Goal: Transaction & Acquisition: Purchase product/service

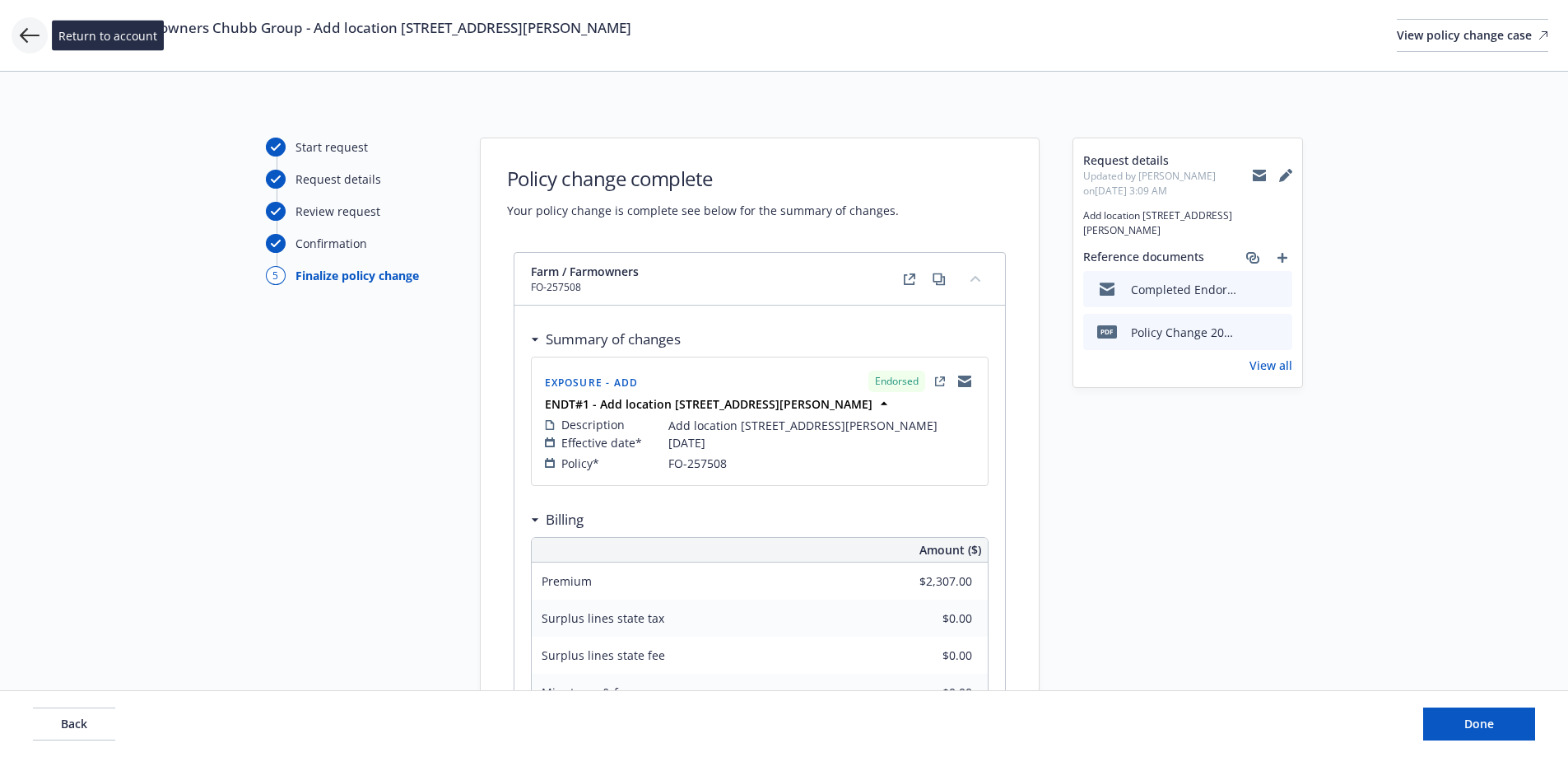
click at [25, 37] on icon at bounding box center [29, 35] width 19 height 19
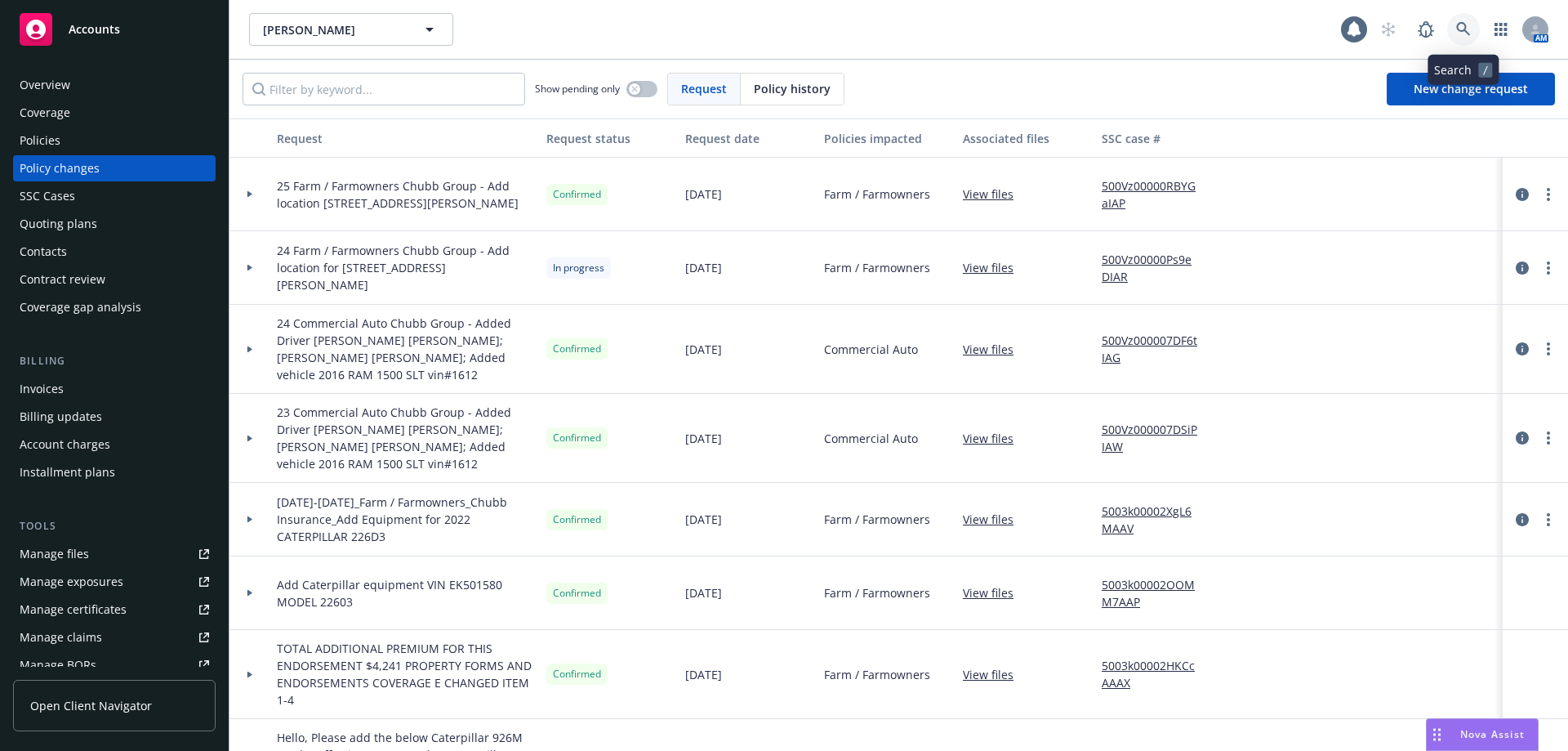
click at [1463, 17] on link at bounding box center [1463, 29] width 33 height 33
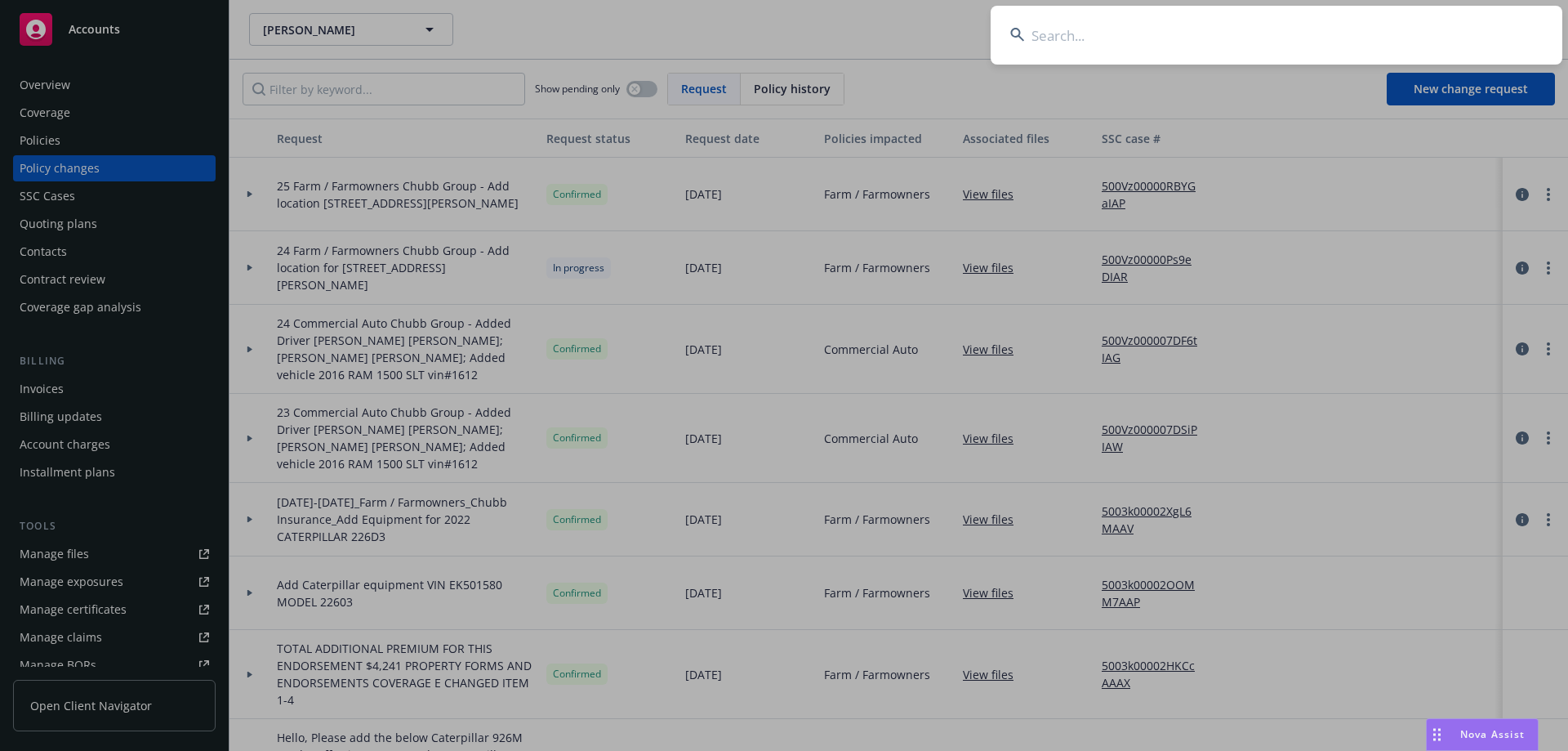
drag, startPoint x: 1081, startPoint y: 33, endPoint x: 1093, endPoint y: 31, distance: 12.2
click at [1083, 37] on input at bounding box center [1276, 35] width 571 height 59
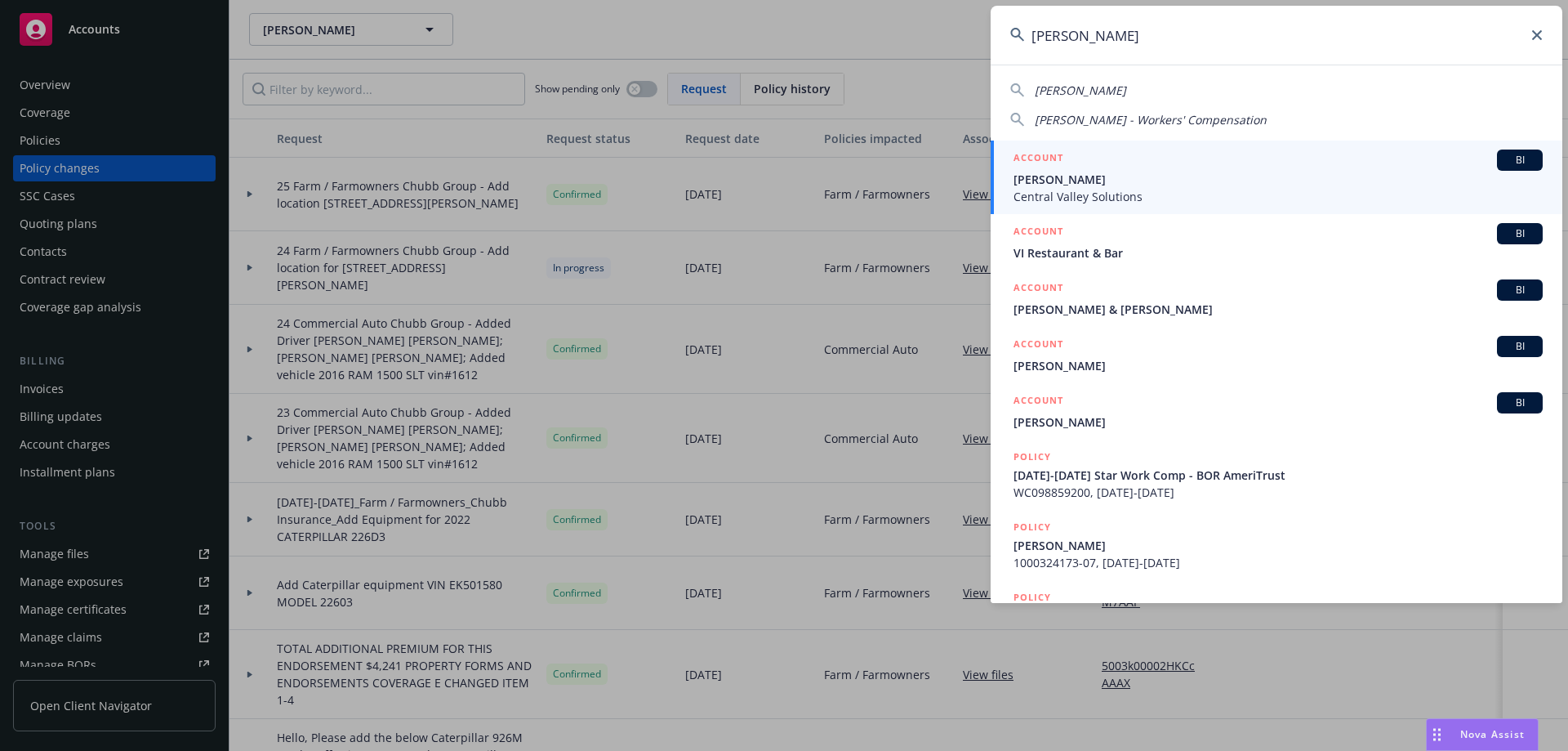
type input "daniel gar"
click at [1093, 183] on span "Daniel Garica" at bounding box center [1278, 179] width 529 height 17
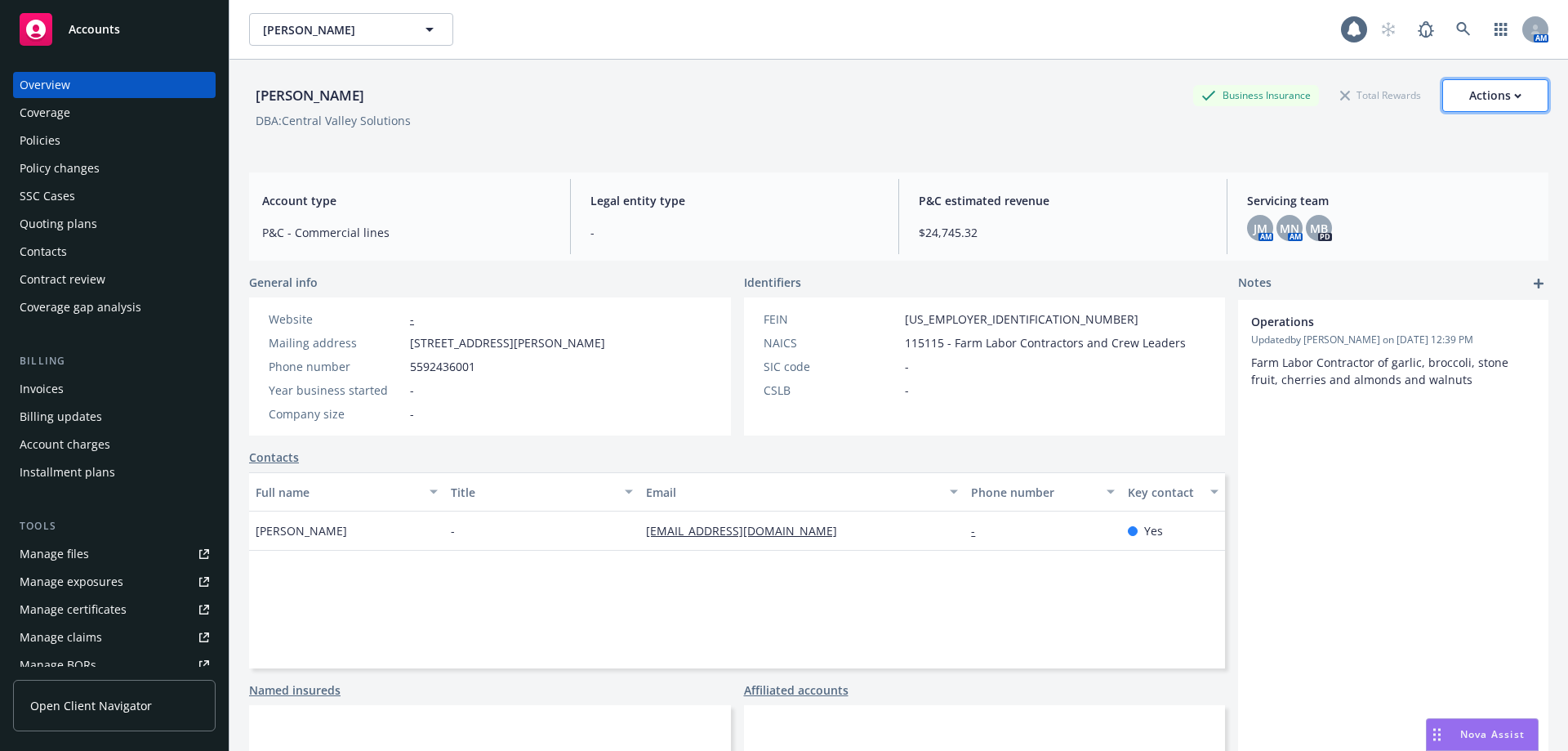
click at [1469, 98] on div "Actions" at bounding box center [1495, 95] width 52 height 31
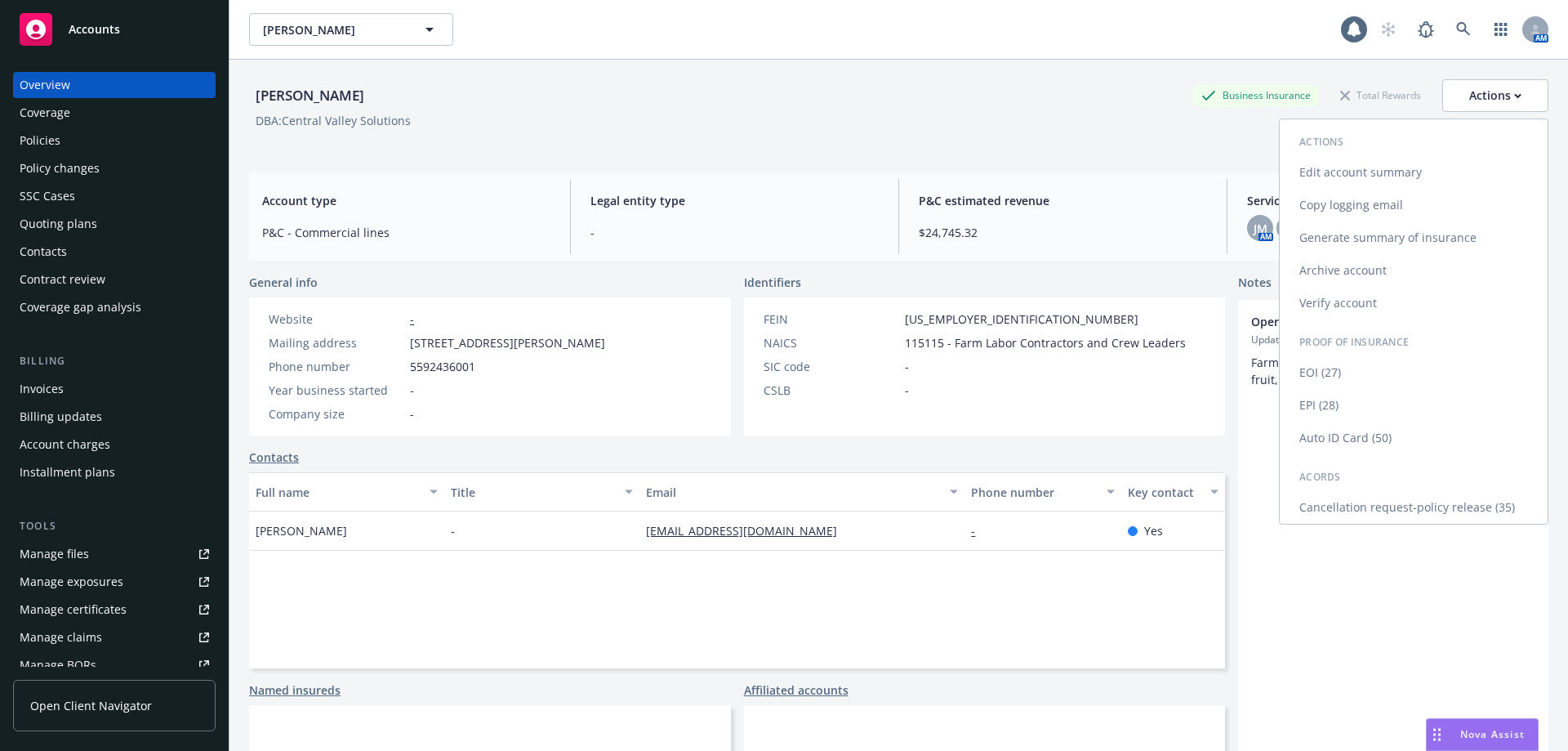
click at [1401, 512] on link "Cancellation request-policy release (35)" at bounding box center [1413, 507] width 268 height 33
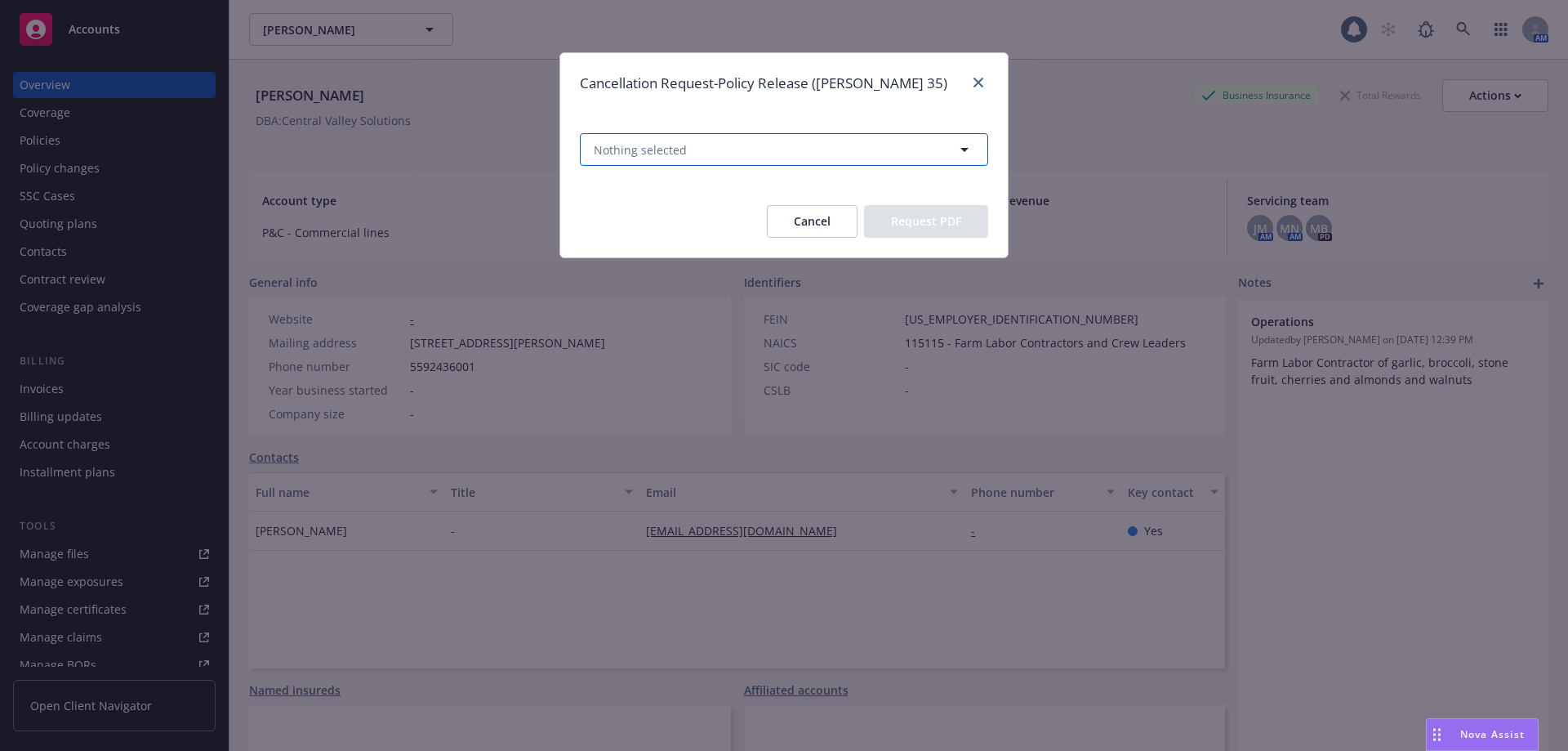
click at [672, 148] on span "Nothing selected" at bounding box center [639, 150] width 93 height 17
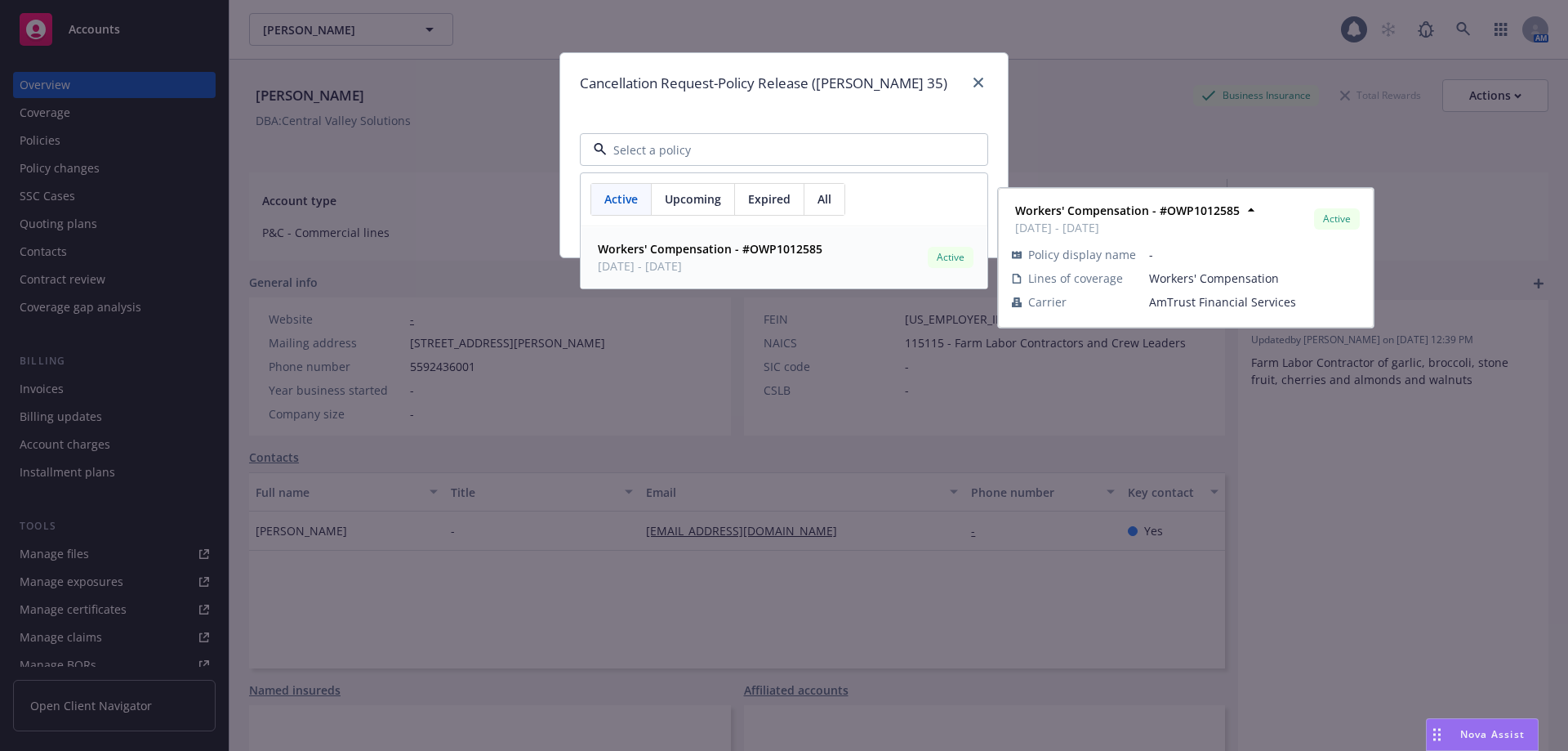
click at [705, 251] on strong "Workers' Compensation - #OWP1012585" at bounding box center [710, 249] width 224 height 16
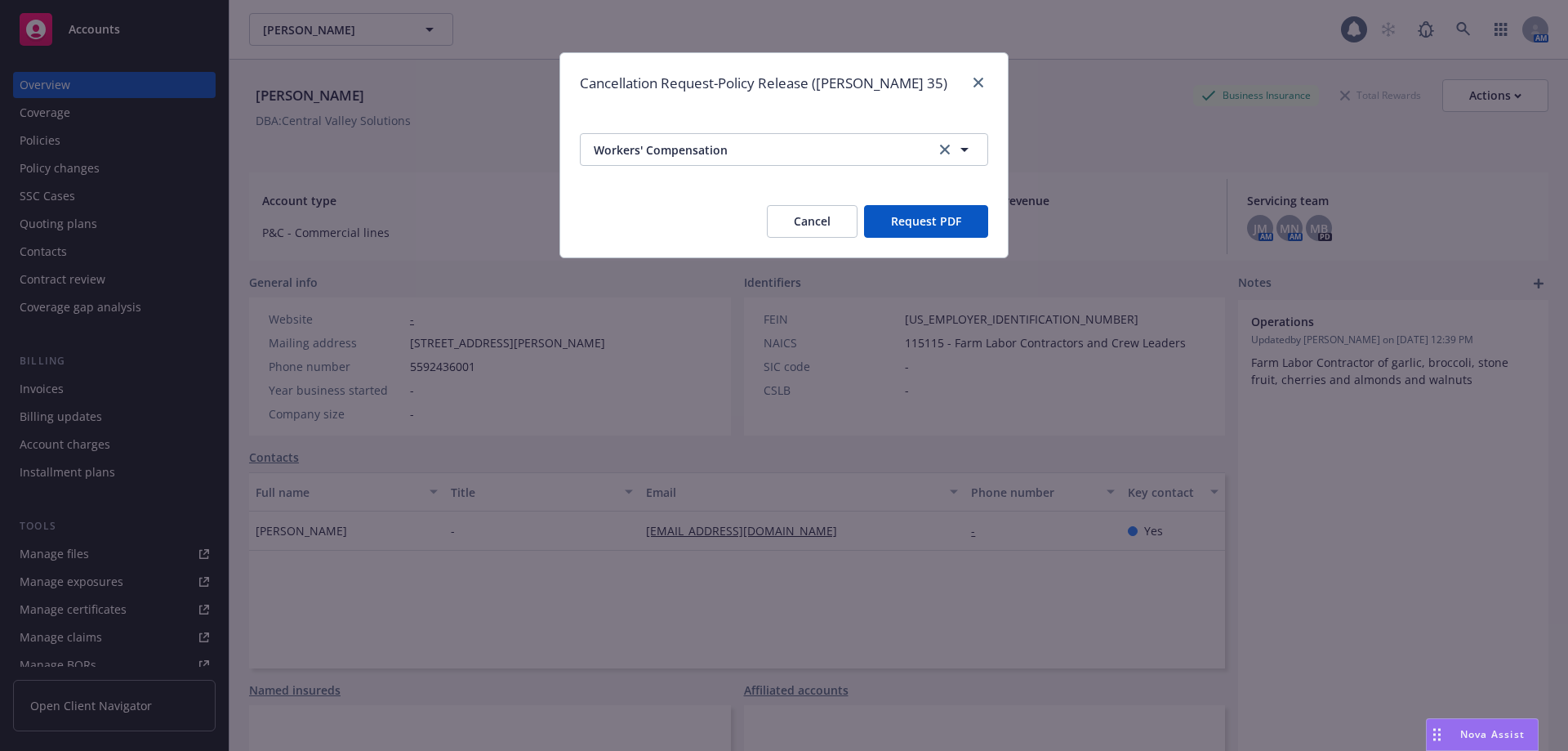
click at [878, 224] on button "Request PDF" at bounding box center [925, 221] width 124 height 33
click at [984, 82] on link "close" at bounding box center [977, 82] width 19 height 19
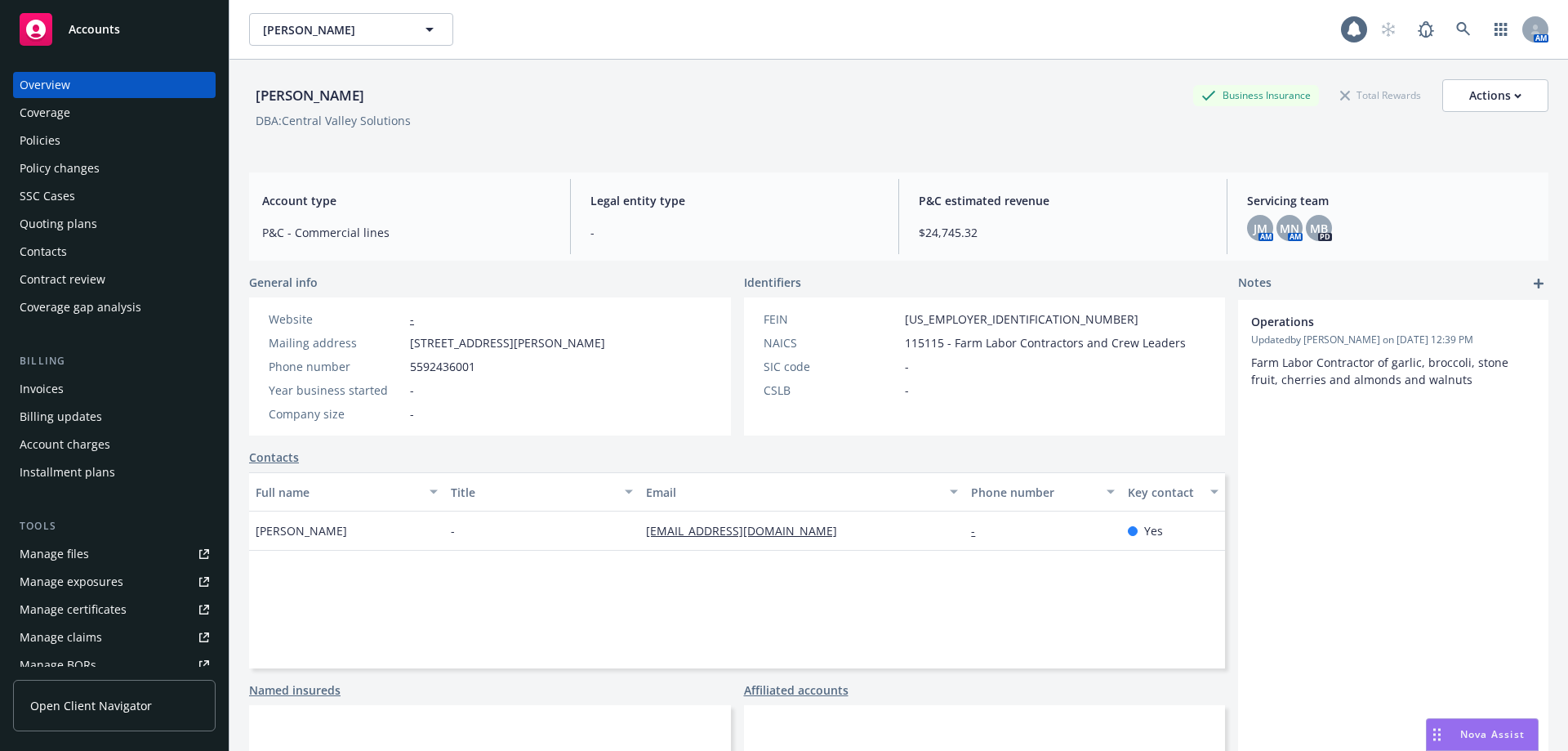
click at [125, 141] on div "Policies" at bounding box center [114, 140] width 189 height 26
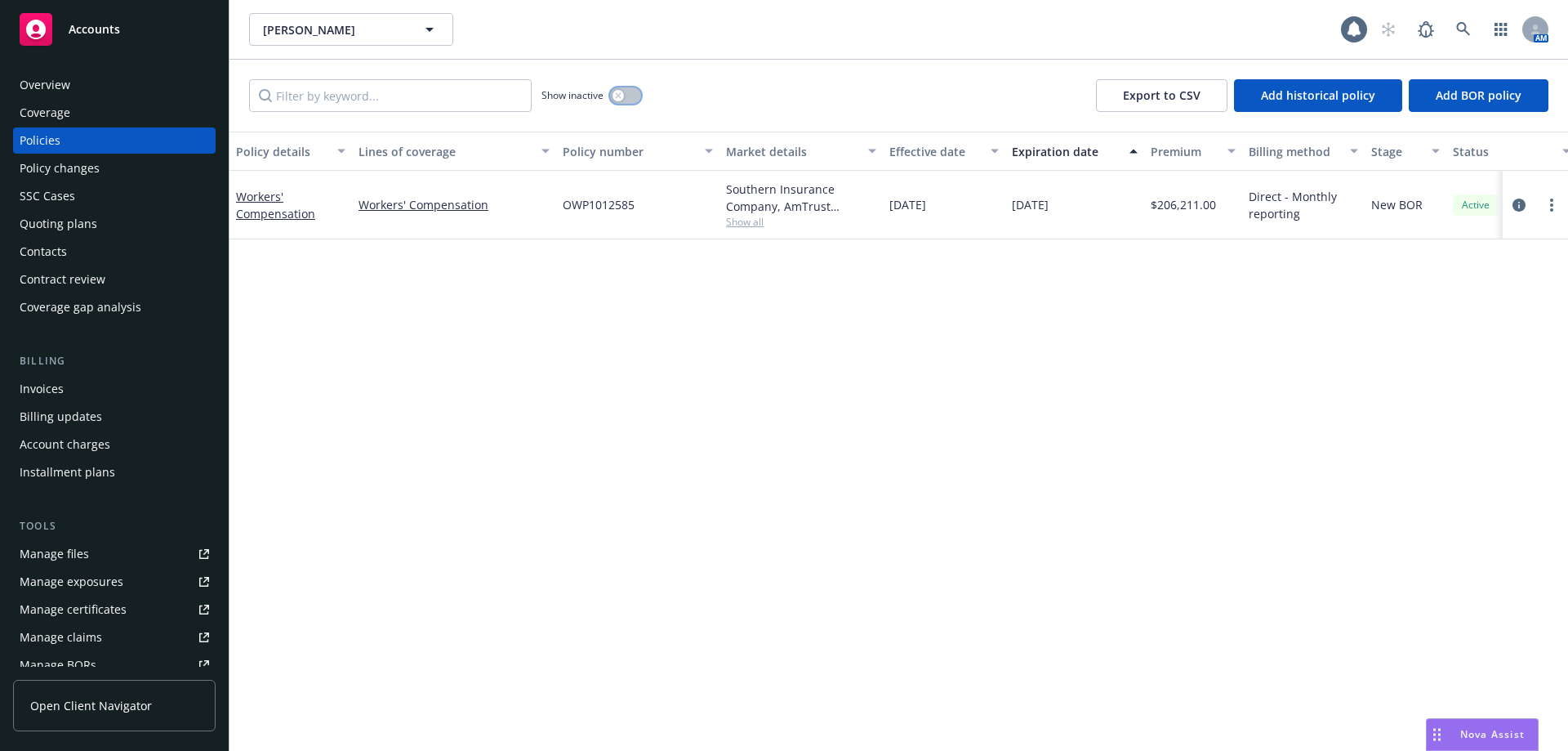
click at [628, 100] on button "button" at bounding box center [625, 95] width 31 height 17
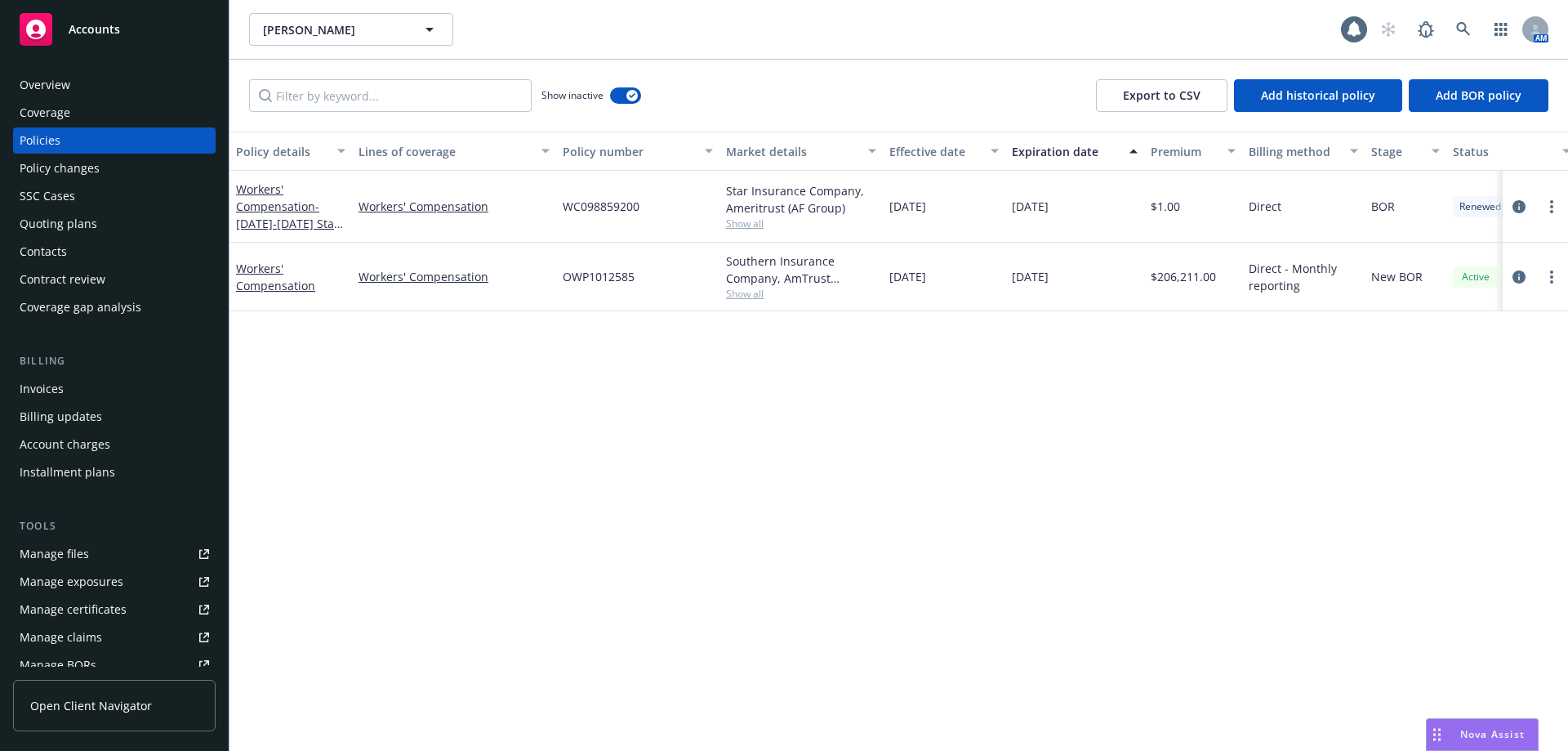
click at [742, 224] on span "Show all" at bounding box center [802, 224] width 151 height 14
drag, startPoint x: 487, startPoint y: 543, endPoint x: 477, endPoint y: 541, distance: 10.2
click at [487, 542] on div "Policy details Lines of coverage Policy number Market details Effective date Ex…" at bounding box center [898, 441] width 1338 height 620
click at [266, 226] on span "- 8/24/24-8/24/25 Star Work Comp - BOR AmeriTrust" at bounding box center [290, 232] width 107 height 67
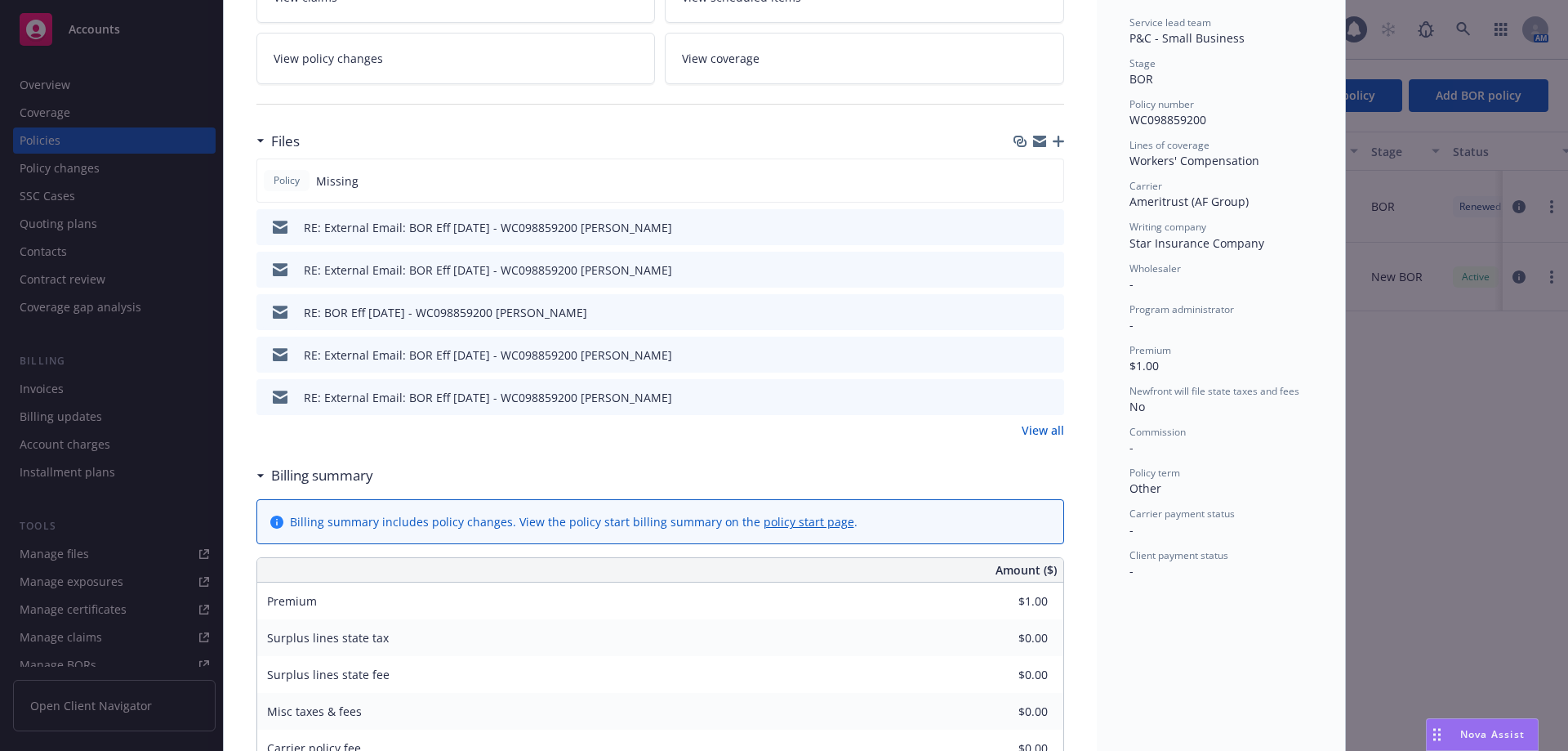
scroll to position [327, 0]
click at [1027, 425] on link "View all" at bounding box center [1043, 427] width 43 height 17
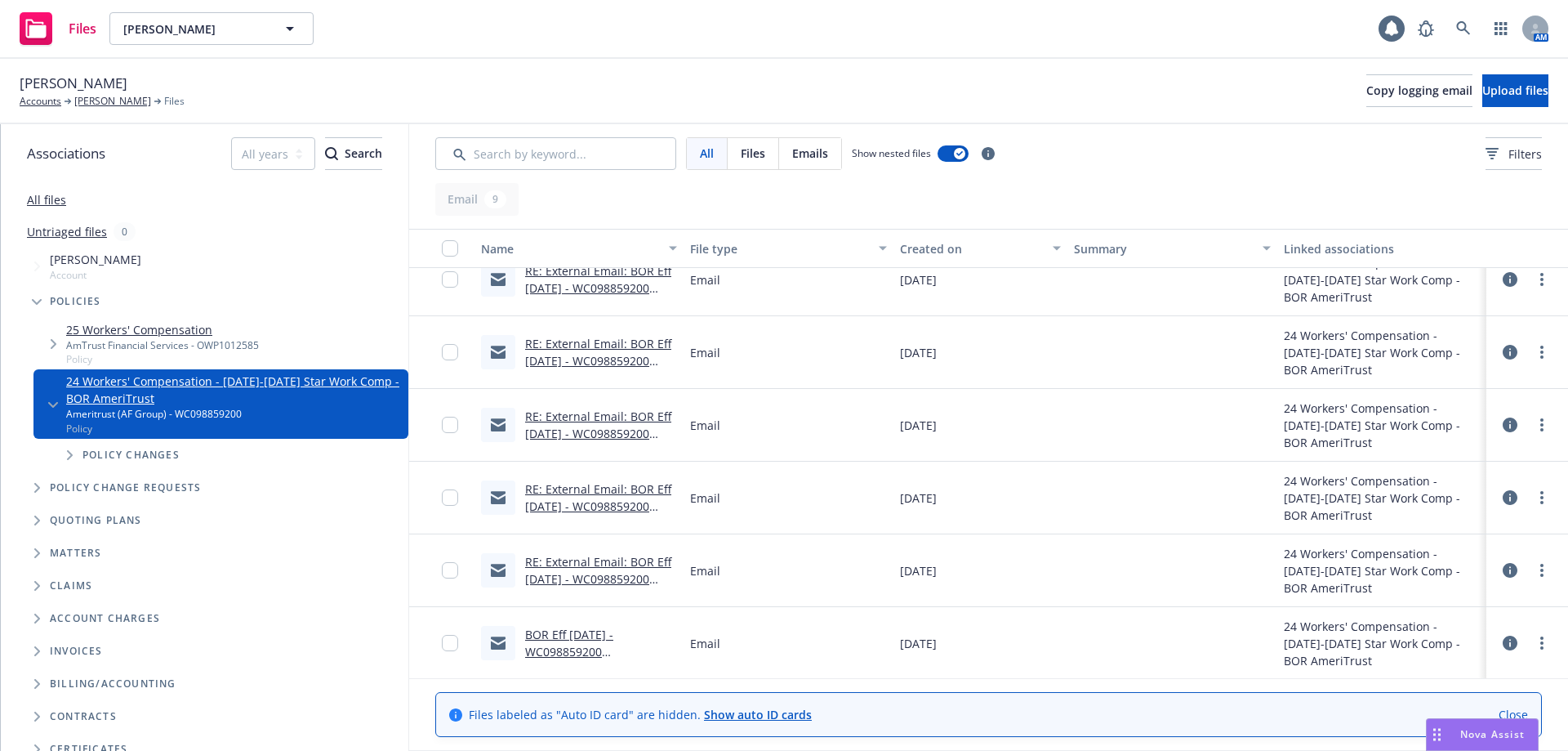
scroll to position [243, 0]
click at [569, 653] on link "BOR Eff 08/24/25 - WC098859200 Daniel Garcia" at bounding box center [570, 651] width 91 height 50
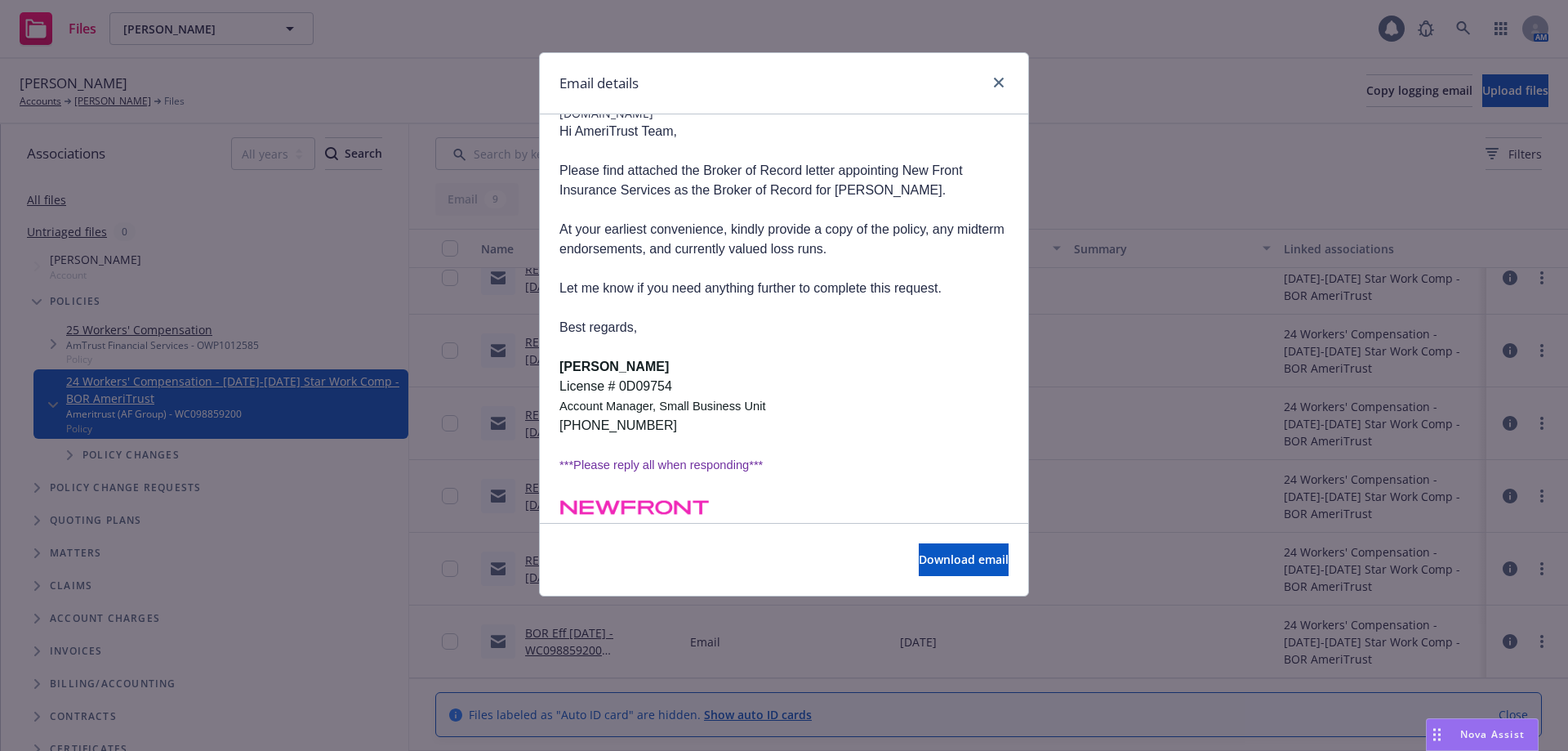
scroll to position [314, 0]
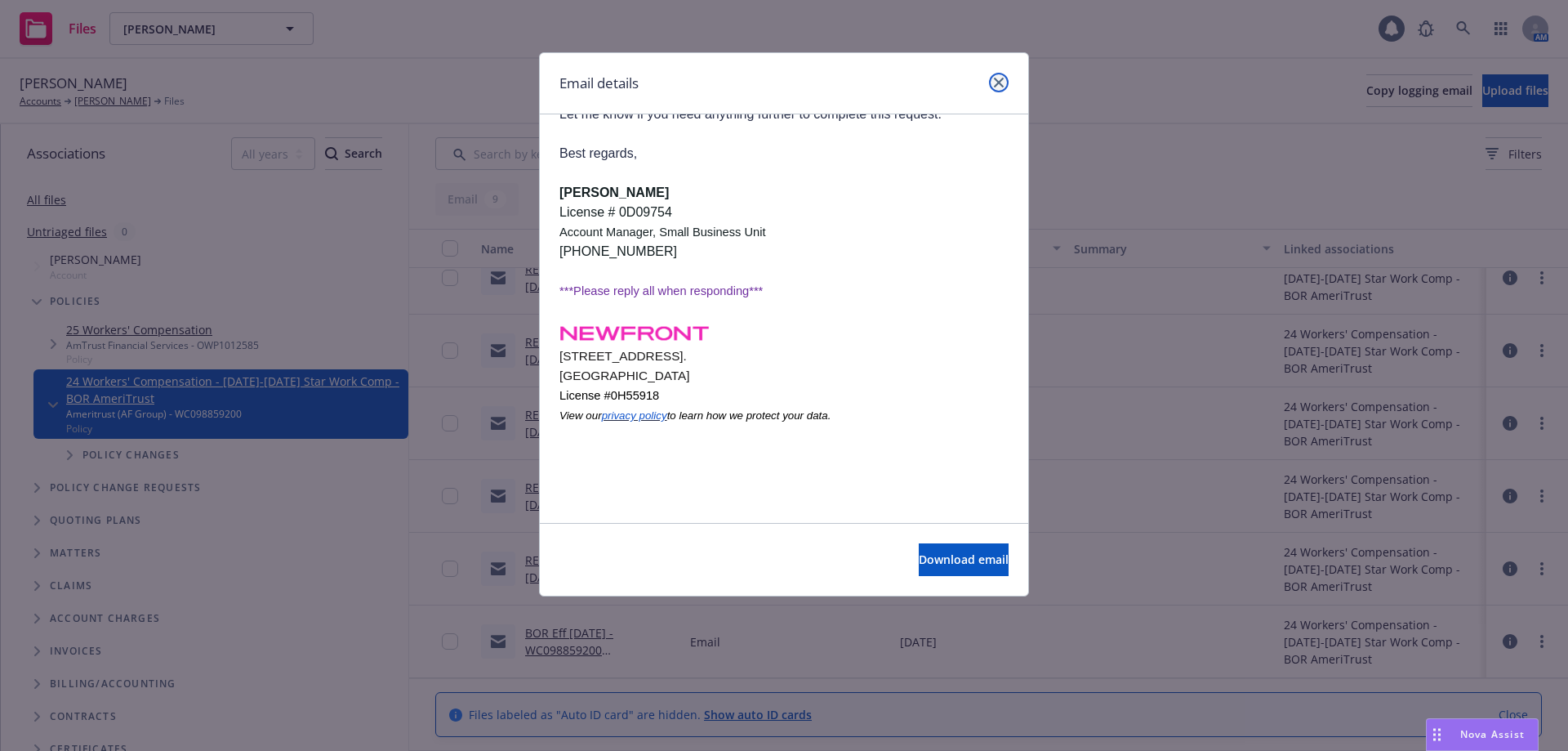
click at [995, 77] on link "close" at bounding box center [998, 82] width 19 height 19
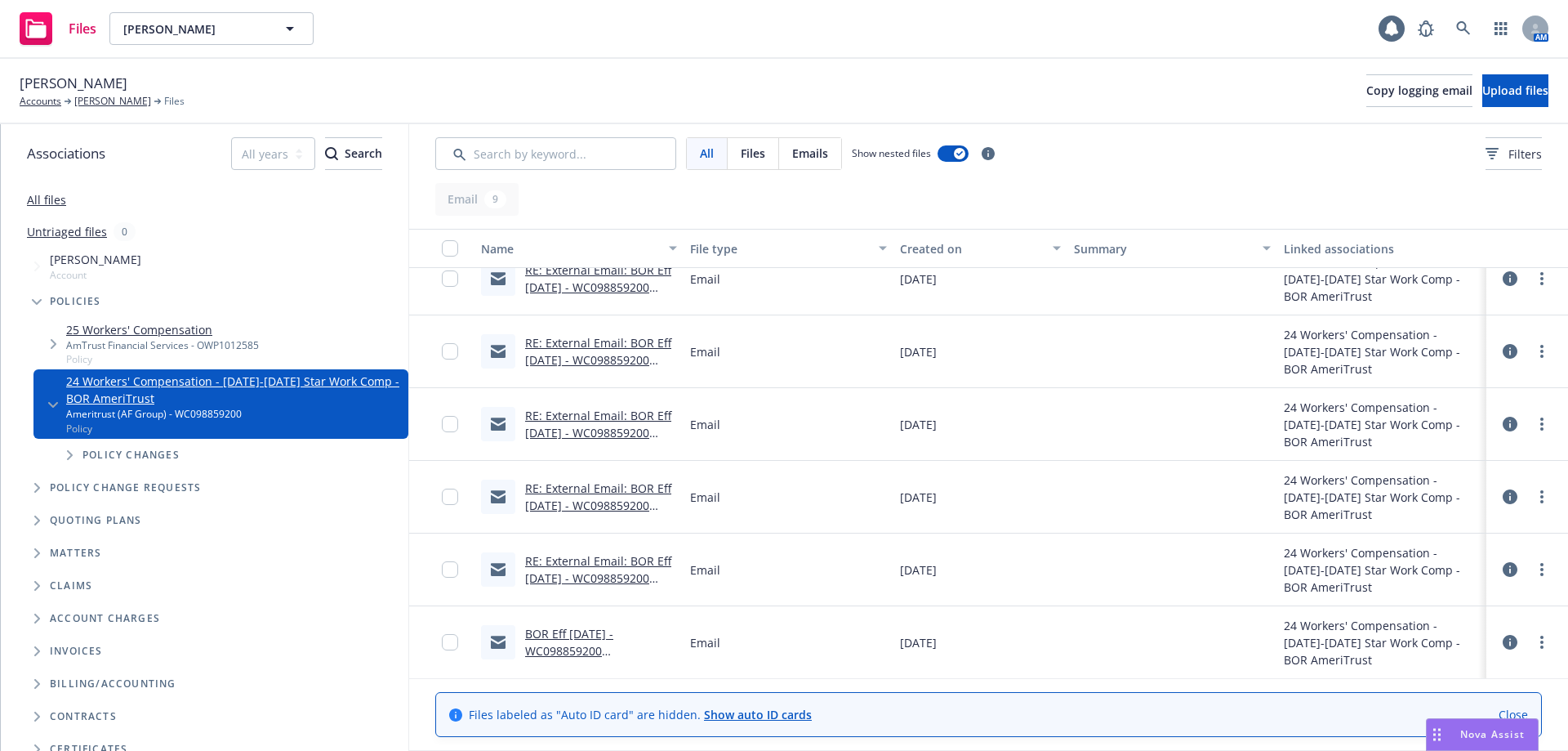
scroll to position [0, 0]
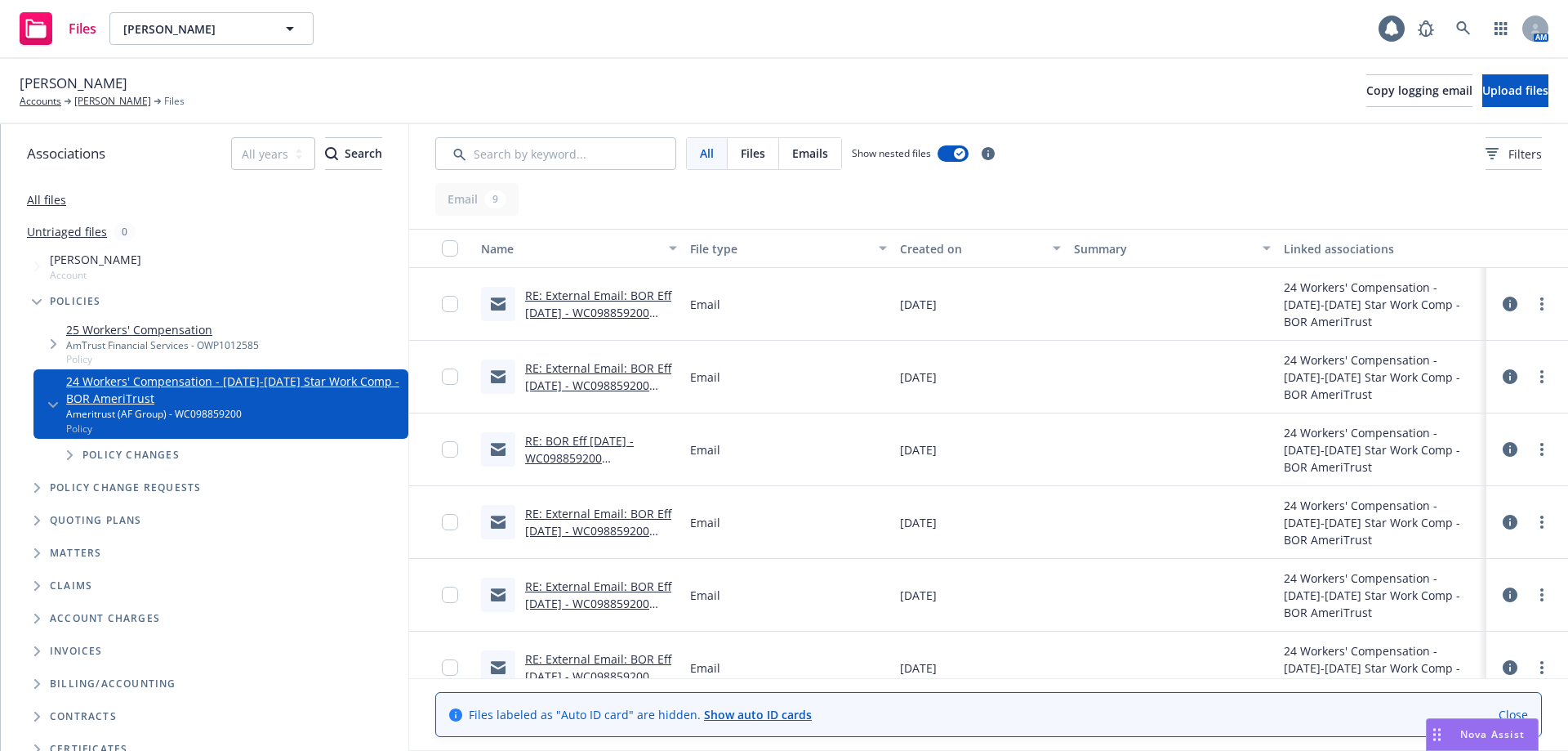
click at [568, 314] on link "RE: External Email: BOR Eff [DATE] - WC098859200 [PERSON_NAME]" at bounding box center [597, 313] width 146 height 50
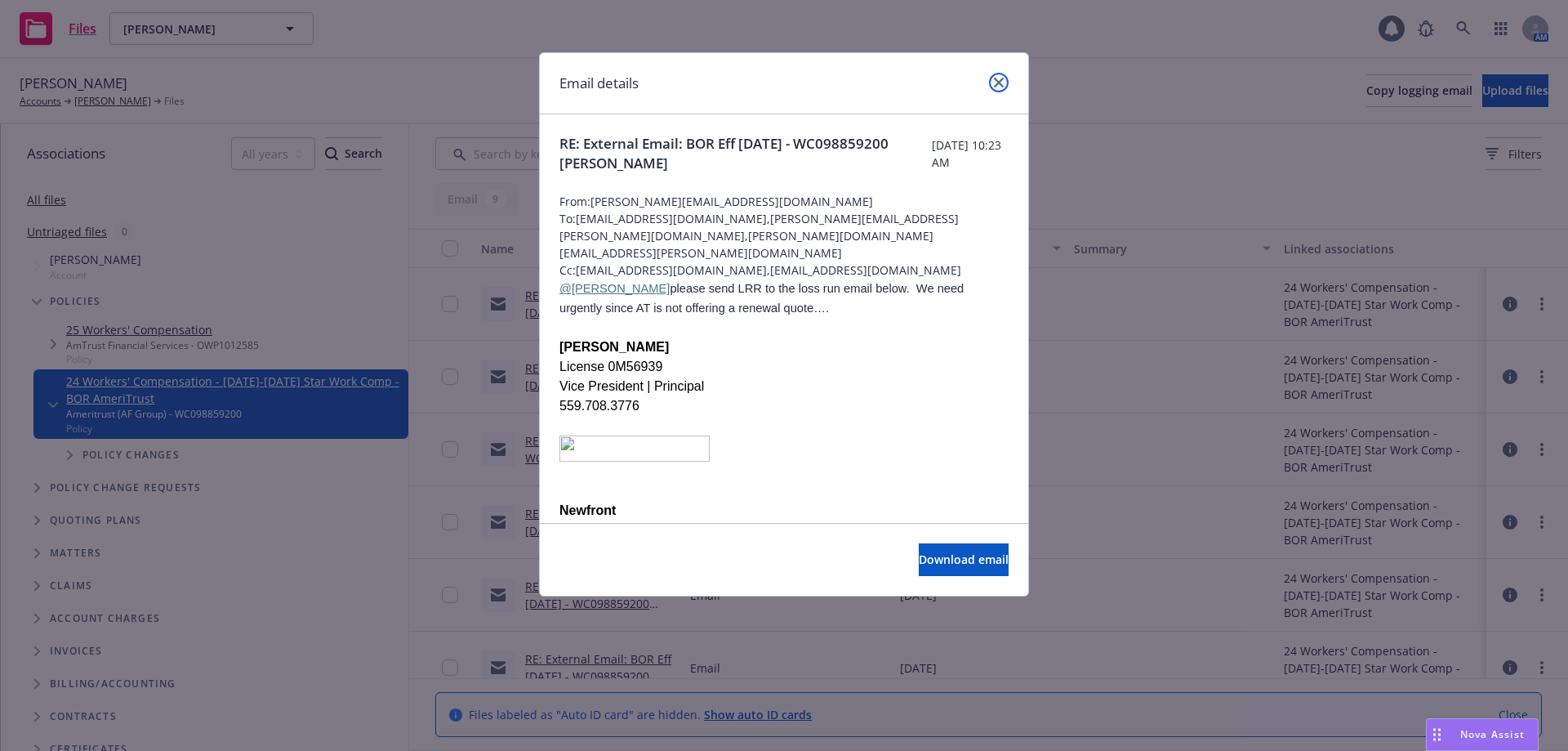
click at [1000, 80] on icon "close" at bounding box center [999, 83] width 10 height 10
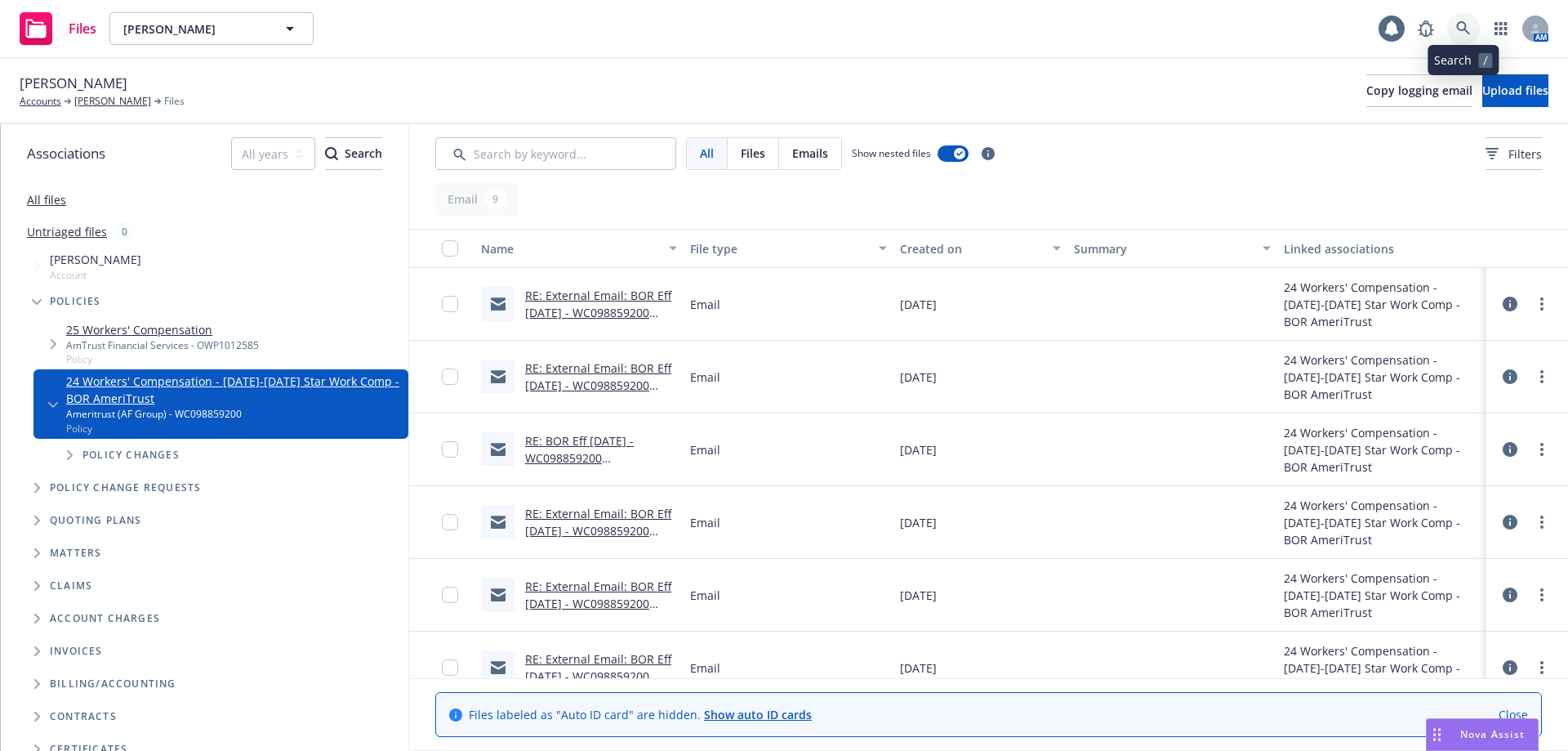
click at [1457, 28] on icon at bounding box center [1463, 28] width 15 height 15
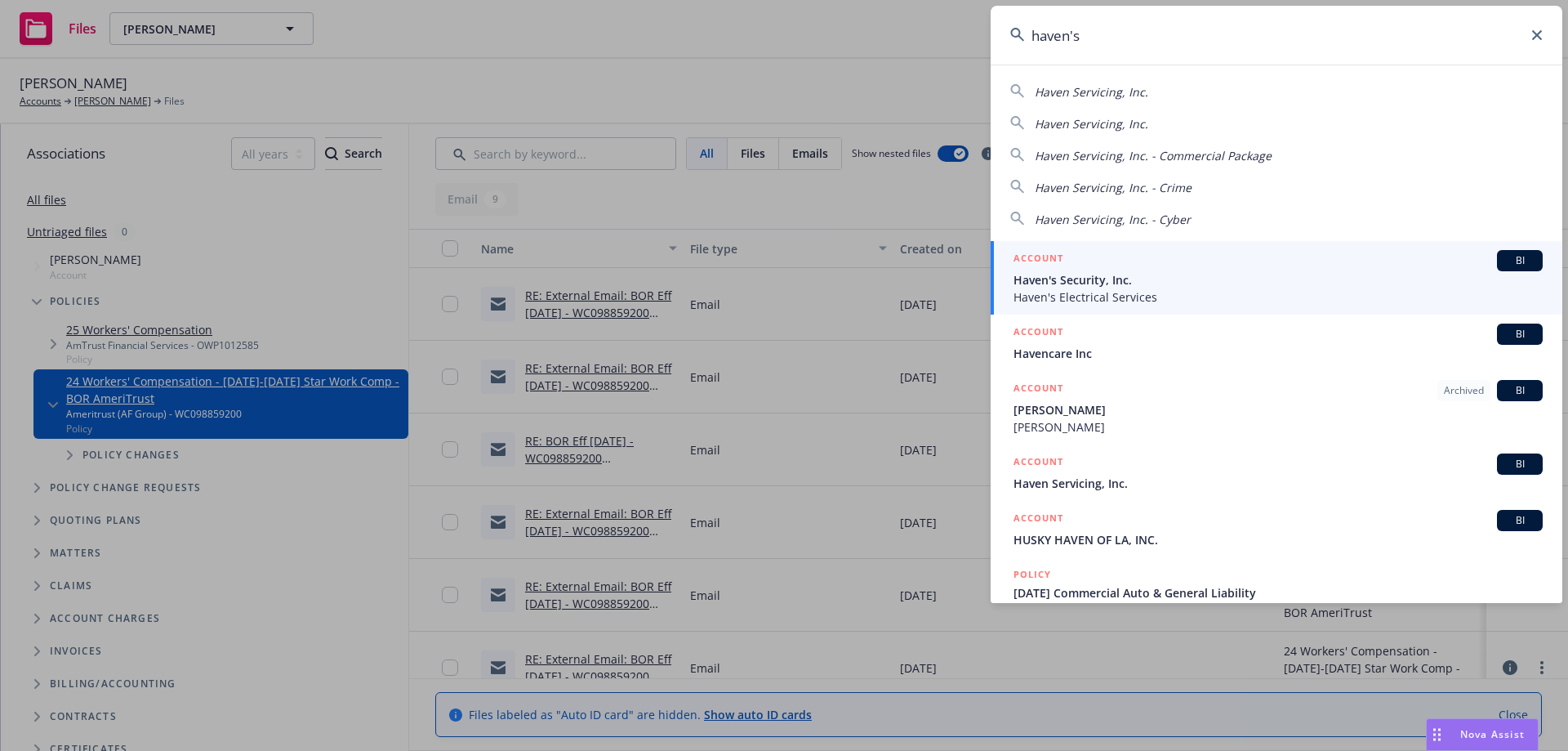
type input "haven's"
click at [1068, 274] on span "Haven's Security, Inc." at bounding box center [1278, 280] width 529 height 17
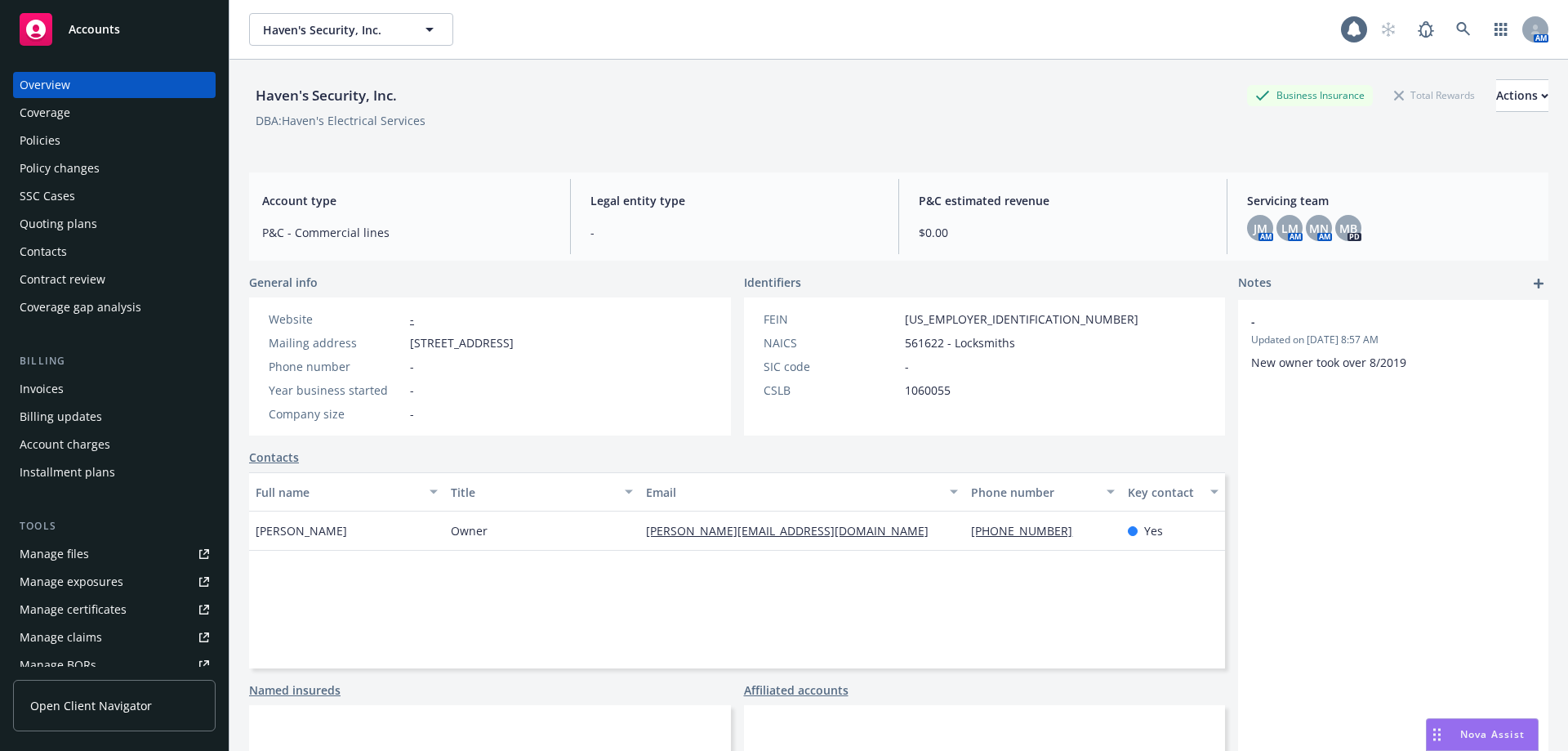
click at [77, 148] on div "Policies" at bounding box center [114, 140] width 189 height 26
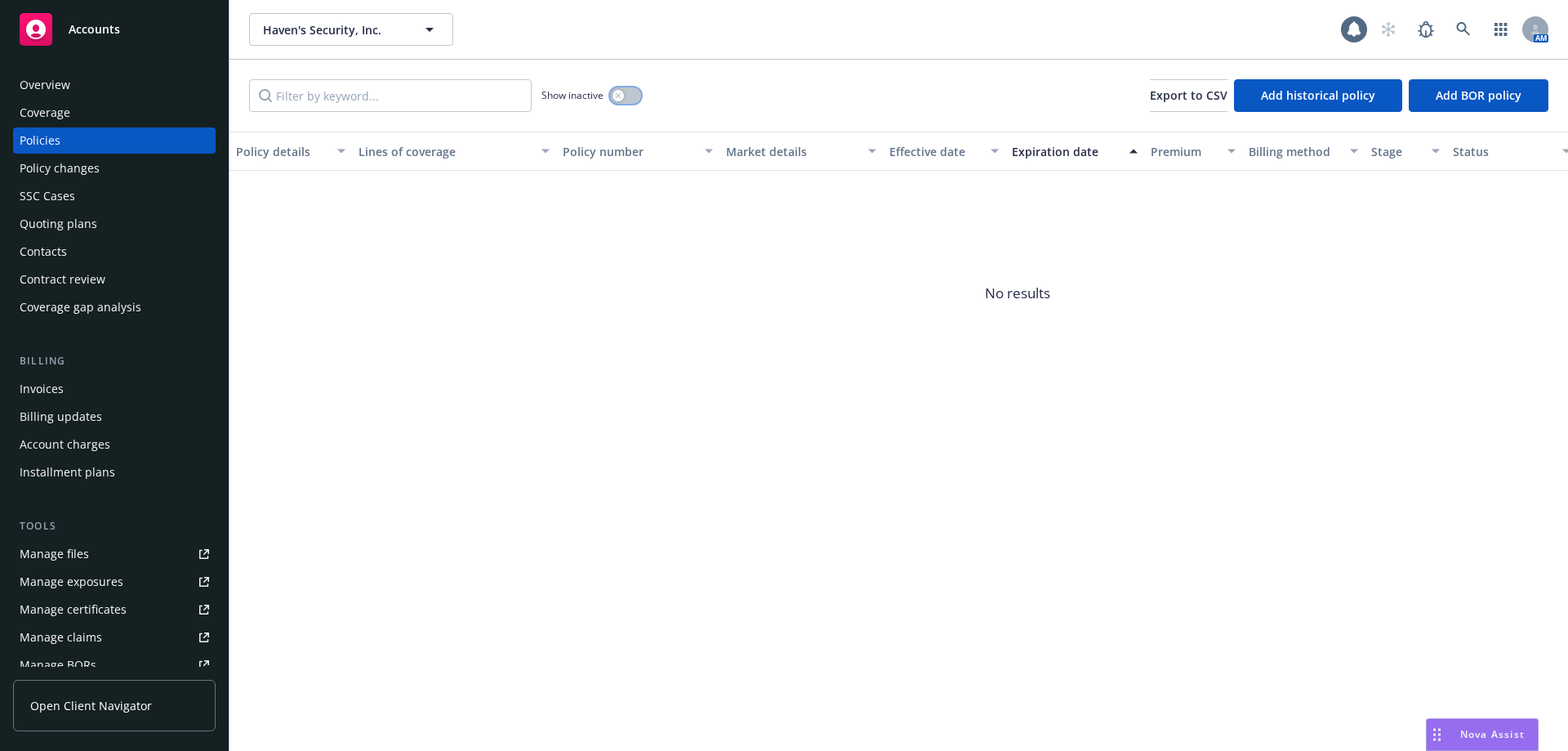
click at [622, 92] on icon "button" at bounding box center [618, 95] width 7 height 7
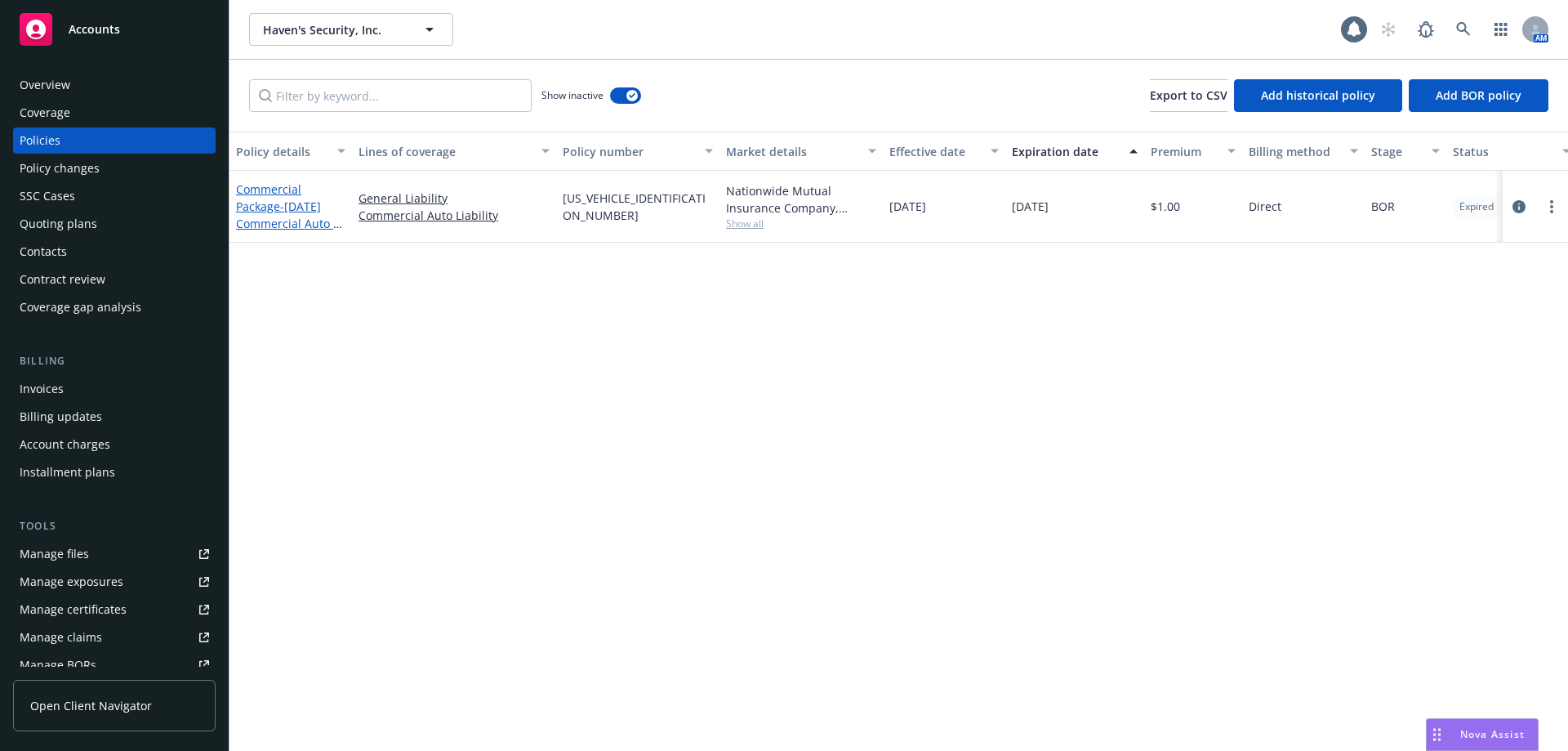
click at [250, 209] on link "Commercial Package - 08/23/24 Commercial Auto & General Liability" at bounding box center [289, 215] width 105 height 67
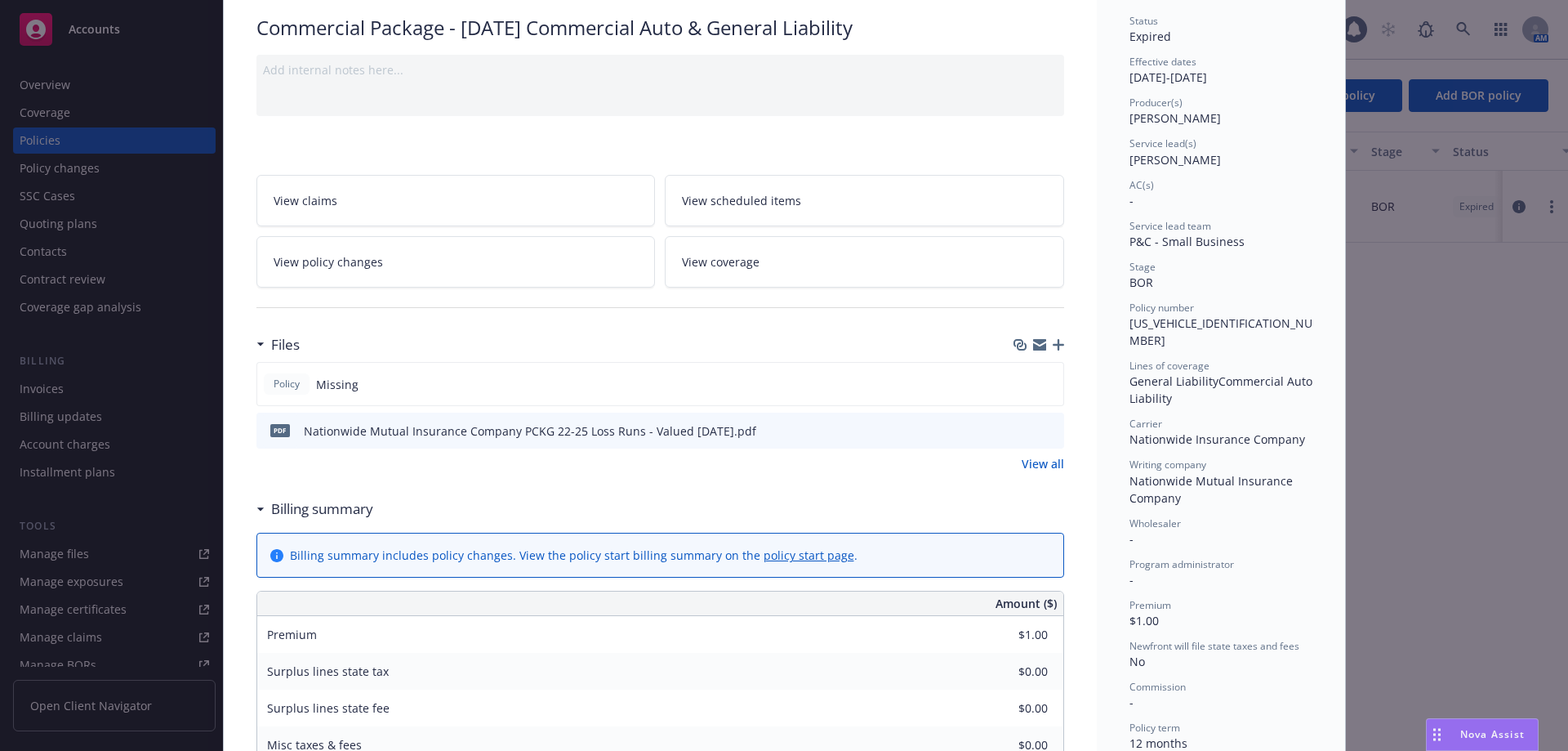
scroll to position [245, 0]
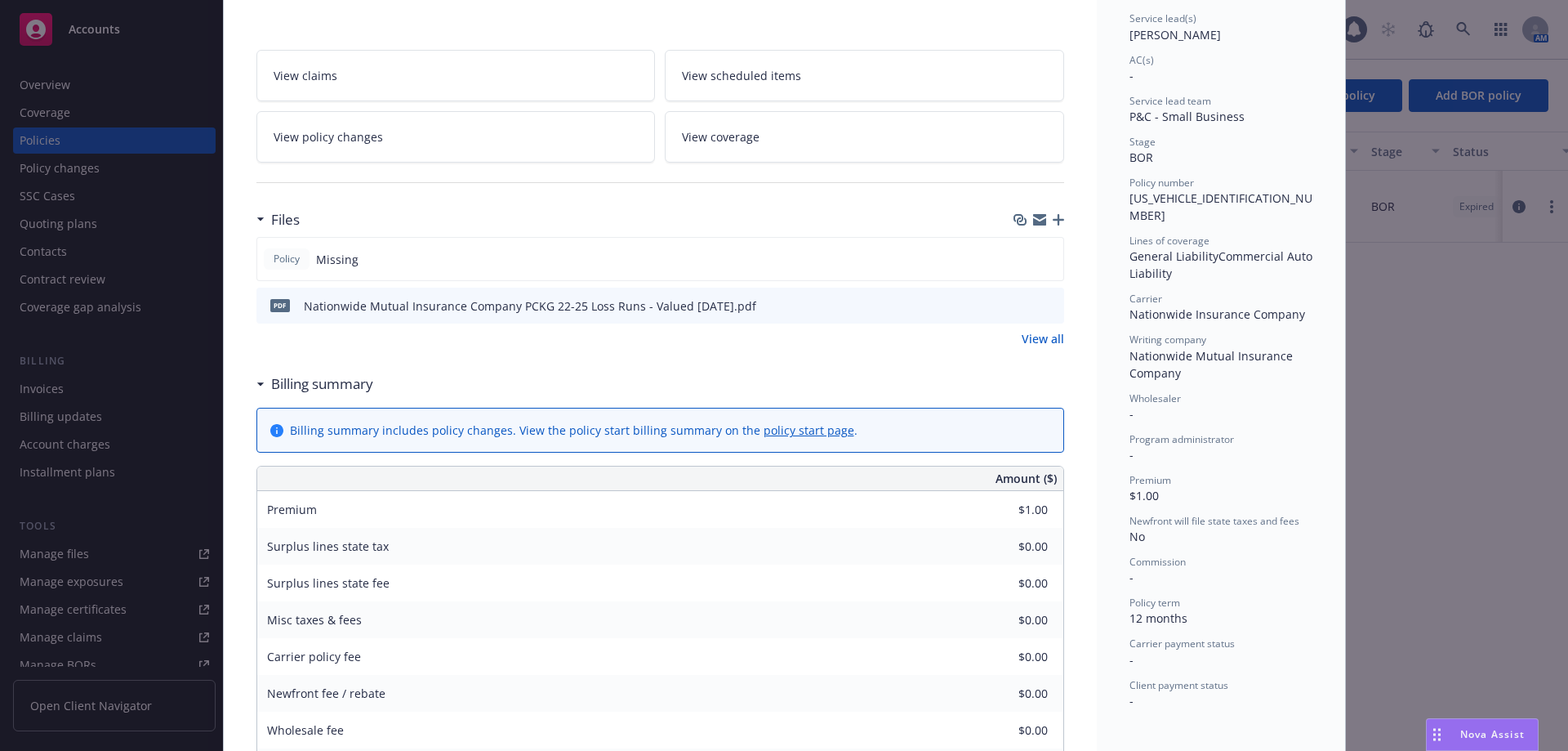
click at [1030, 342] on link "View all" at bounding box center [1043, 338] width 43 height 17
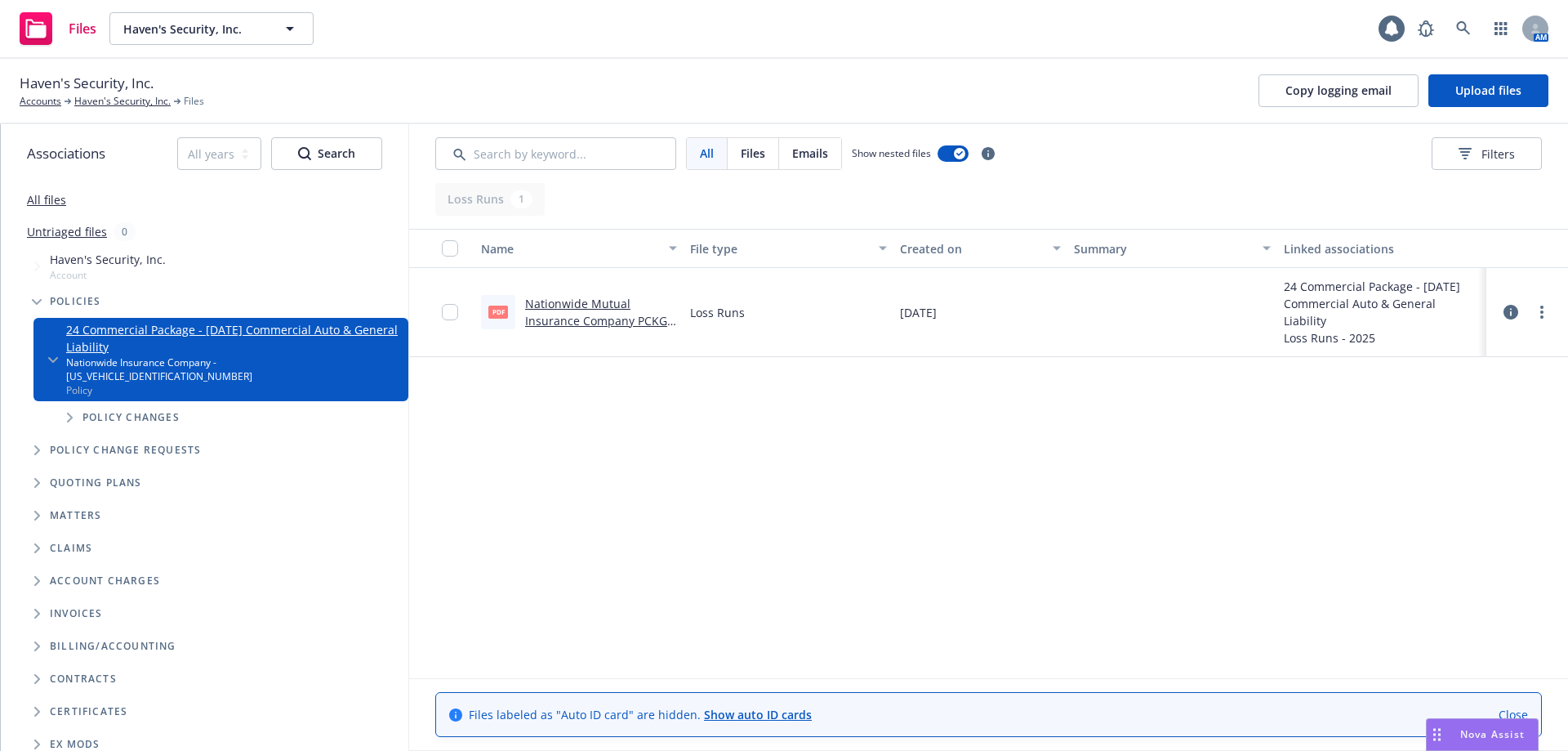
click at [555, 311] on link "Nationwide Mutual Insurance Company PCKG 22-25 Loss Runs - Valued 08-12-2025.pdf" at bounding box center [596, 329] width 142 height 67
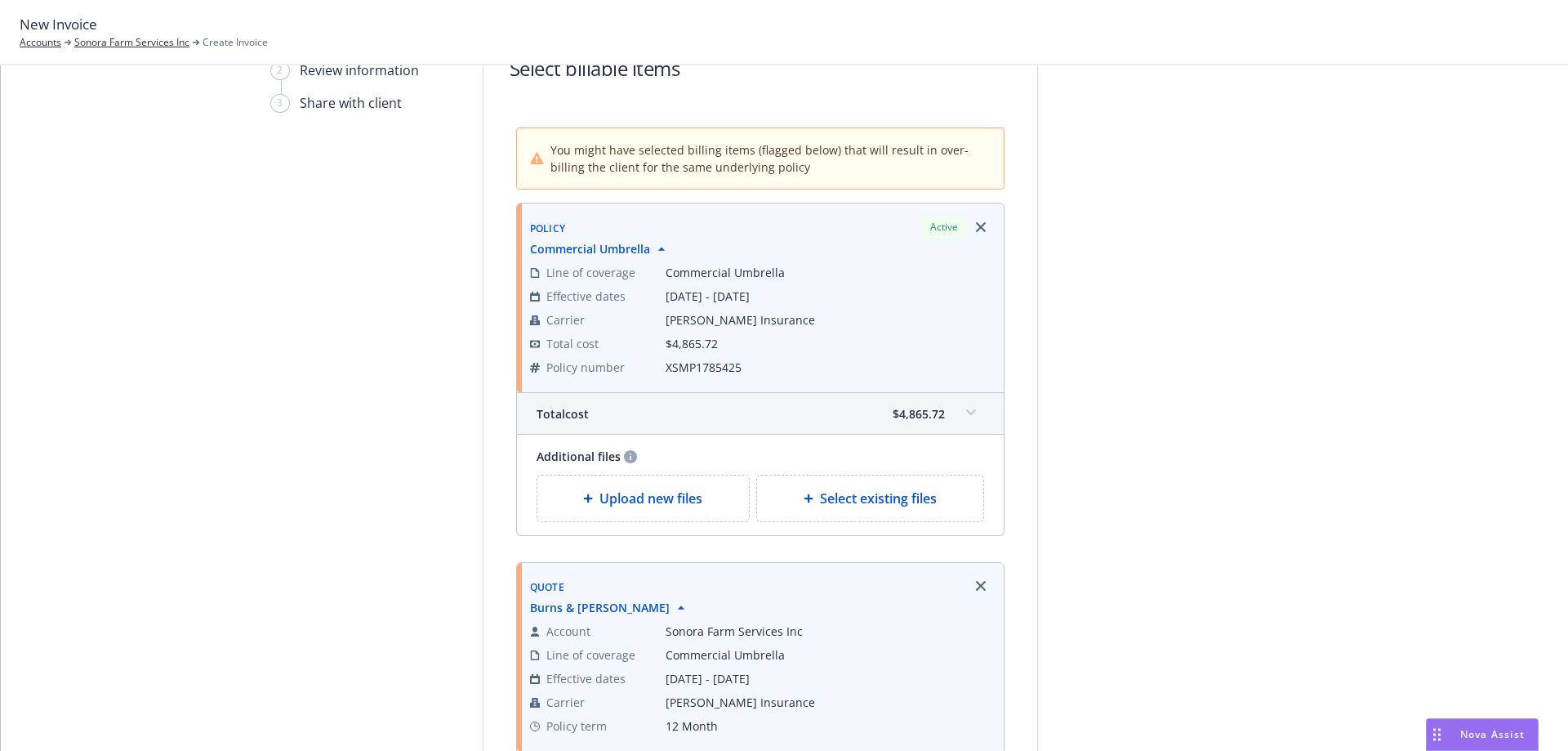
scroll to position [327, 0]
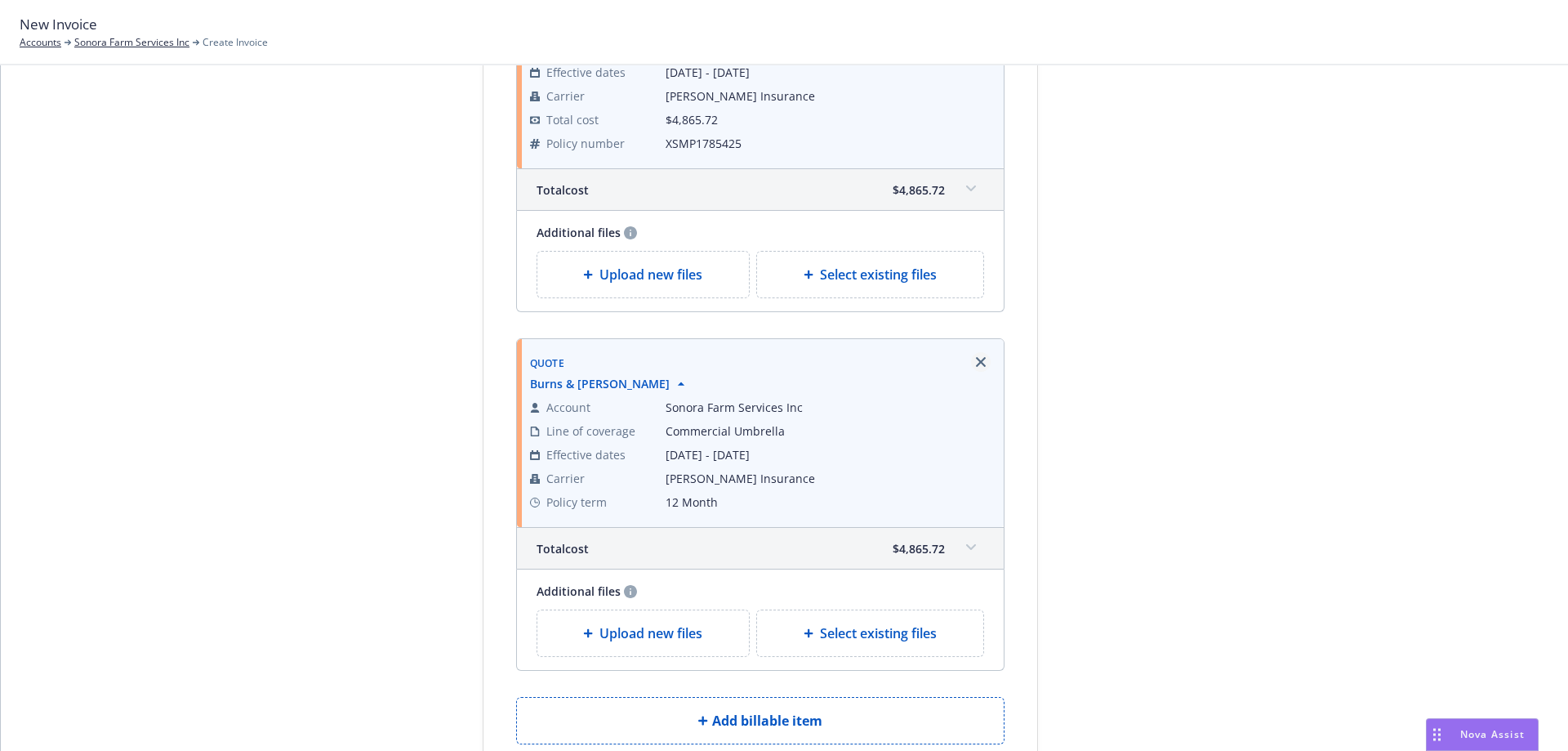
click at [976, 362] on icon "Remove browser" at bounding box center [981, 362] width 10 height 10
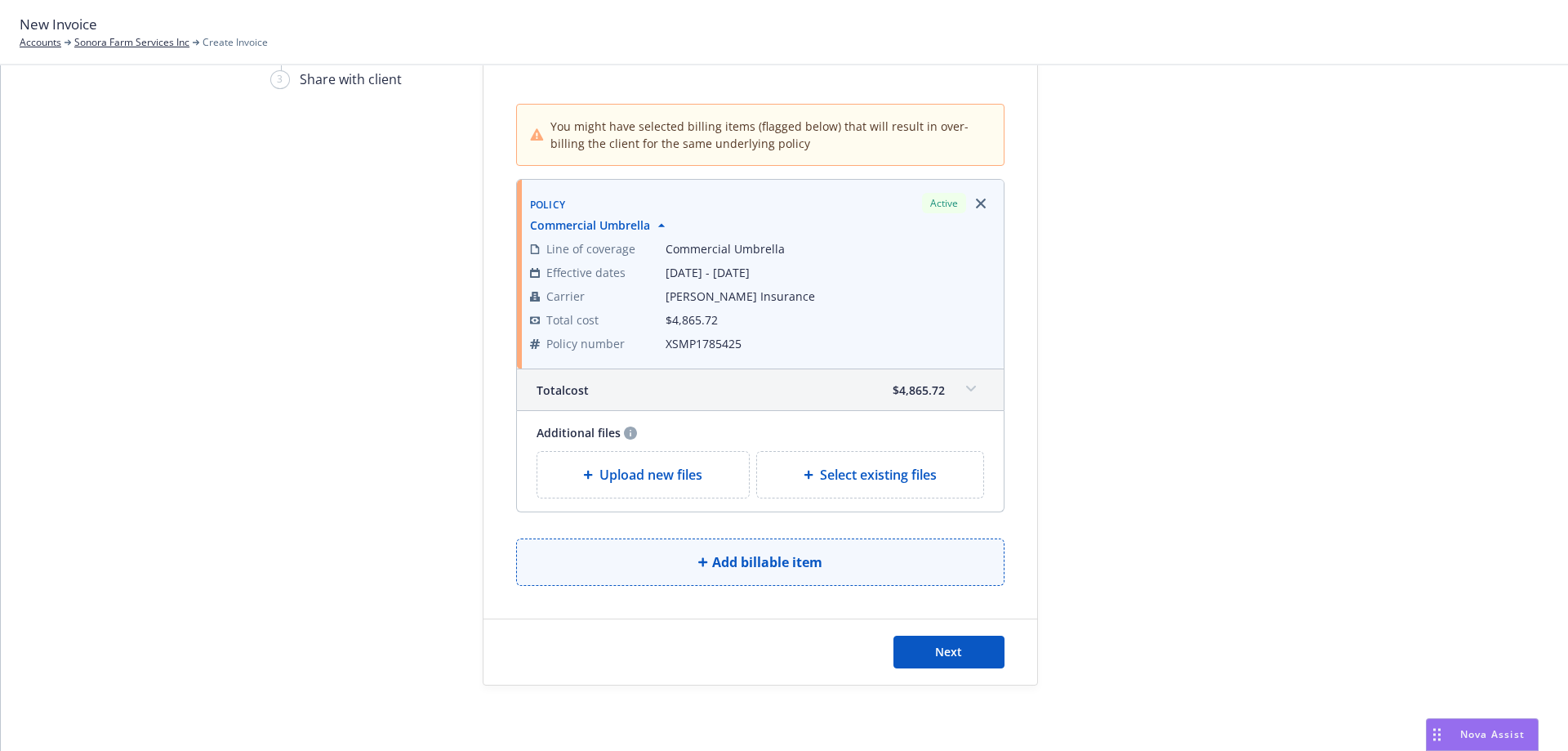
scroll to position [39, 0]
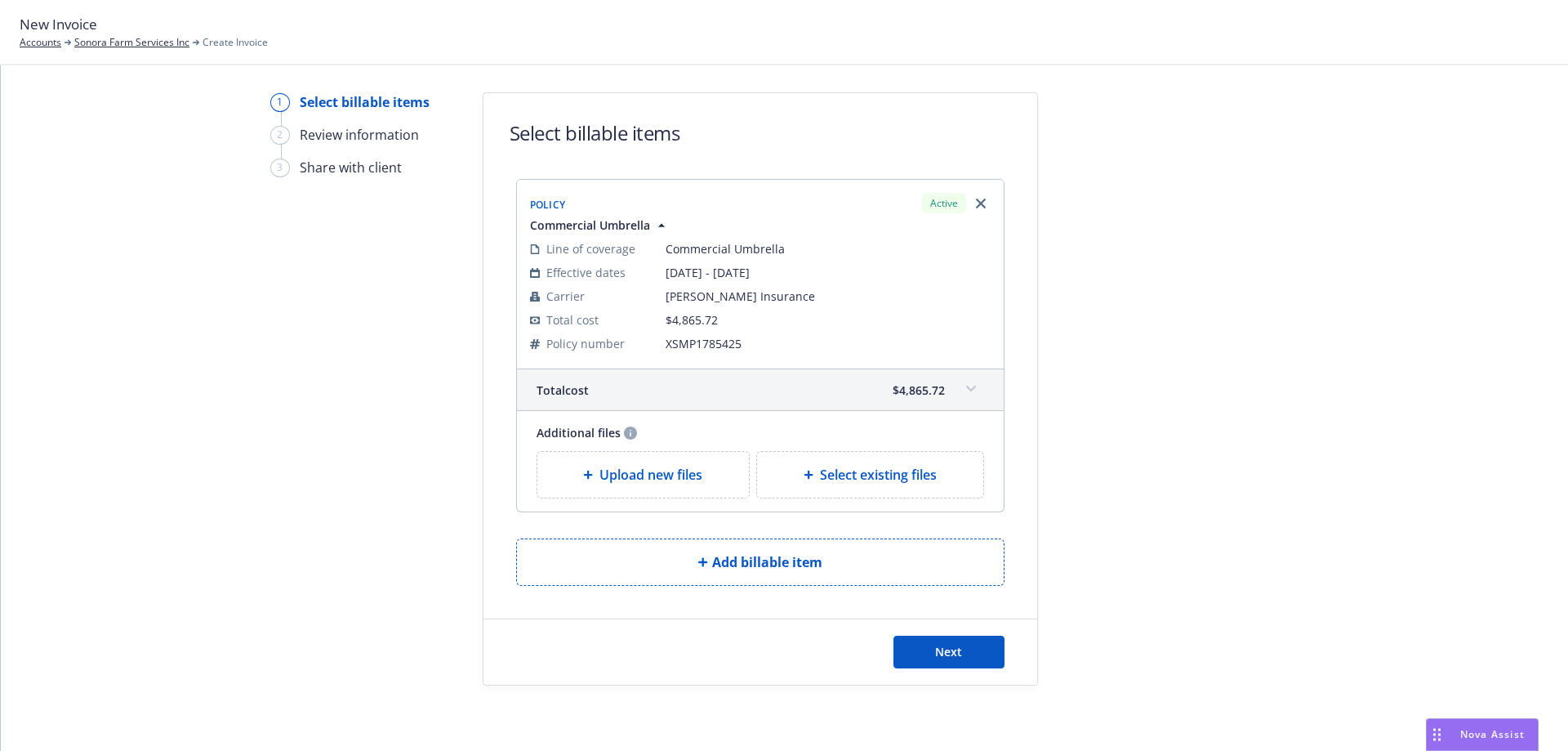
click at [612, 463] on div "Upload new files" at bounding box center [643, 475] width 213 height 46
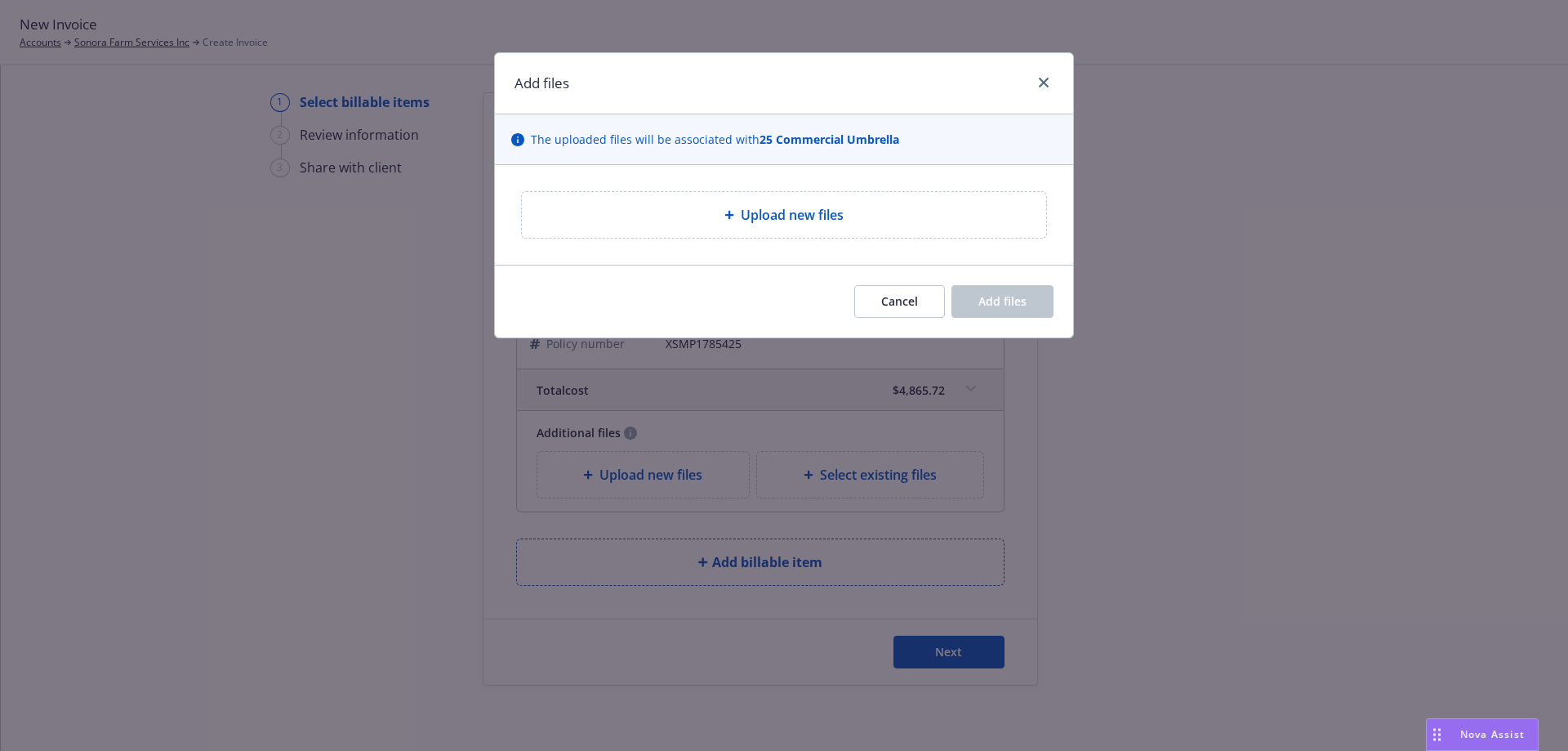
click at [757, 202] on div "Upload new files" at bounding box center [784, 214] width 525 height 46
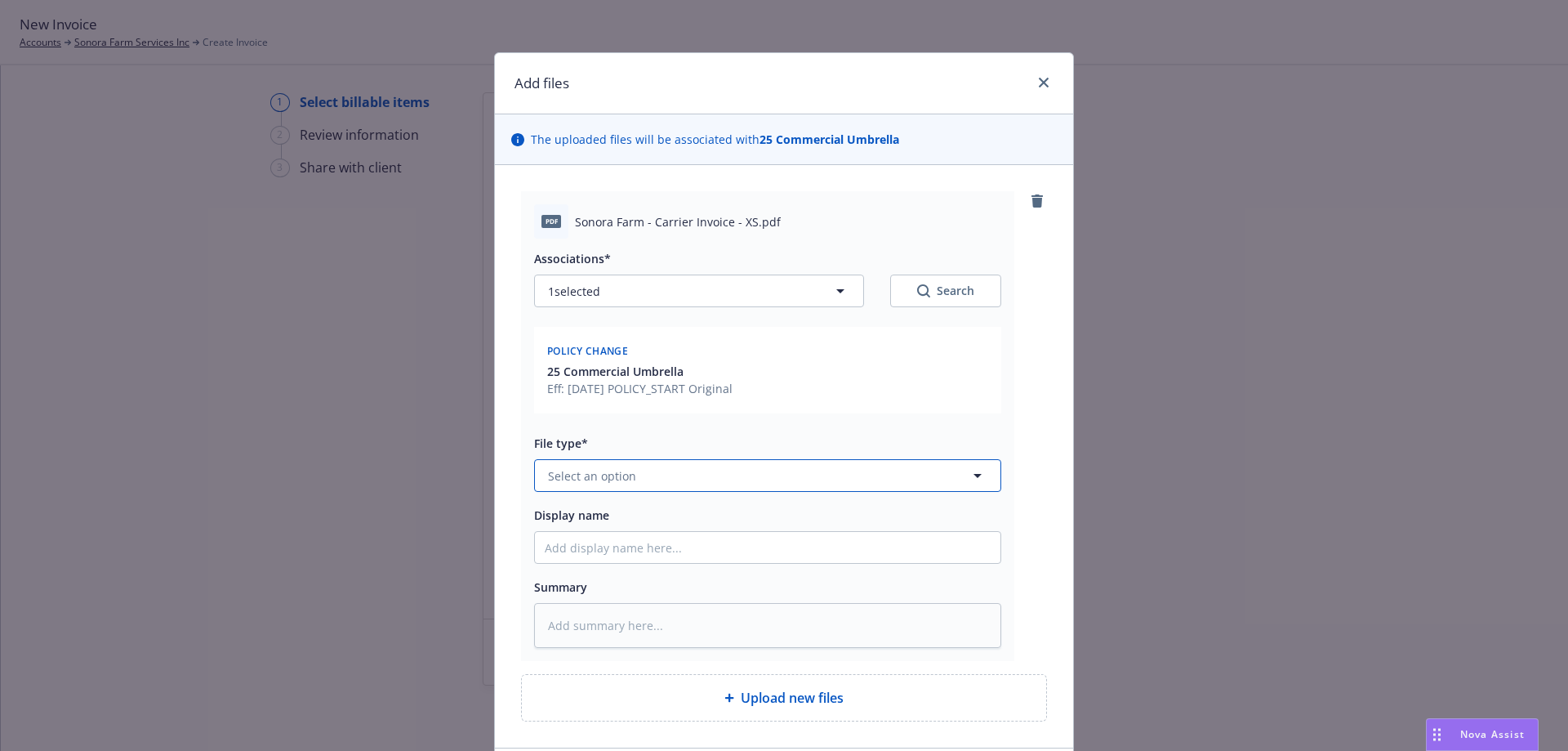
click at [618, 476] on span "Select an option" at bounding box center [592, 476] width 88 height 17
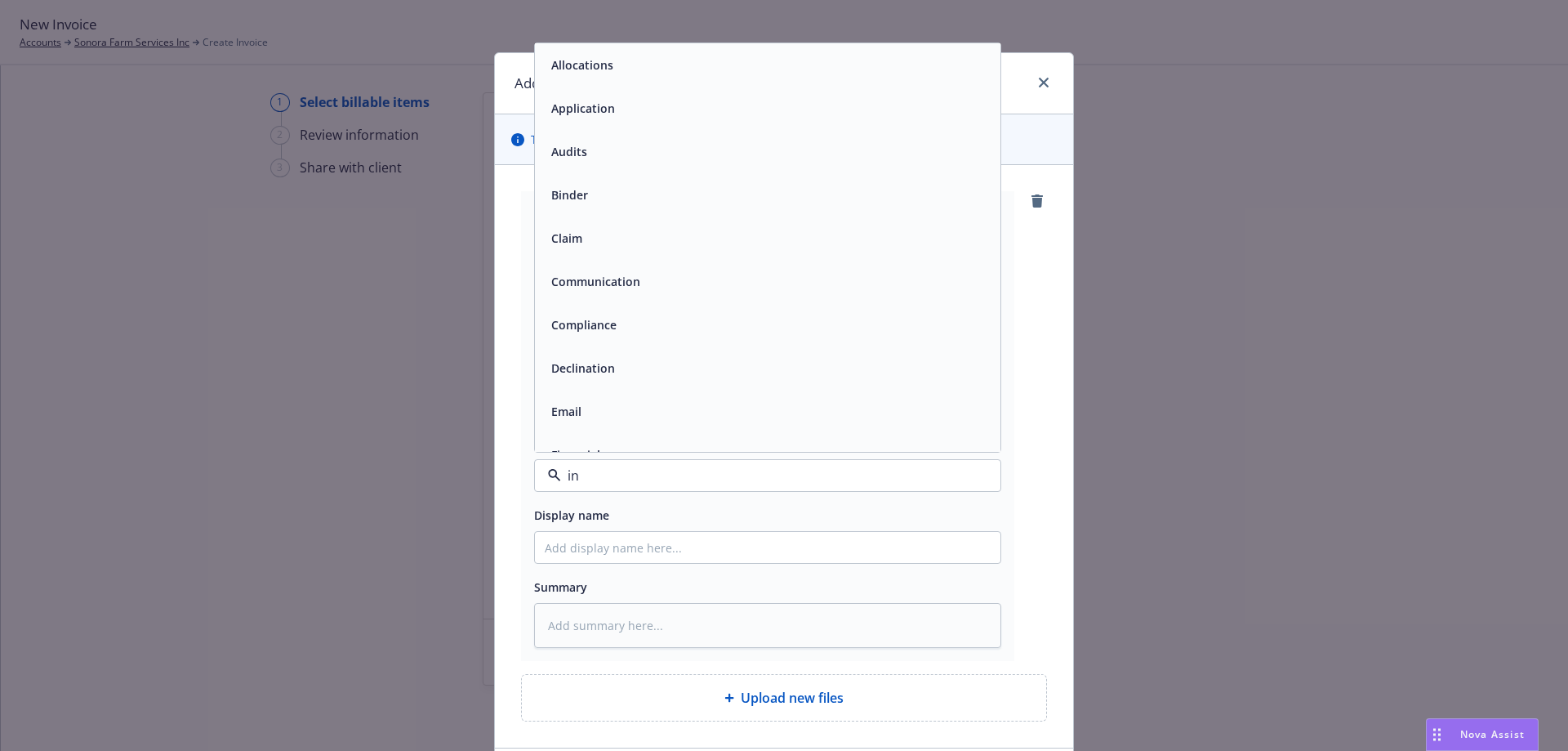
type input "inv"
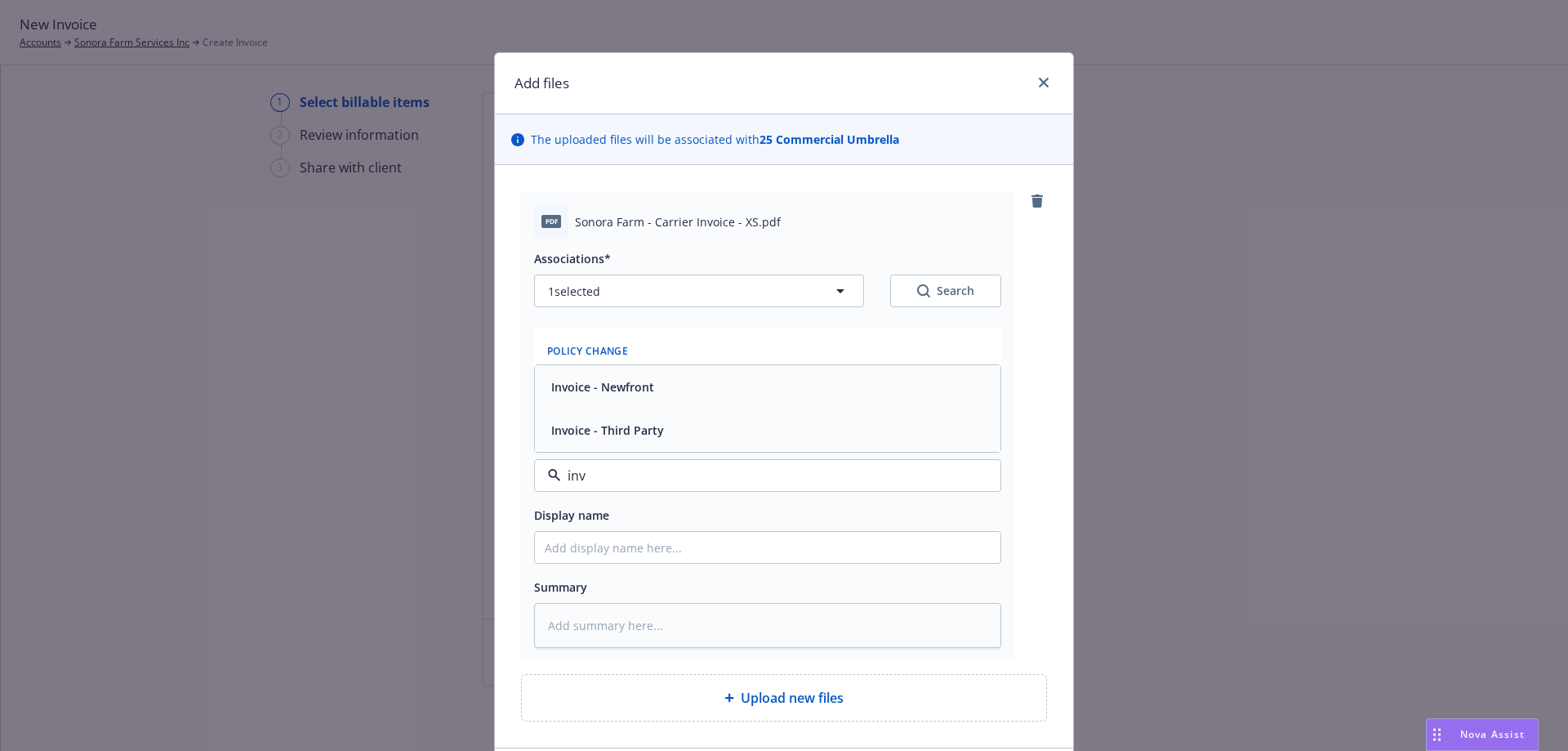
click at [617, 429] on span "Invoice - Third Party" at bounding box center [607, 430] width 113 height 17
click at [625, 558] on input "Display name" at bounding box center [767, 547] width 465 height 31
type textarea "x"
type input "C"
type textarea "x"
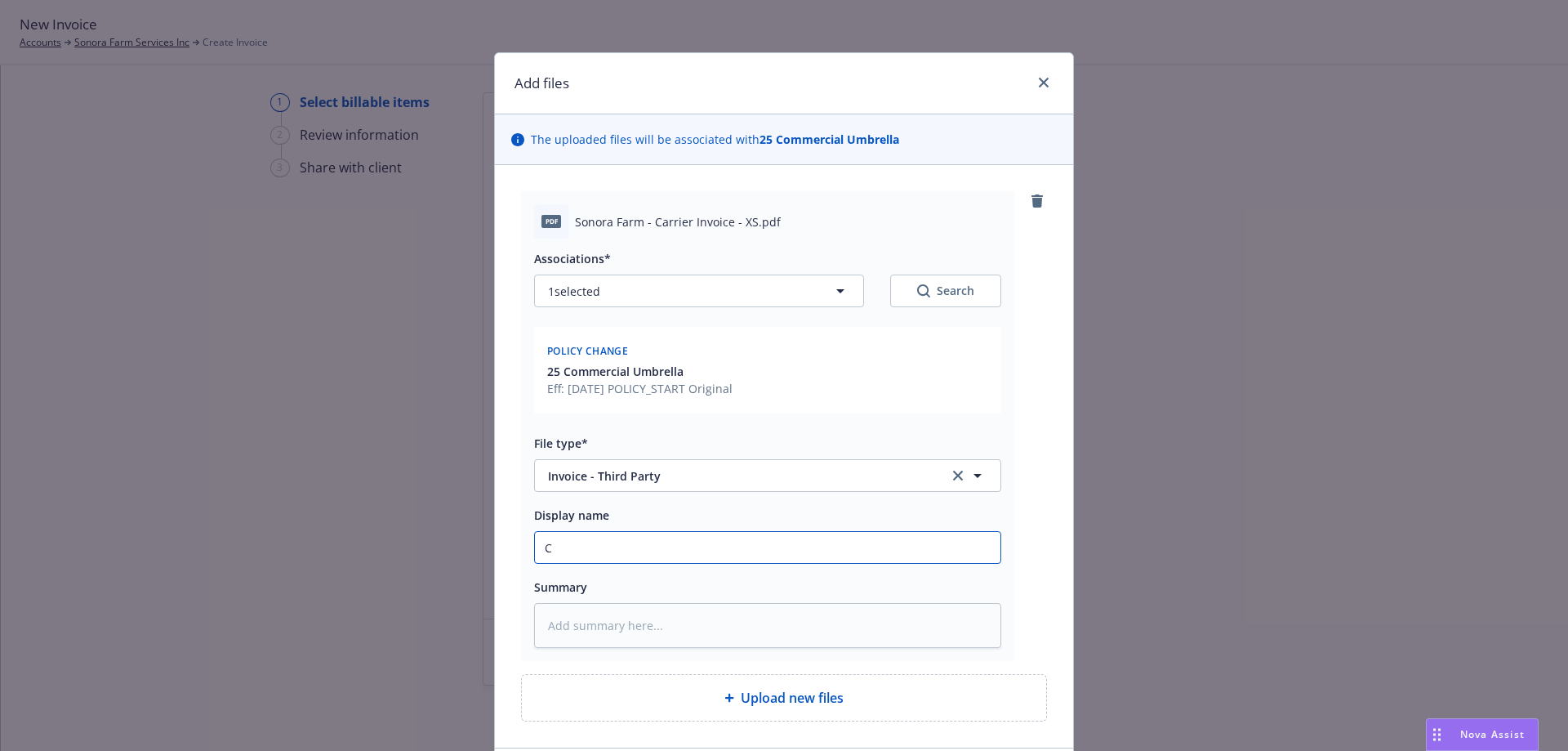
type input "Ca"
type textarea "x"
type input "Car"
type textarea "x"
type input "Carr"
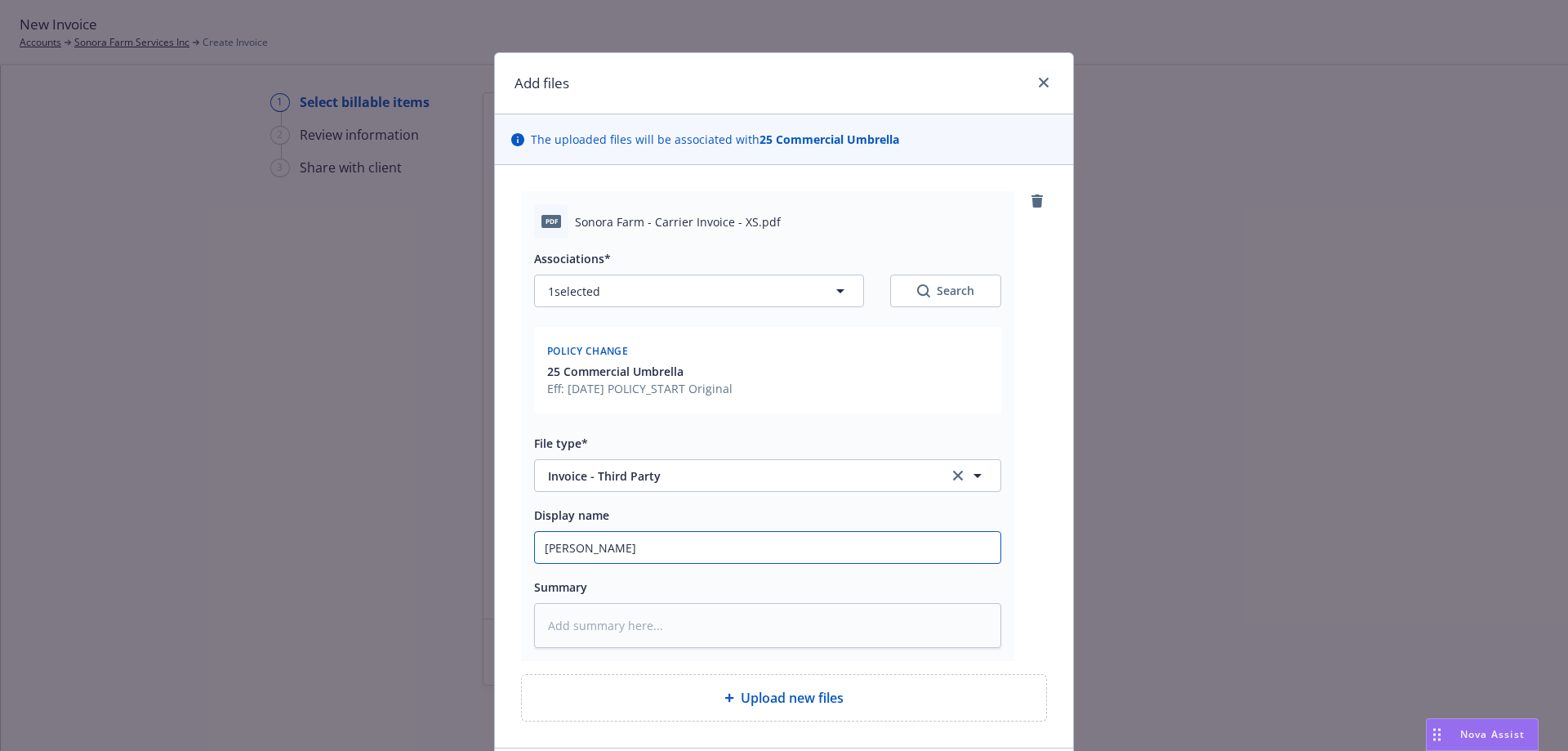
type textarea "x"
type input "Carri"
type textarea "x"
type input "Carrie"
type textarea "x"
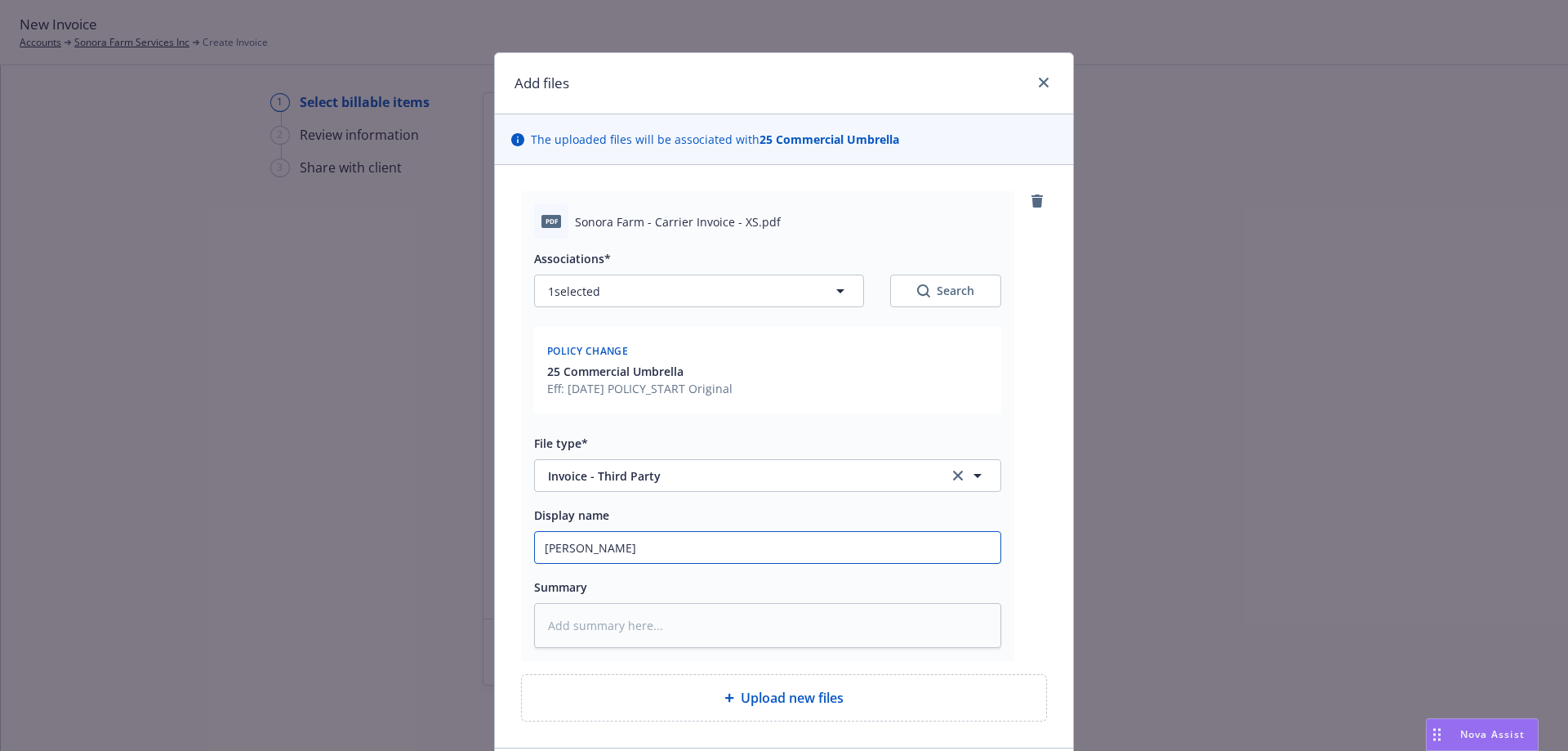
type input "Carrier"
type textarea "x"
type input "Carrier"
type textarea "x"
type input "Carrier I"
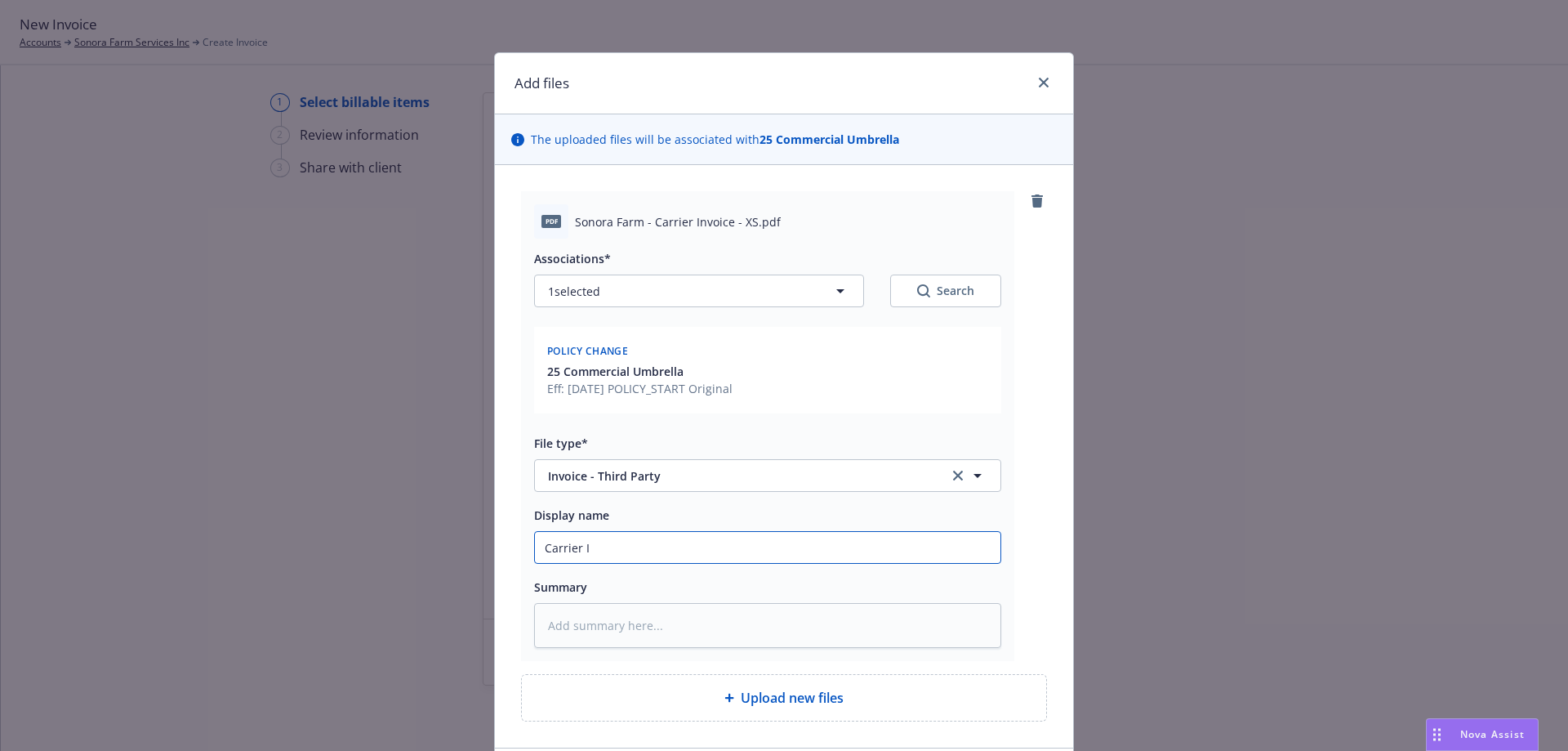
type textarea "x"
type input "Carrier In"
type textarea "x"
type input "Carrier Inv"
type textarea "x"
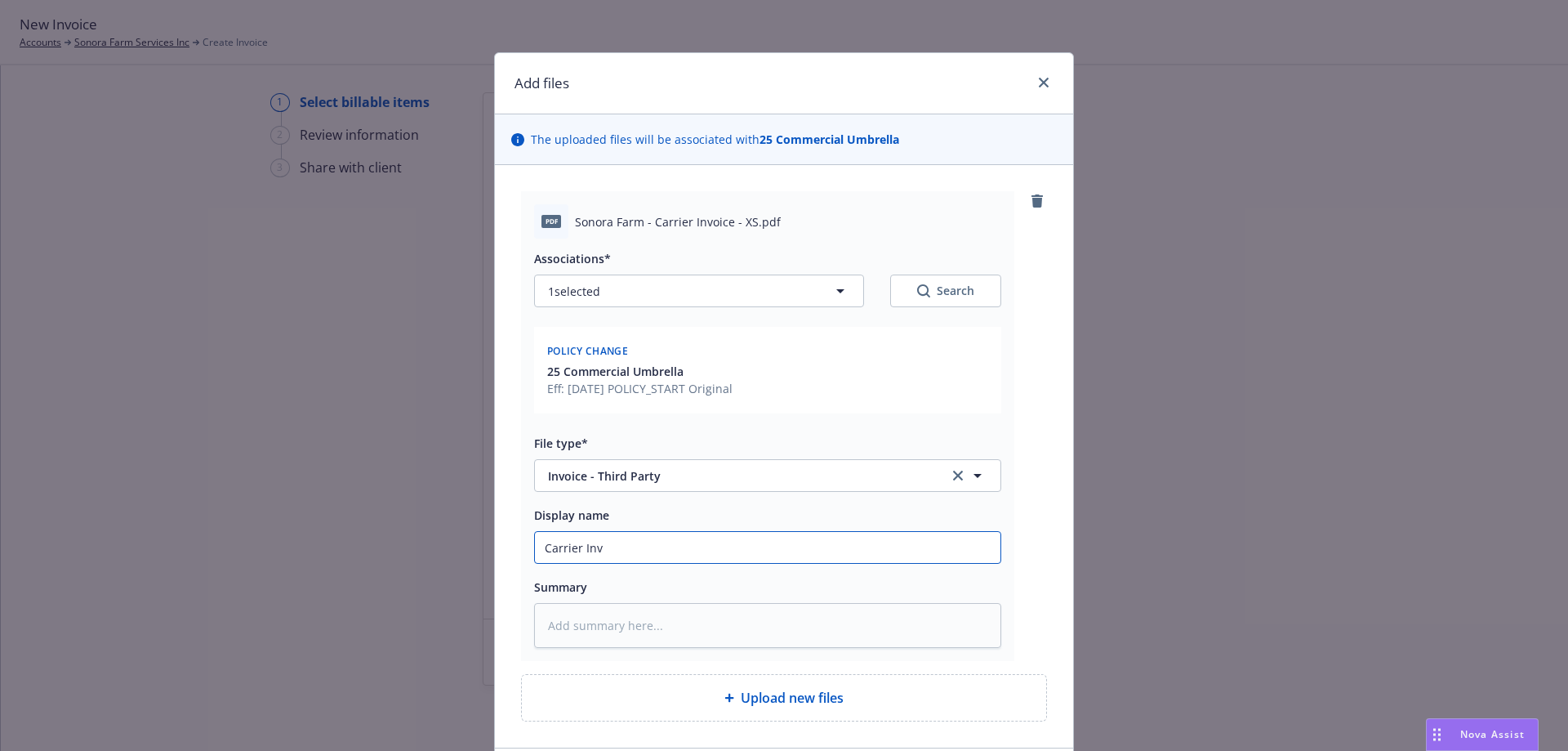
type input "Carrier Invo"
type textarea "x"
type input "Carrier Invoi"
type textarea "x"
type input "Carrier Invoic"
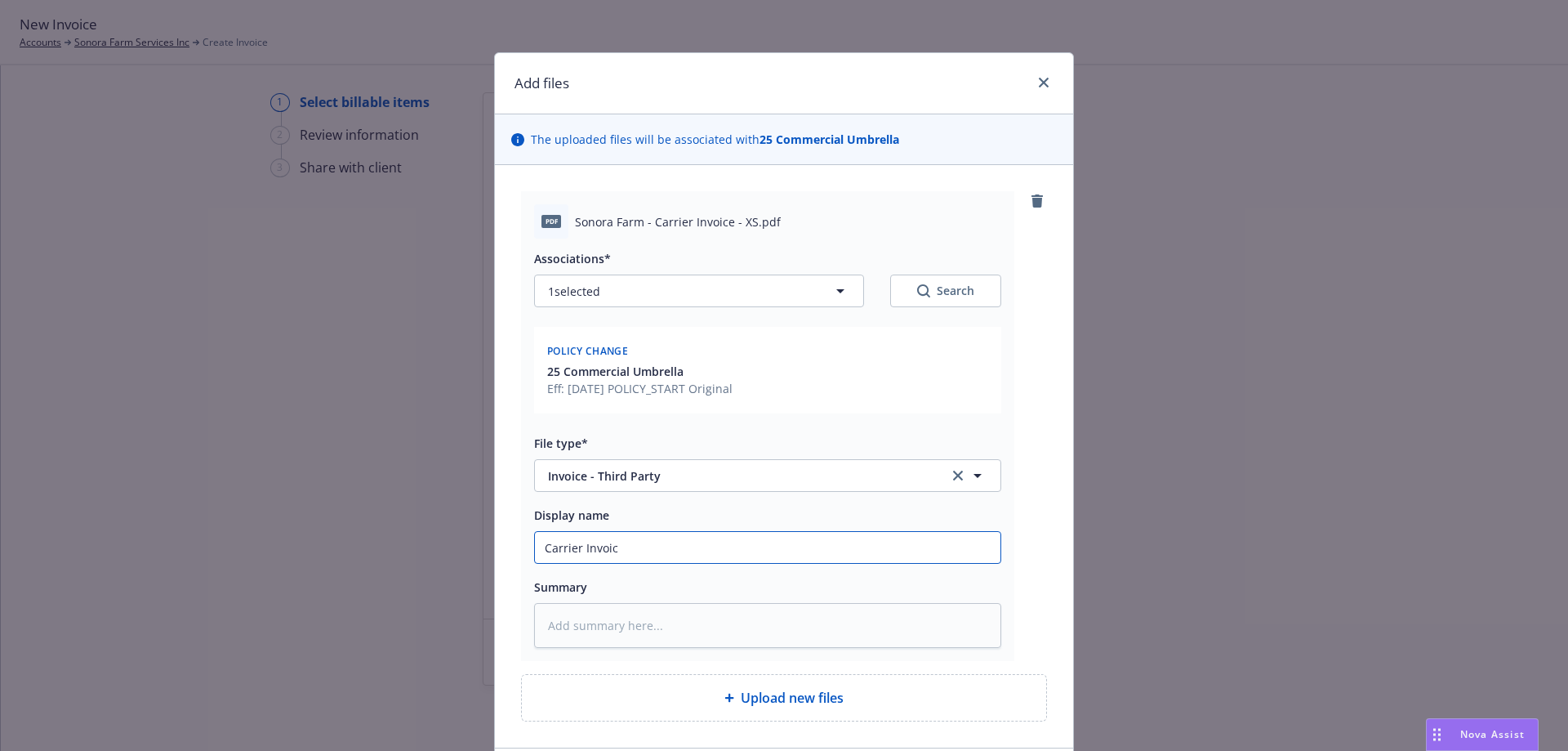
type textarea "x"
type input "Carrier Invoice"
type textarea "x"
type input "Carrier Invoice"
type textarea "x"
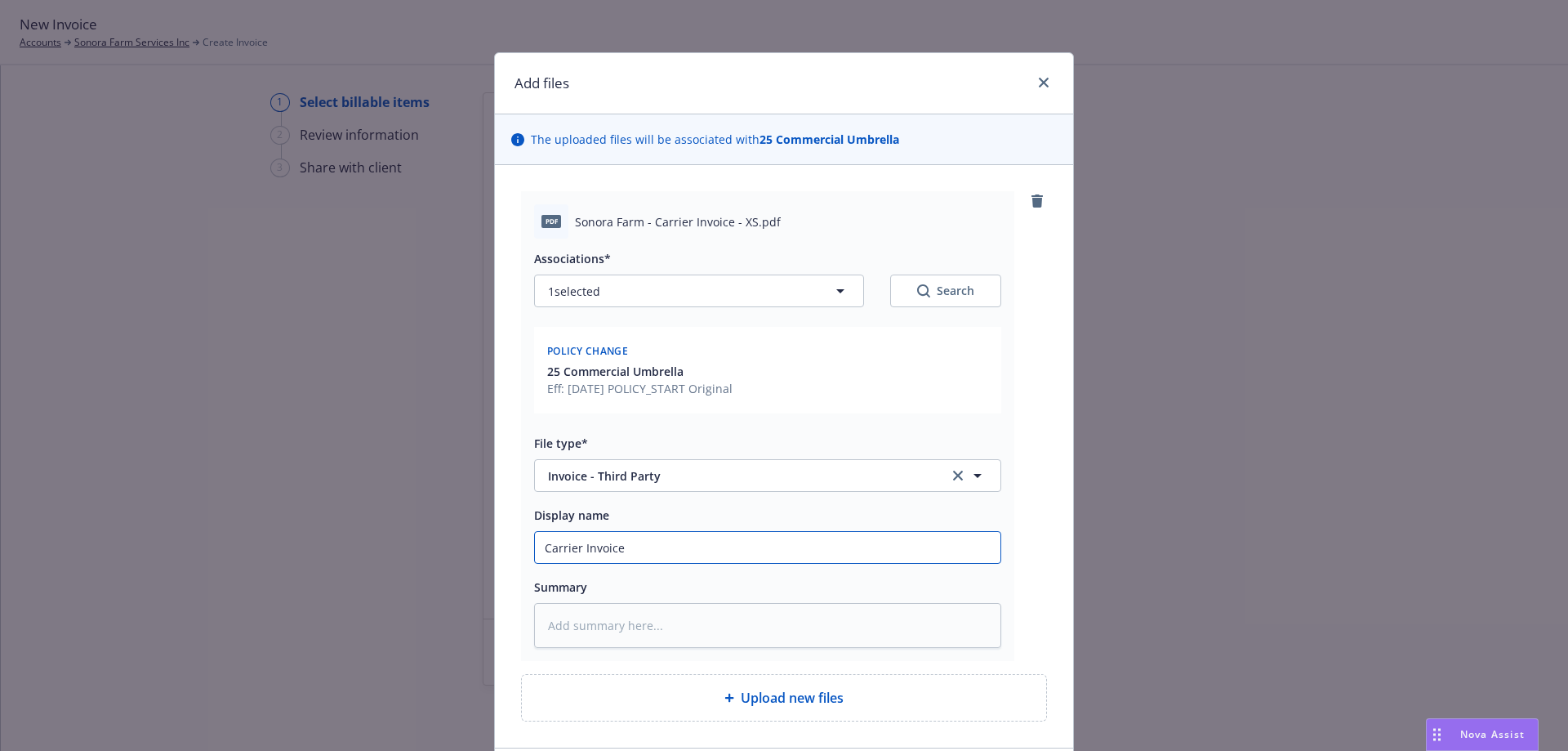
type input "Carrier Invoice -"
type textarea "x"
type input "Carrier Invoice -"
type textarea "x"
type input "Carrier Invoice - X"
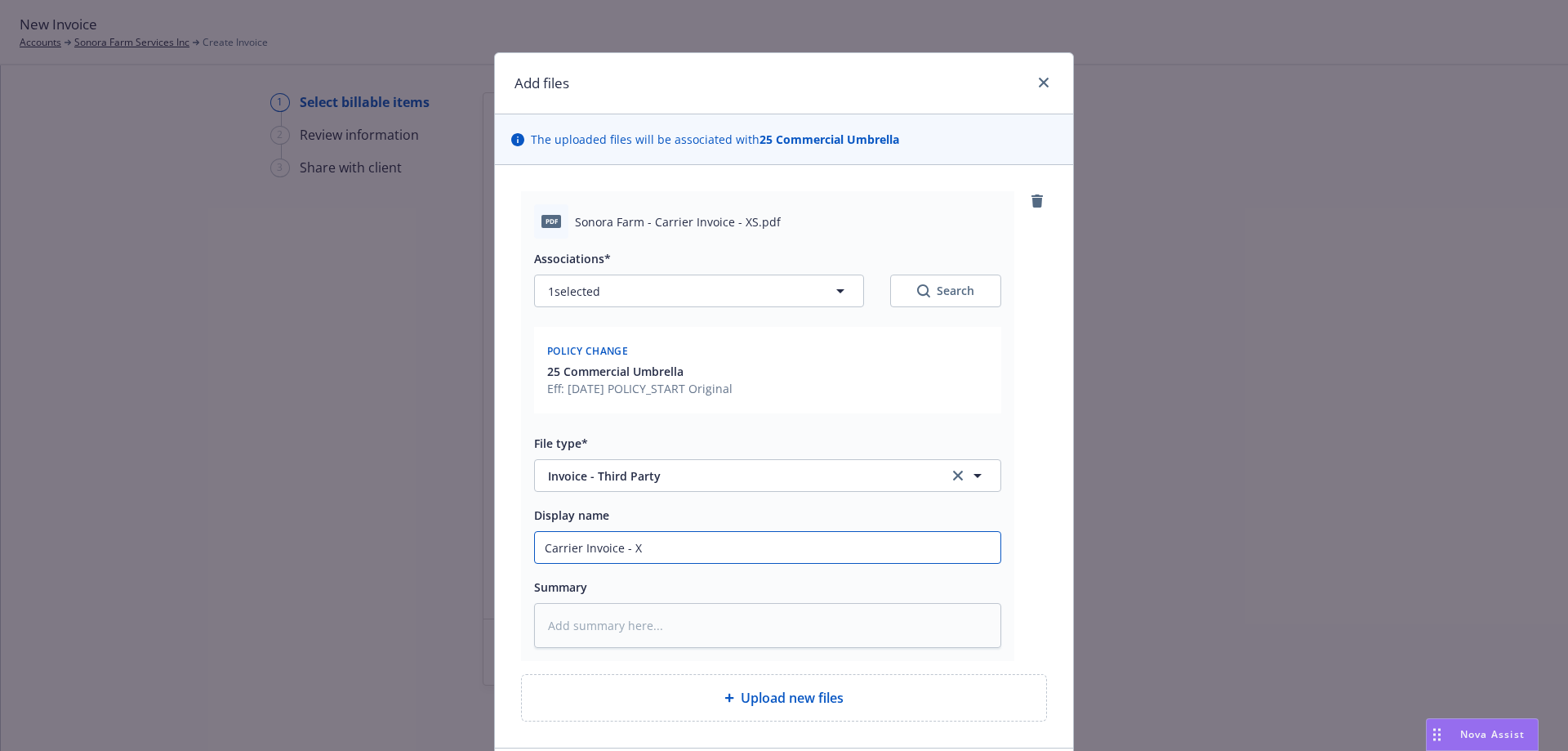
type textarea "x"
type input "Carrier Invoice - XS"
type textarea "x"
type input "Carrier Invoice - XS"
type textarea "x"
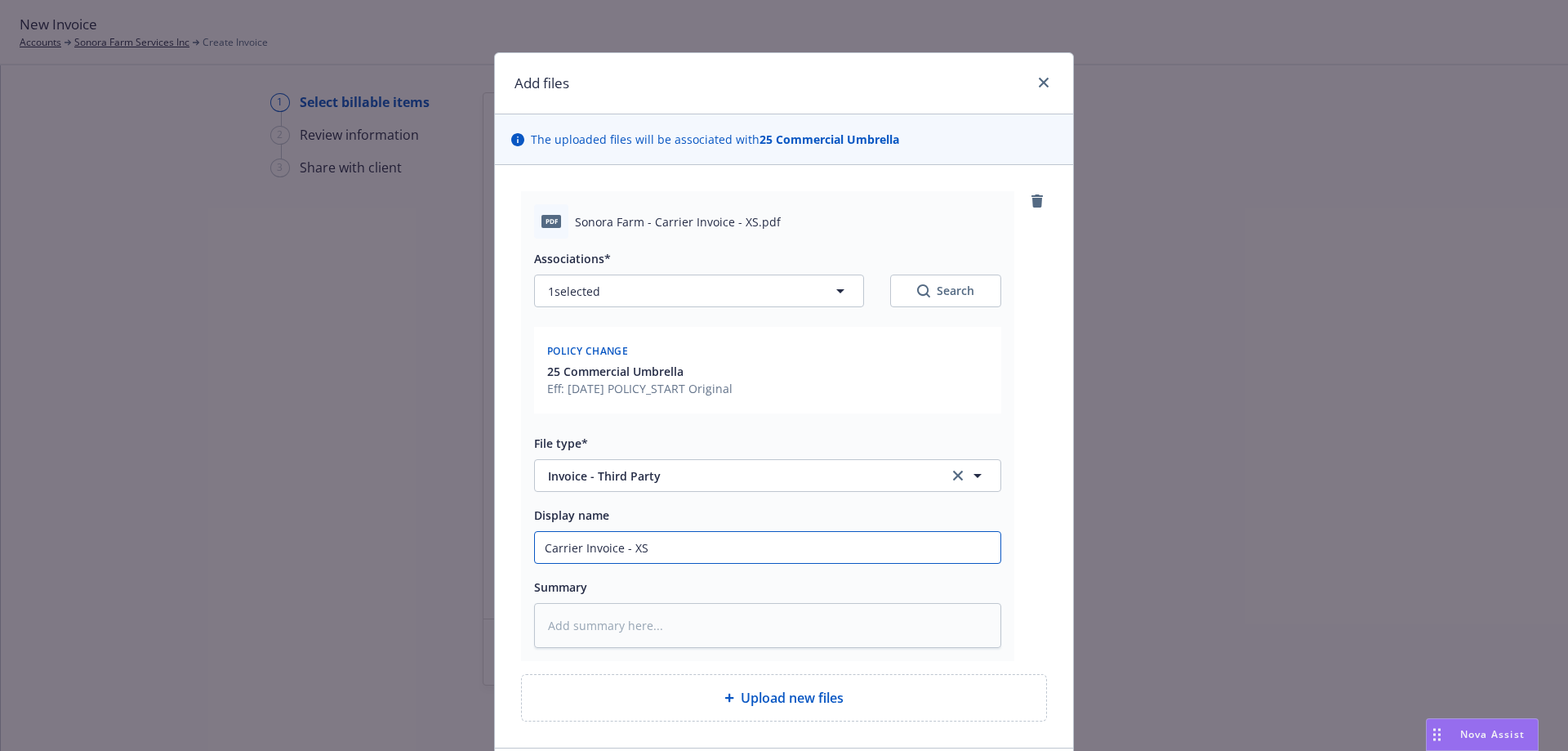
type input "Carrier Invoice - XS -"
type textarea "x"
type input "Carrier Invoice - XS -"
type textarea "x"
type input "Carrier Invoice - XS - B"
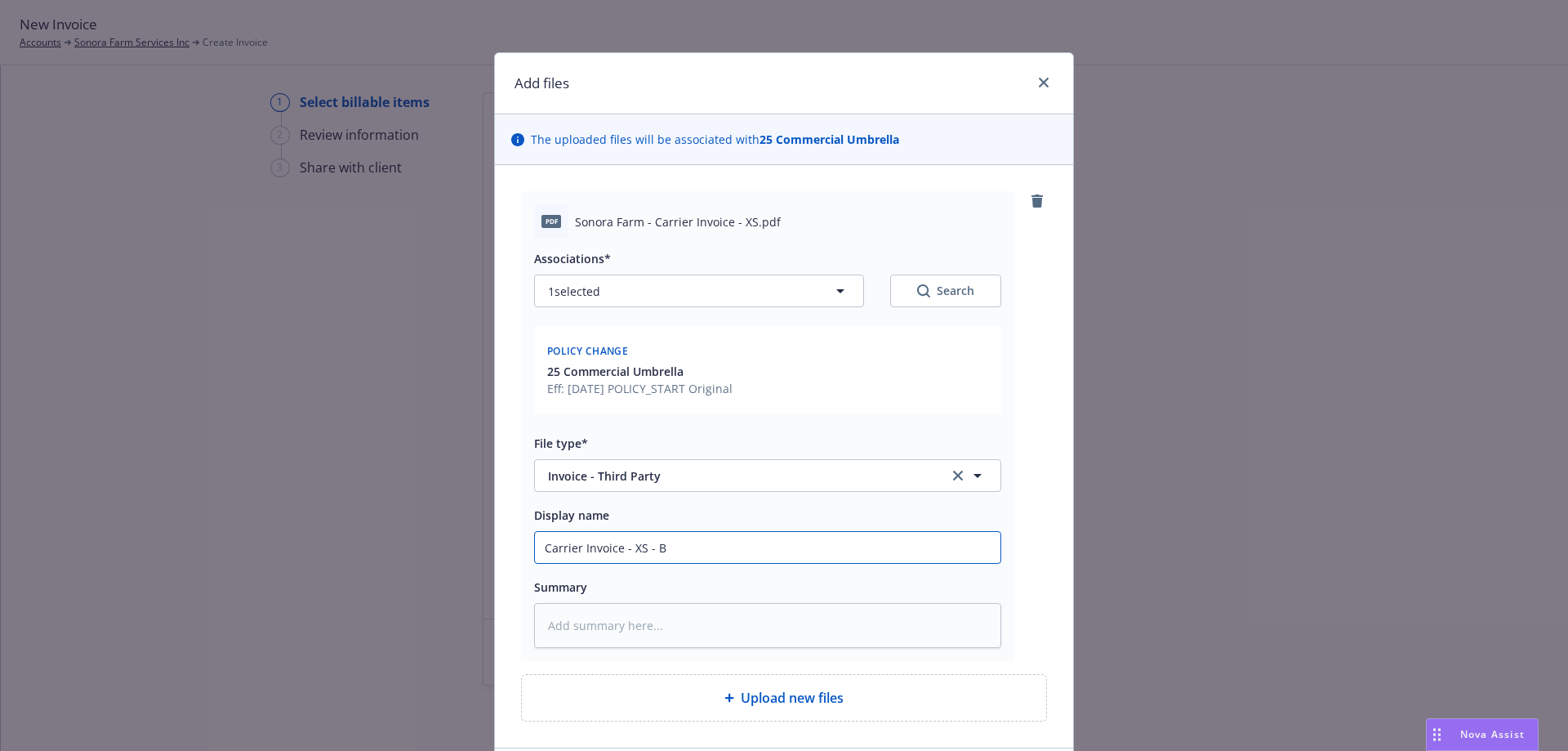
type textarea "x"
type input "Carrier Invoice - XS - Bu"
type textarea "x"
type input "Carrier Invoice - XS - Bur"
type textarea "x"
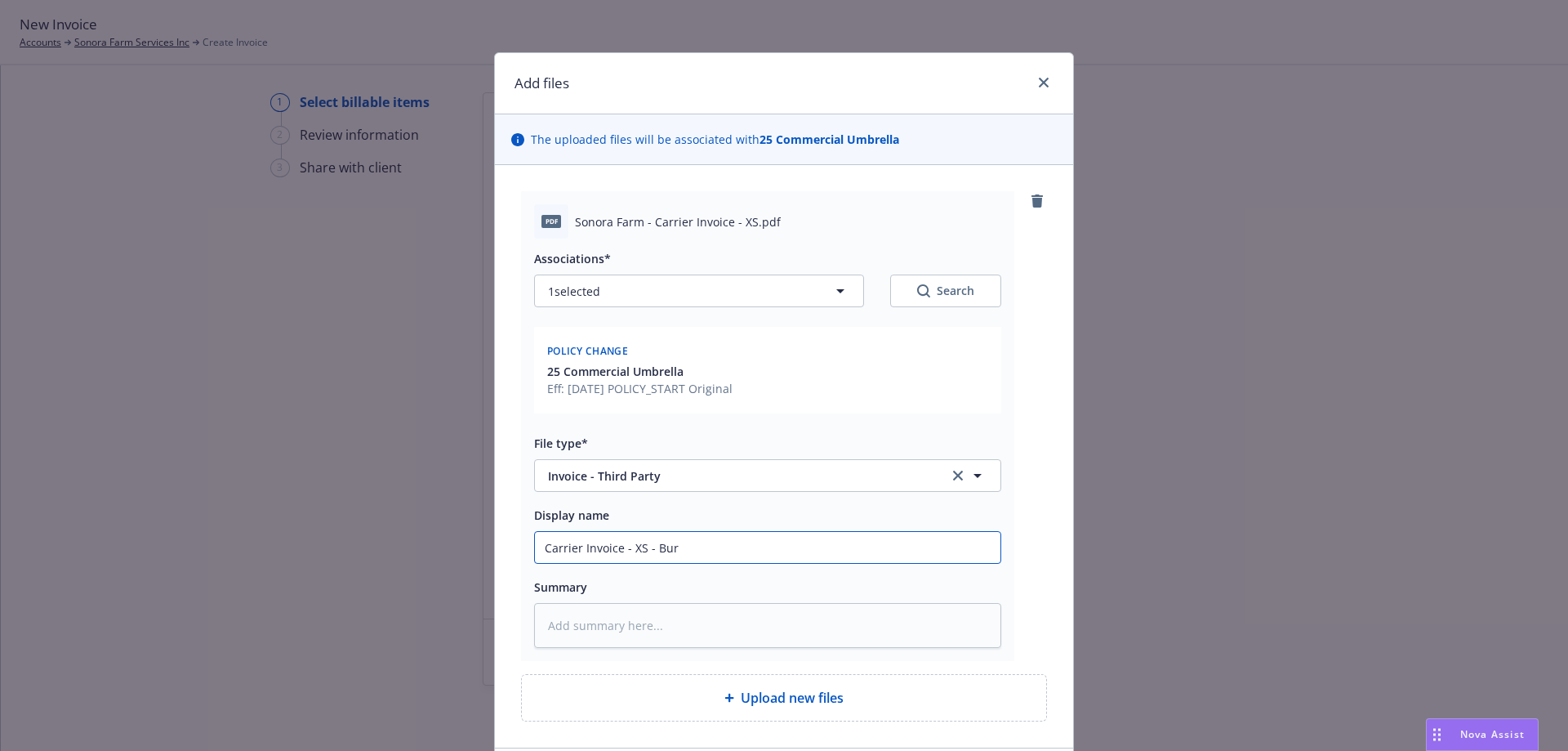
type input "Carrier Invoice - XS - Burn"
type textarea "x"
type input "Carrier Invoice - XS - Burns"
type textarea "x"
type input "Carrier Invoice - XS - Burns&"
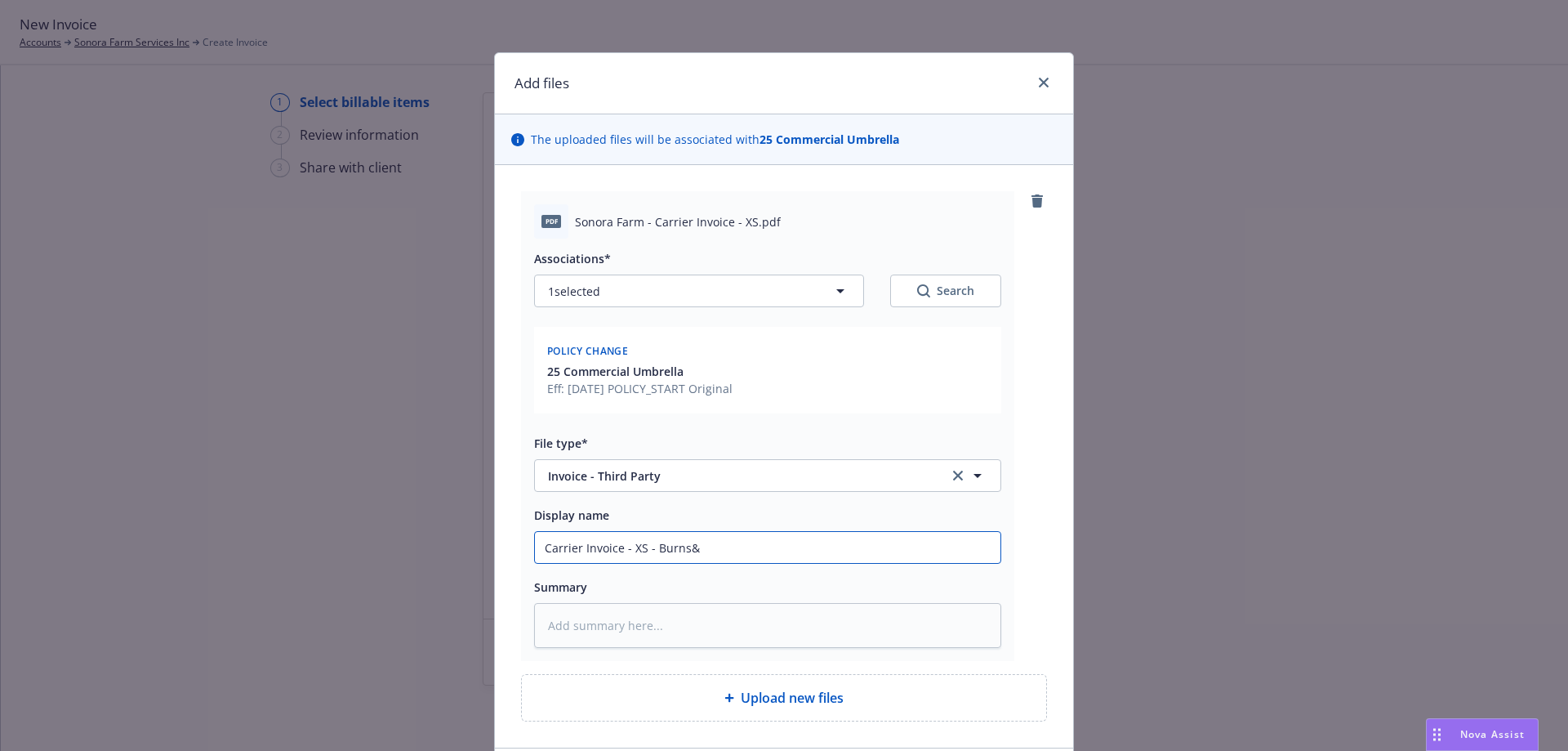
type textarea "x"
type input "Carrier Invoice - XS - Burns&W"
type textarea "x"
type input "Carrier Invoice - XS - Burns&Wi"
type textarea "x"
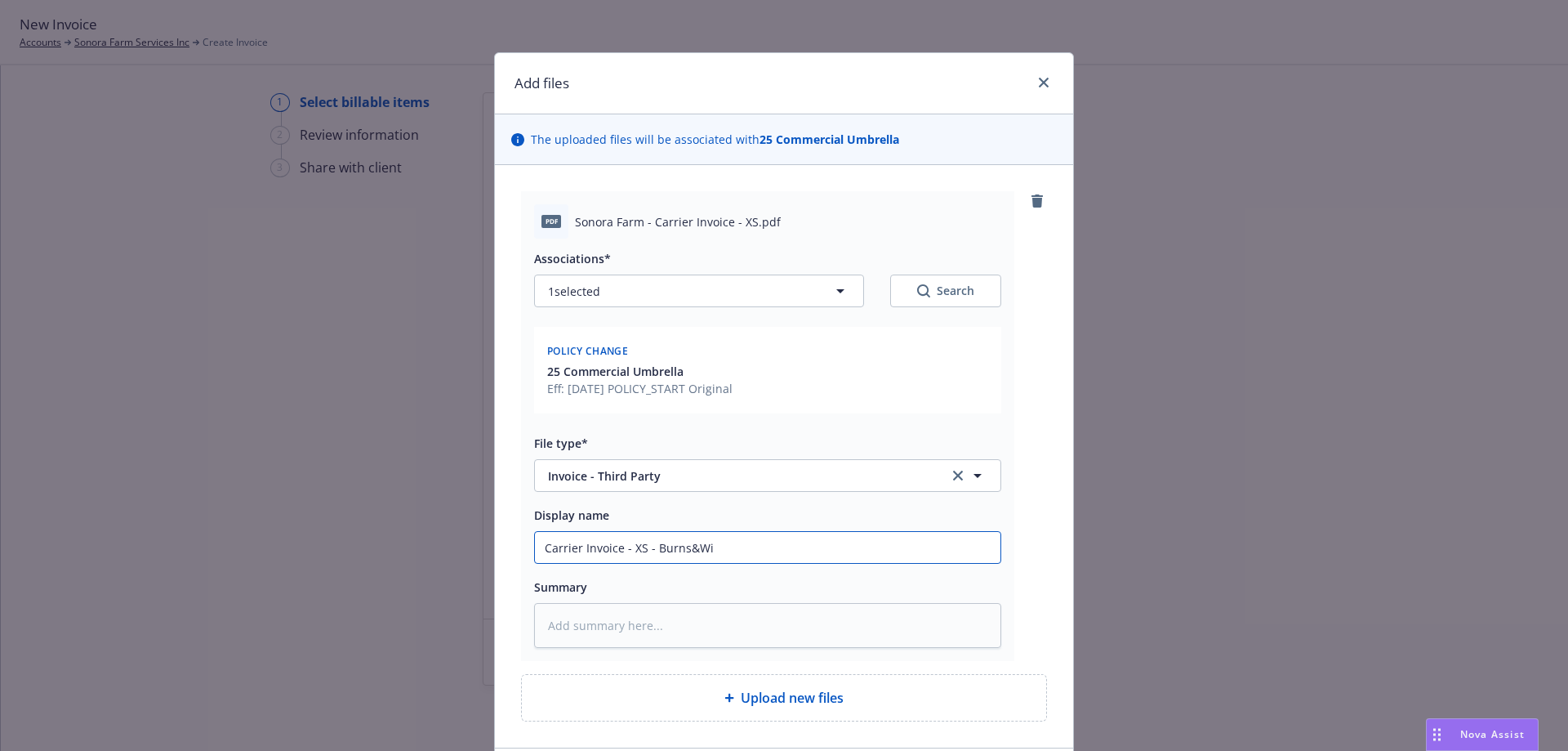
type input "Carrier Invoice - XS - Burns&Wil"
type textarea "x"
type input "Carrier Invoice - XS - Burns&Wilc"
type textarea "x"
type input "Carrier Invoice - XS - Burns&Wilco"
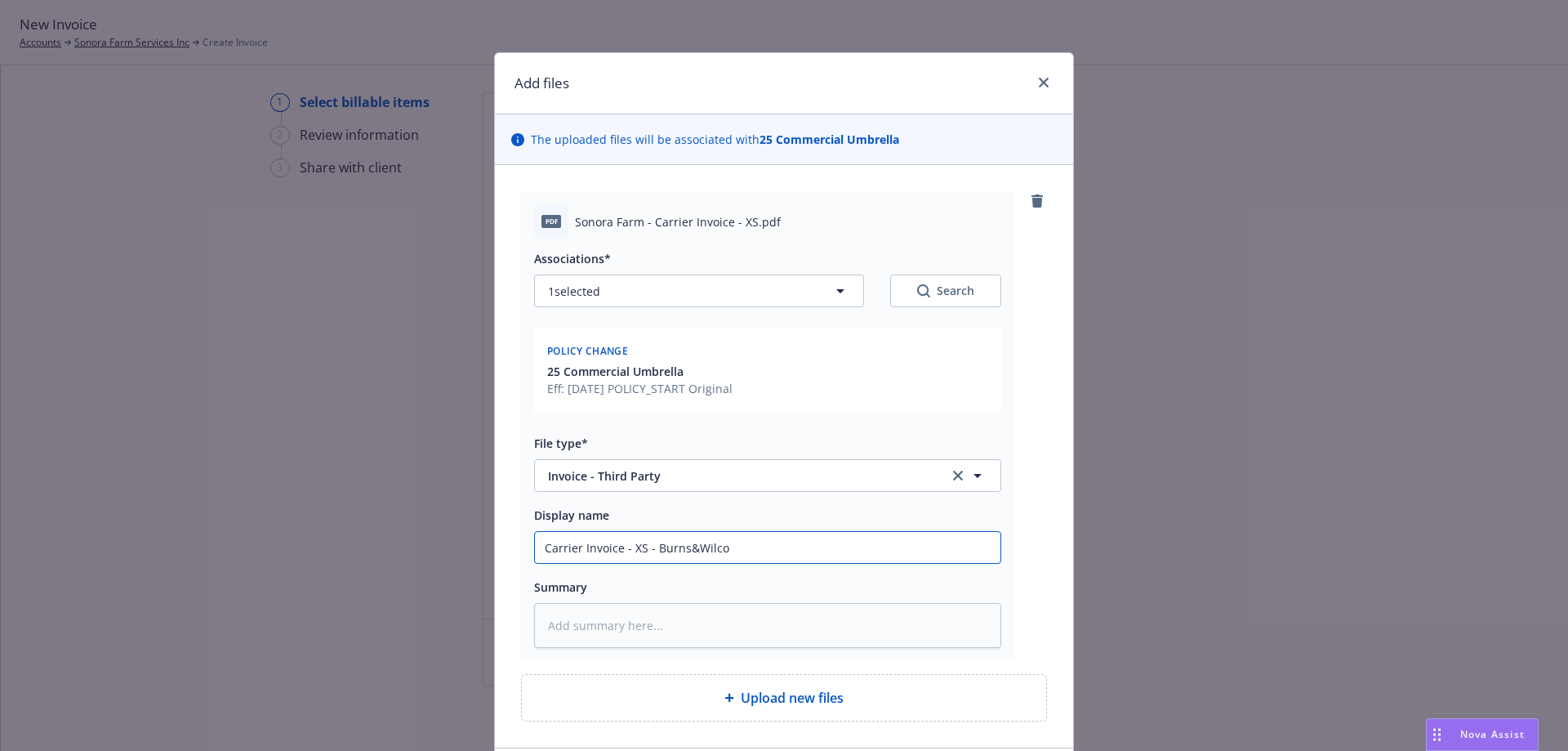
type textarea "x"
type input "Carrier Invoice - XS - Burns&Wilcox"
click at [680, 548] on input "Carrier Invoice - XS - Burns&Wilcox" at bounding box center [767, 547] width 465 height 31
type textarea "x"
type input "Carrier Invoice - XS - Burns &Wilcox"
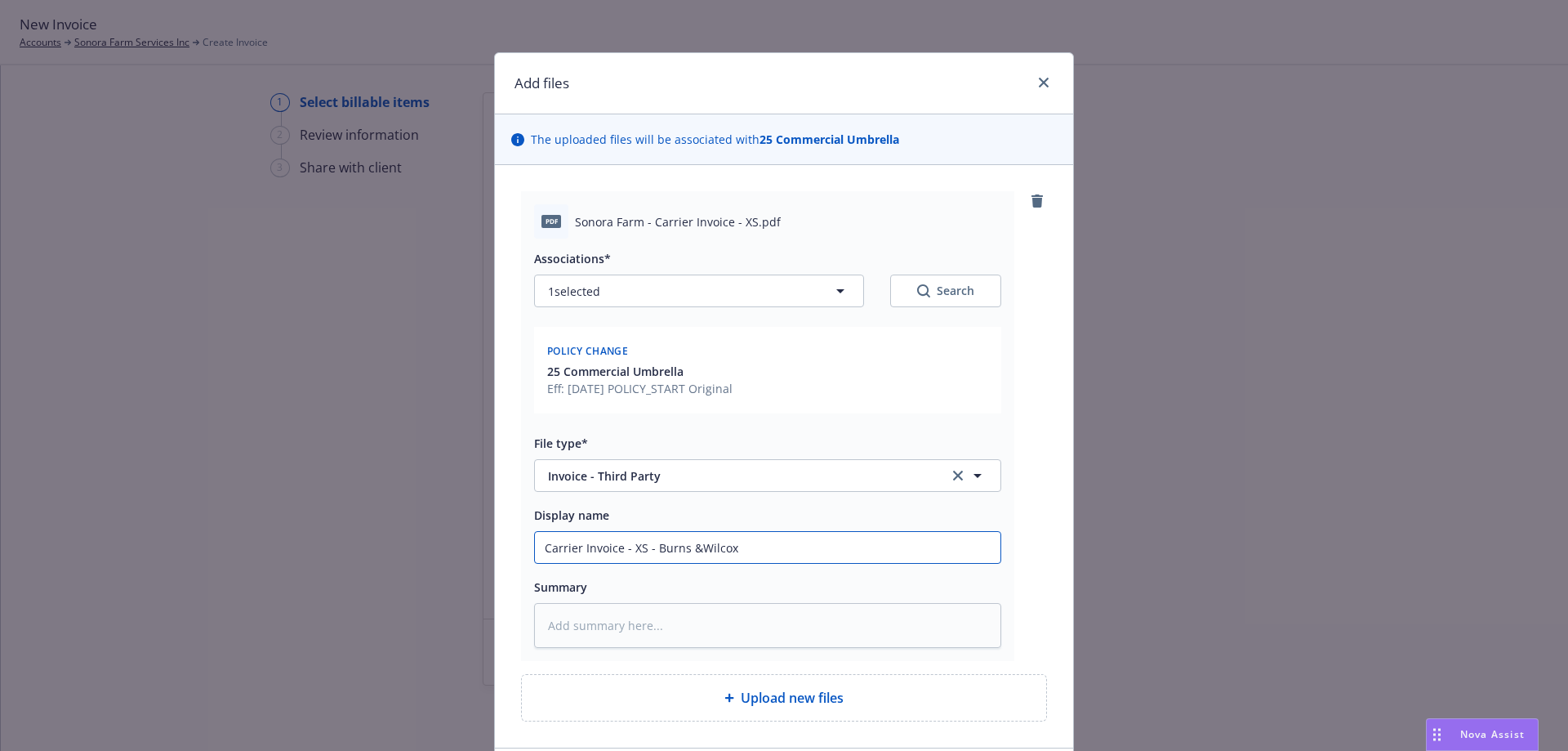
click at [691, 548] on input "Carrier Invoice - XS - Burns &Wilcox" at bounding box center [767, 547] width 465 height 31
type textarea "x"
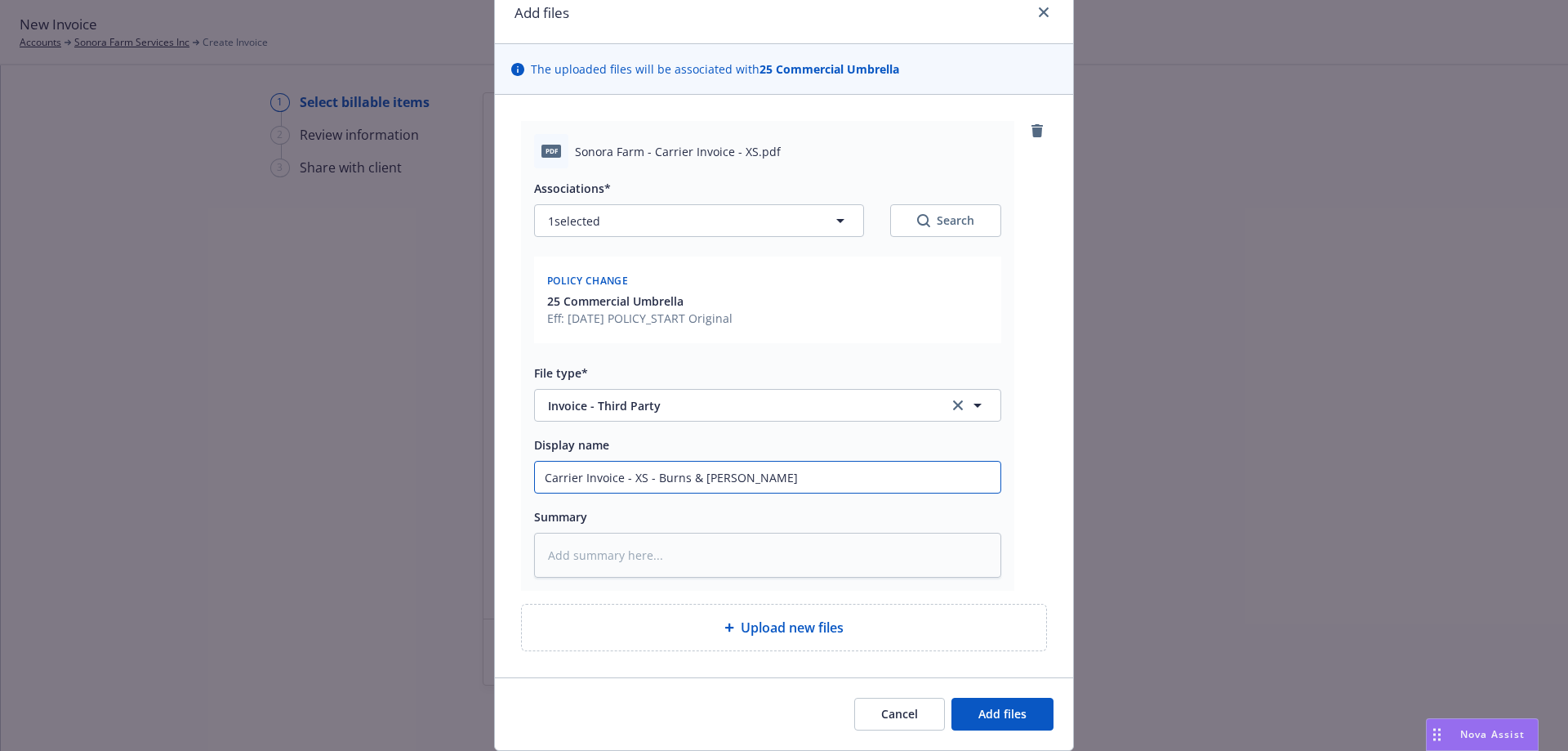
scroll to position [122, 0]
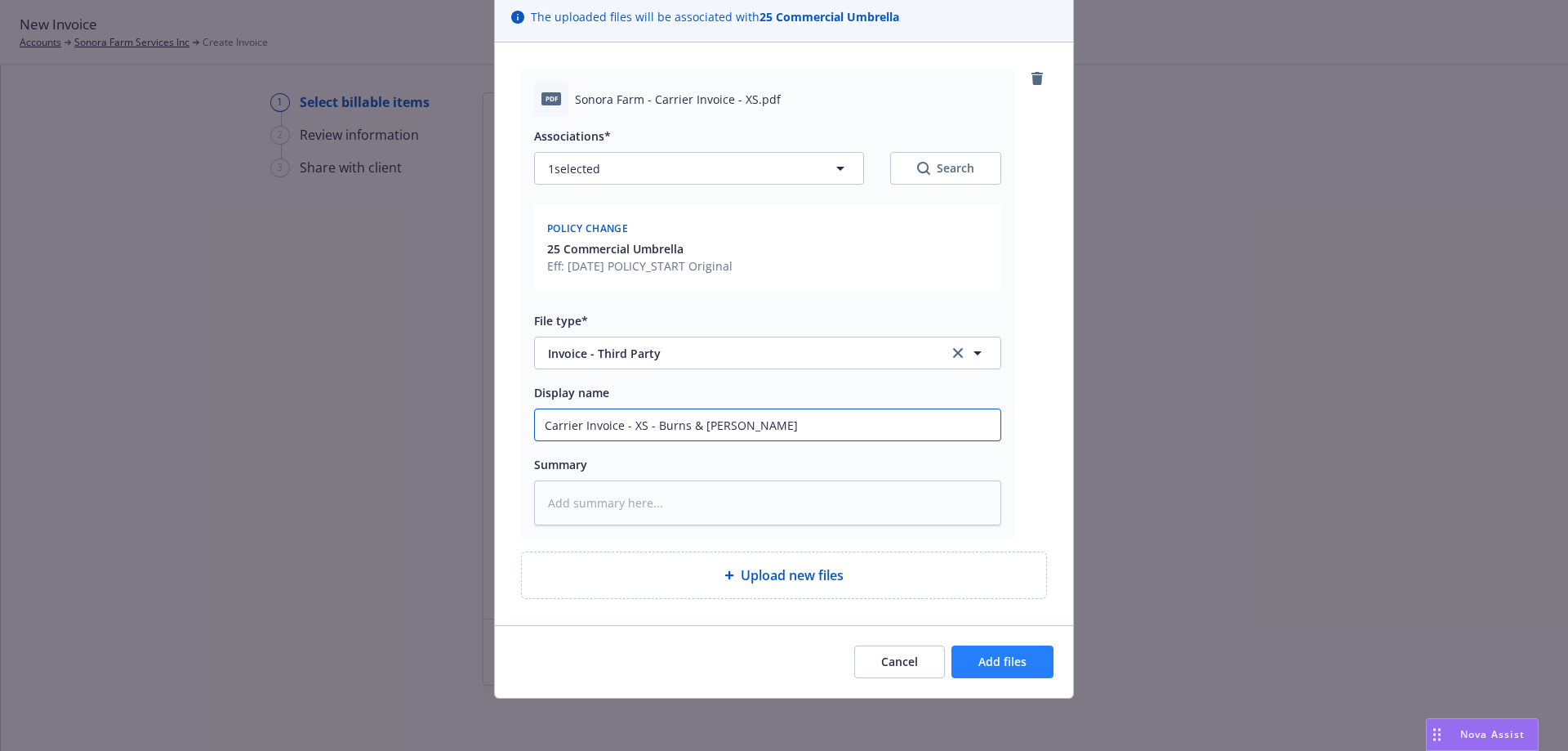
type input "Carrier Invoice - XS - Burns & Wilcox"
click at [1010, 666] on span "Add files" at bounding box center [1002, 661] width 49 height 16
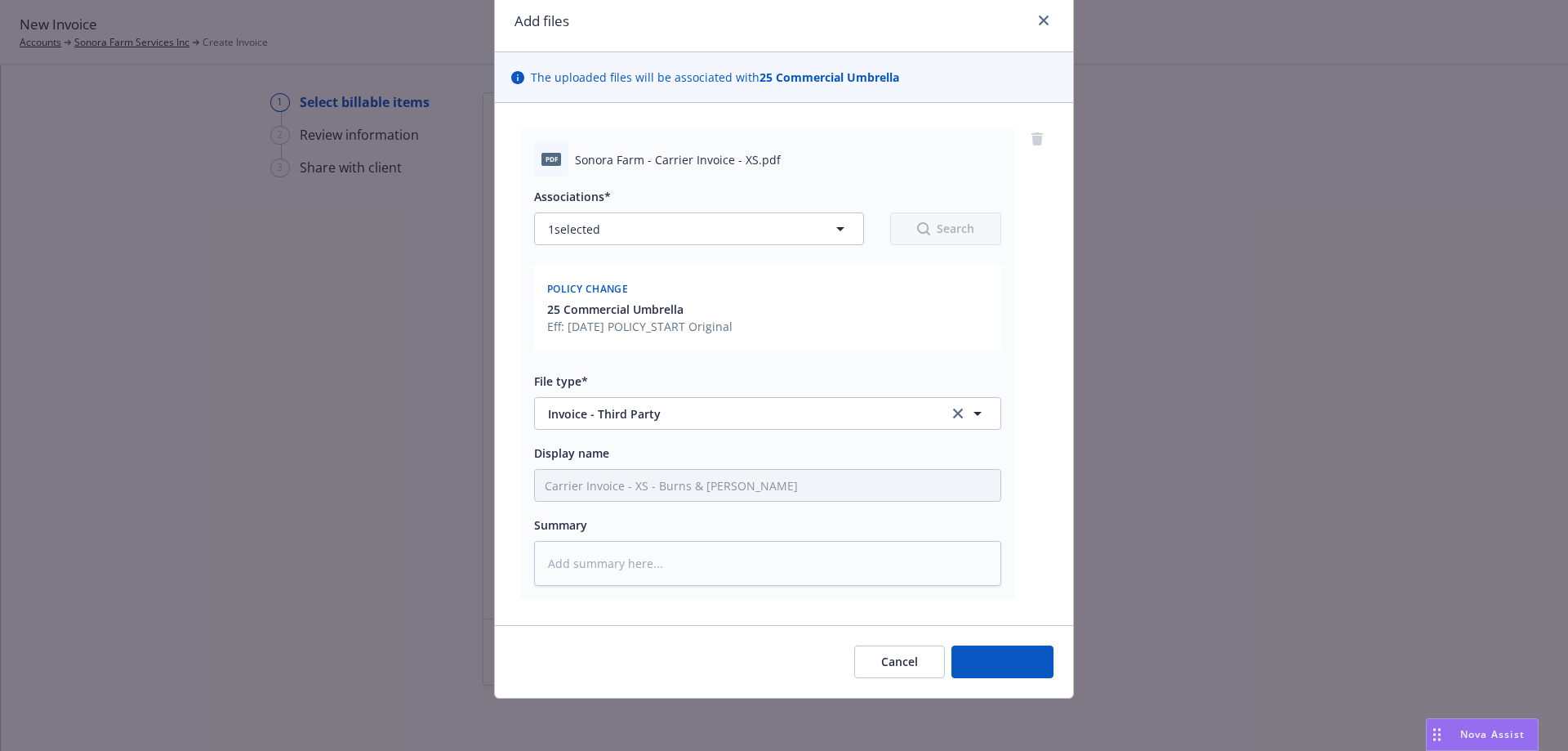
type textarea "x"
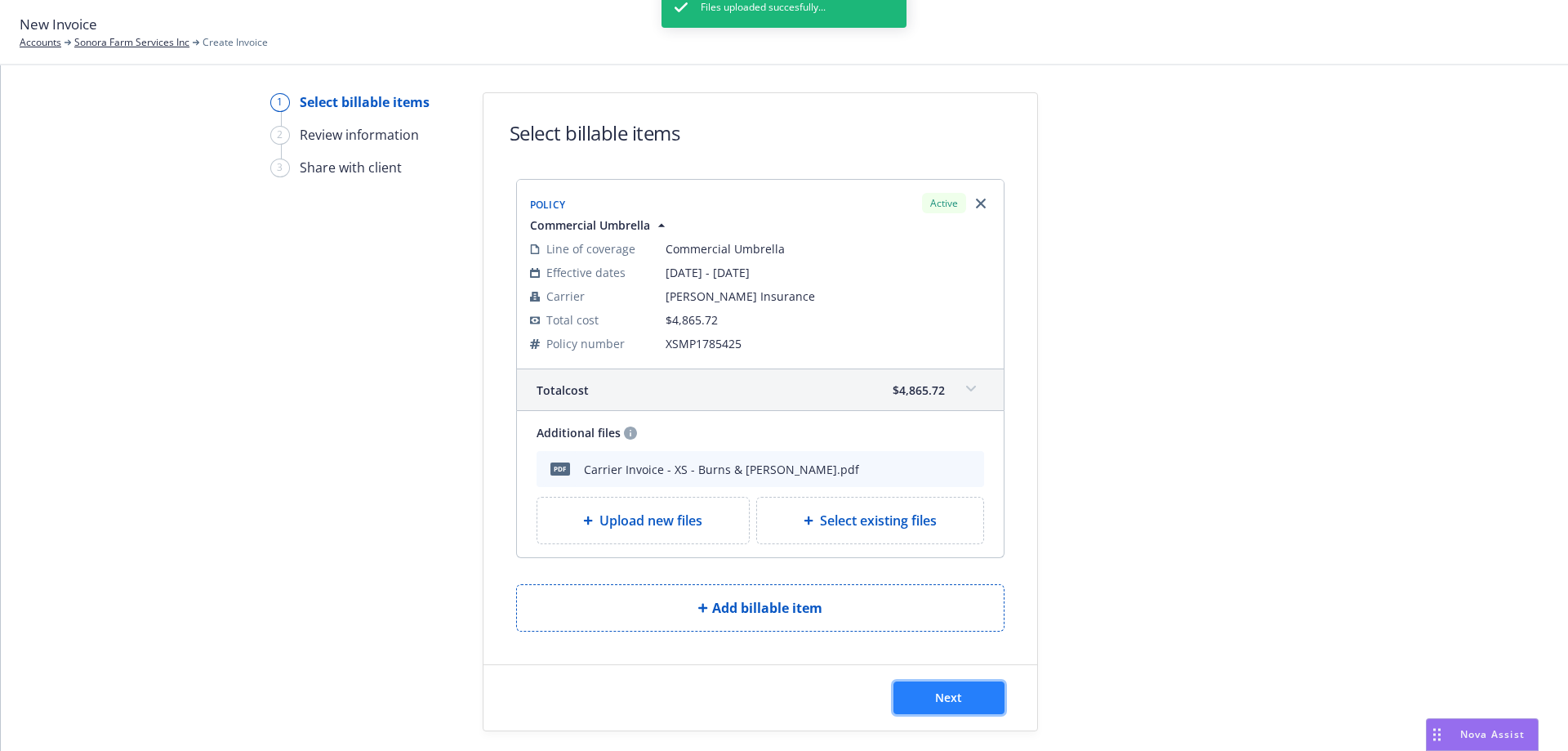
click at [935, 698] on span "Next" at bounding box center [948, 697] width 27 height 16
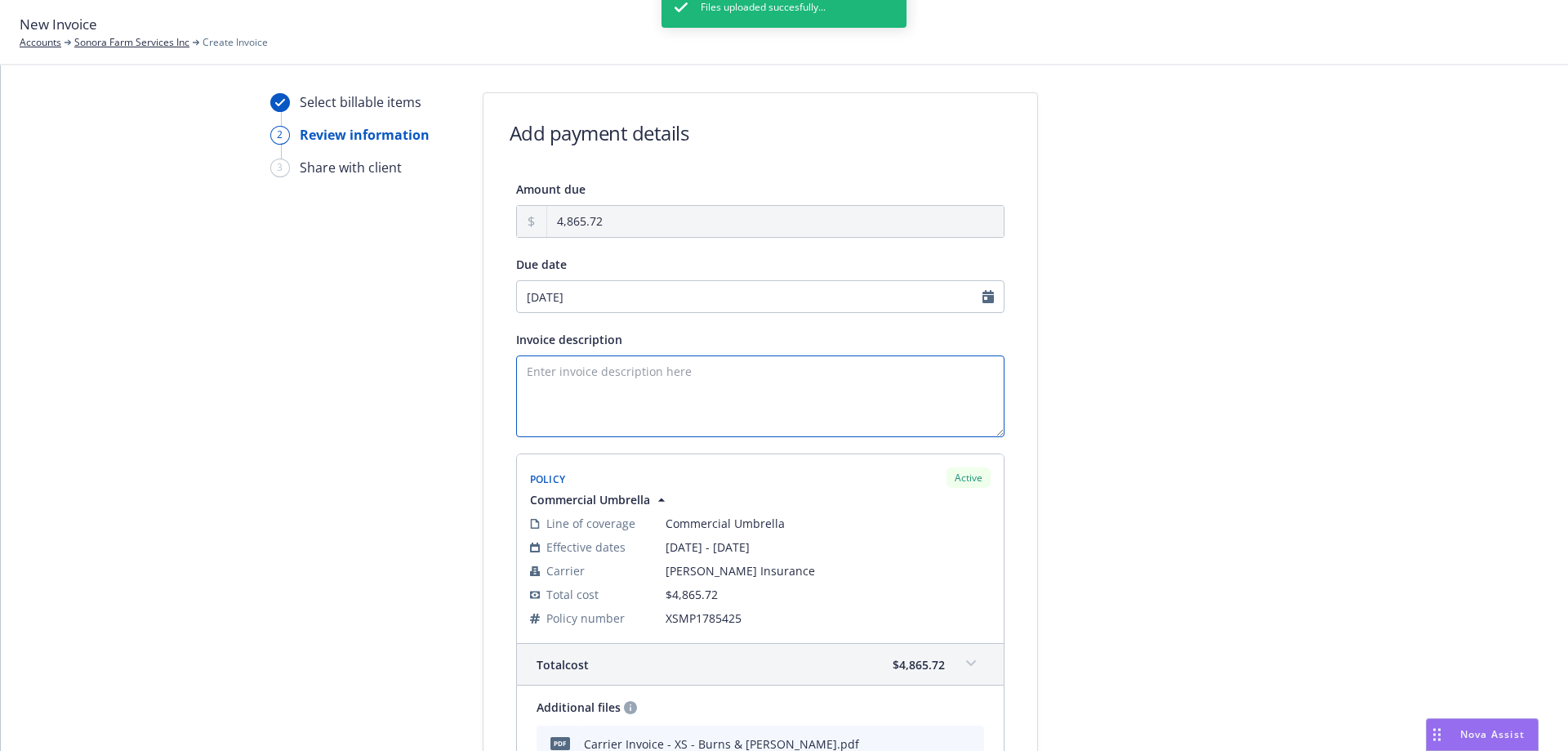
click at [588, 389] on textarea "Invoice description" at bounding box center [761, 397] width 489 height 82
type textarea "C"
type textarea "Excess Liability Policy Term:"
select select "September"
select select "2025"
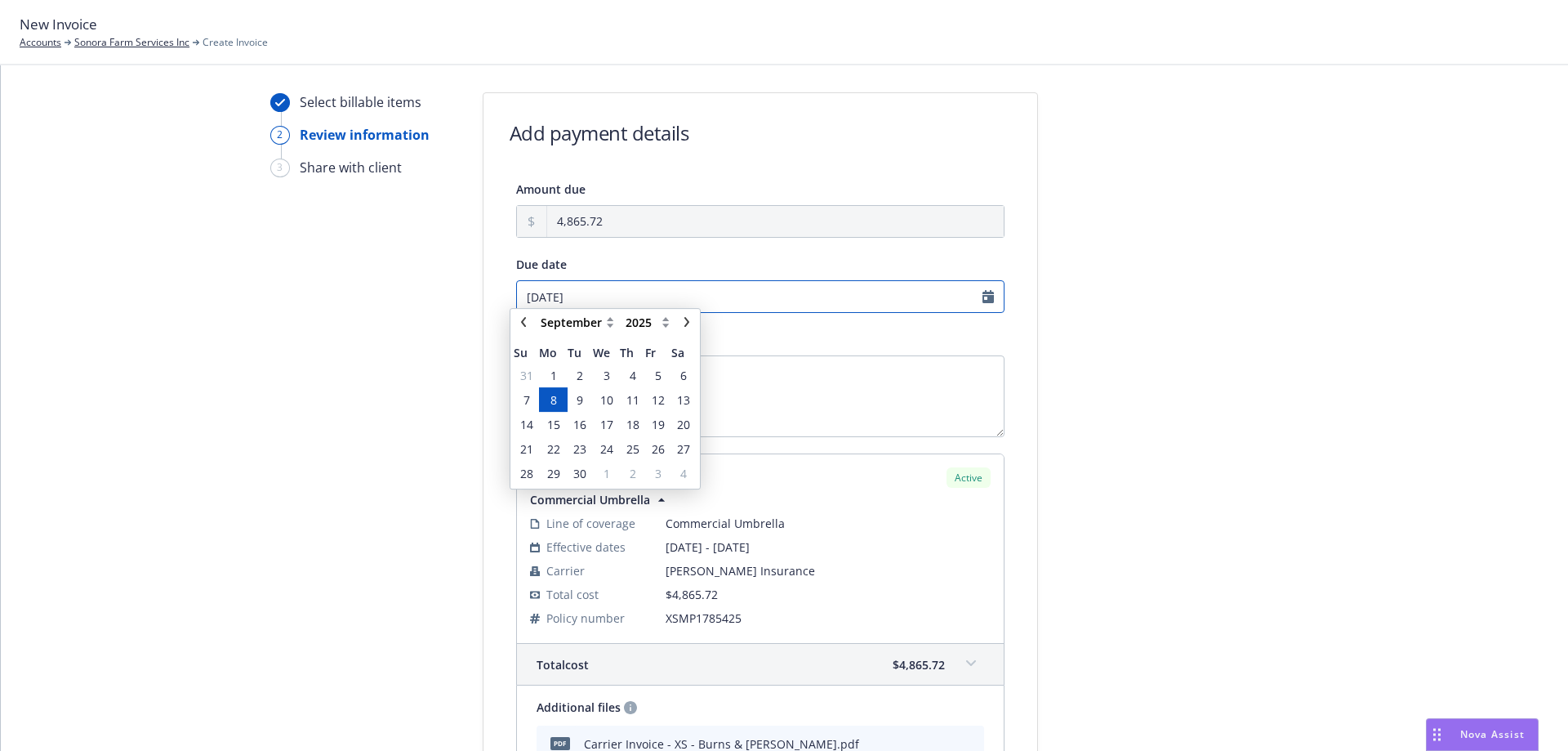
click at [600, 304] on input "09/08/2025" at bounding box center [761, 296] width 489 height 33
click at [553, 409] on span "8" at bounding box center [554, 408] width 7 height 17
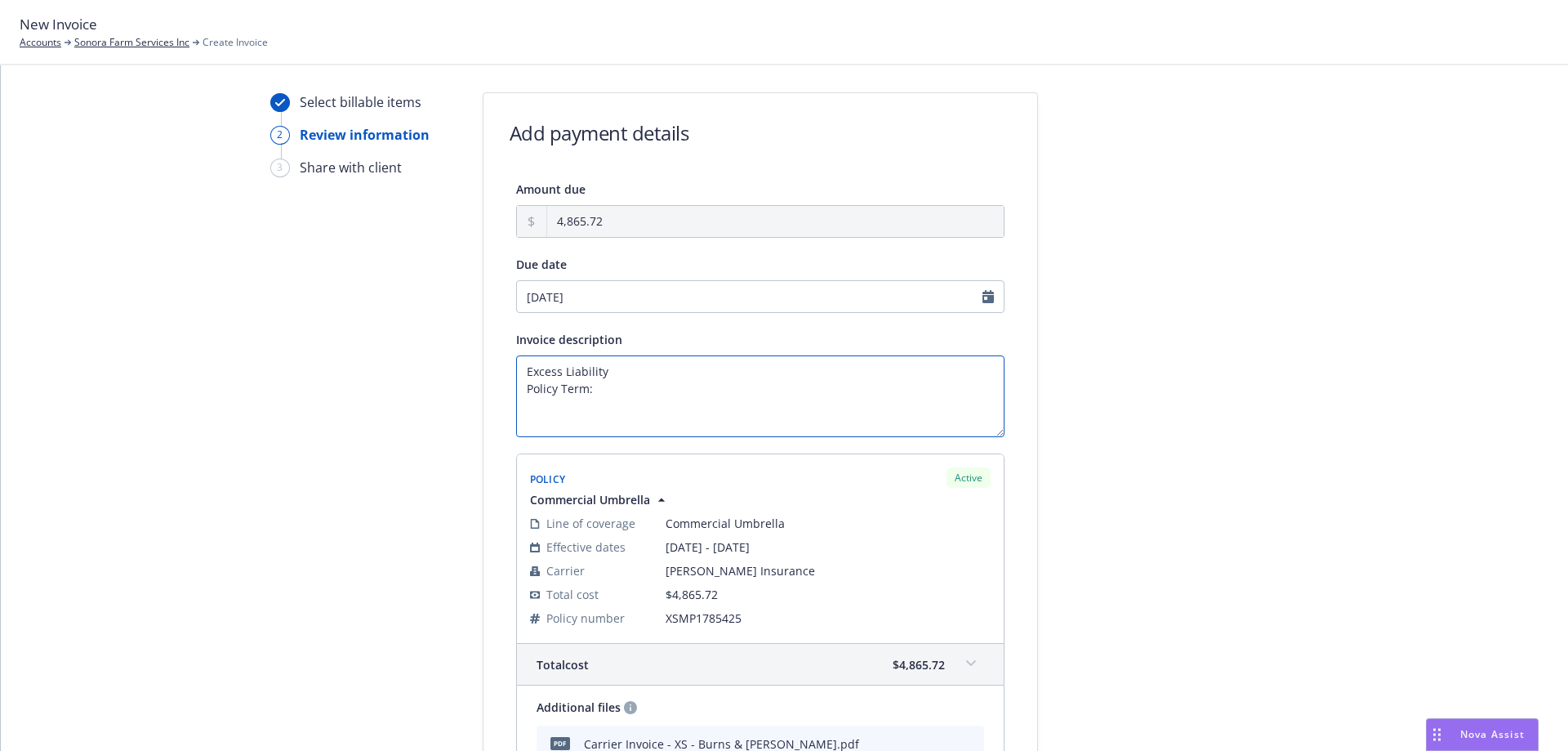
click at [645, 392] on textarea "Excess Liability Policy Term:" at bounding box center [761, 397] width 489 height 82
click at [608, 390] on textarea "Excess Liability Policy Term:" at bounding box center [761, 397] width 489 height 82
paste textarea "[DATE]"
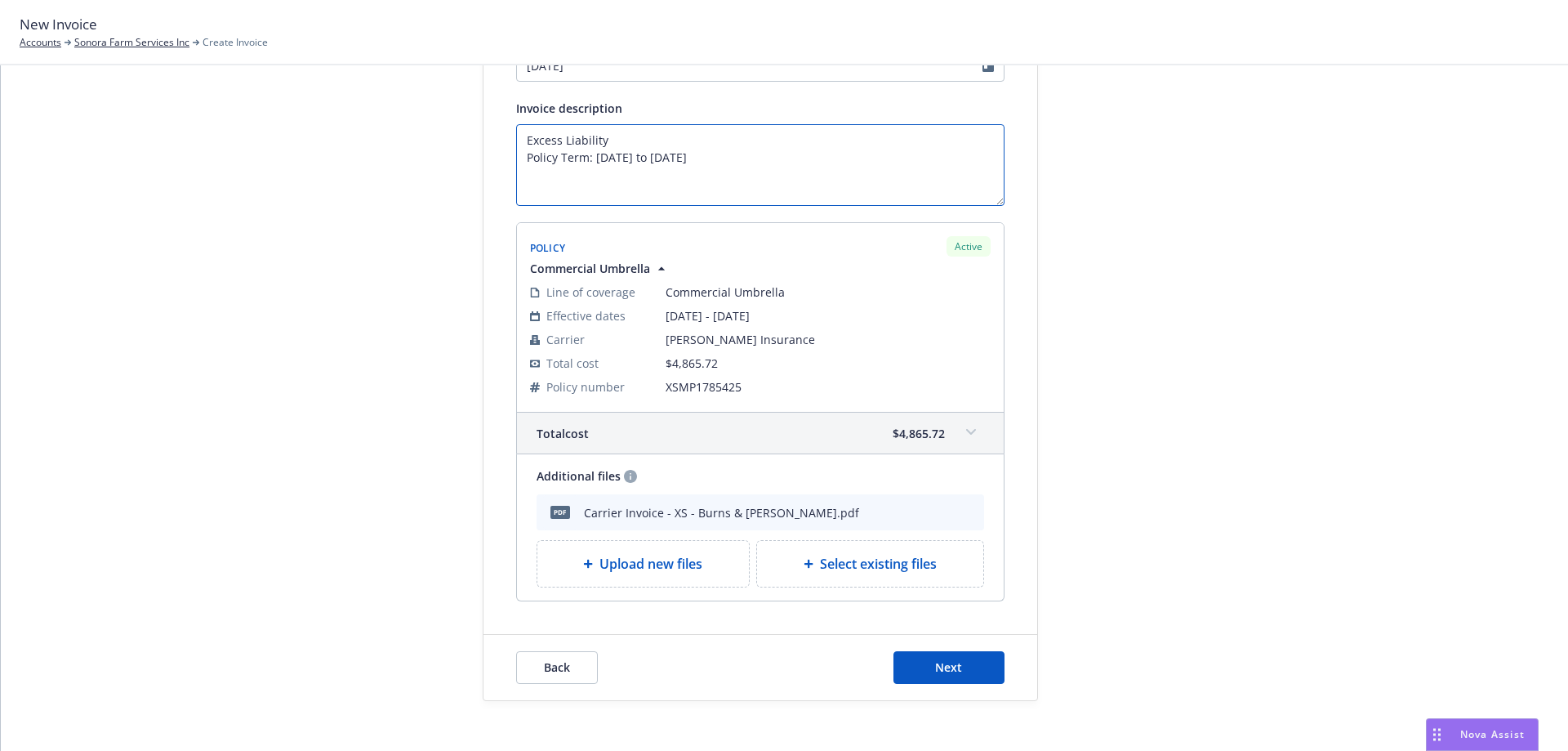
scroll to position [285, 0]
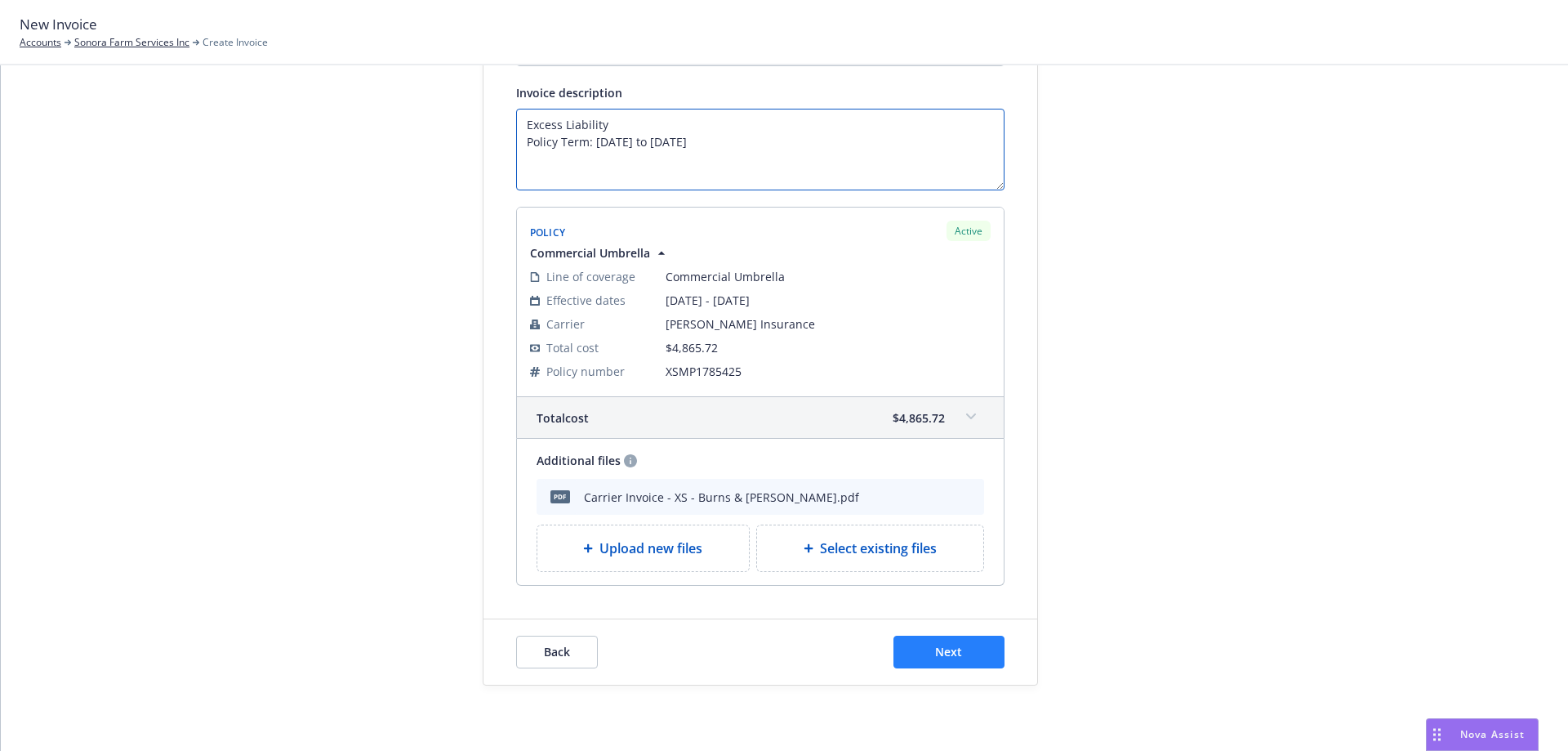
type textarea "Excess Liability Policy Term: [DATE] to [DATE]"
click at [925, 656] on button "Next" at bounding box center [949, 651] width 111 height 33
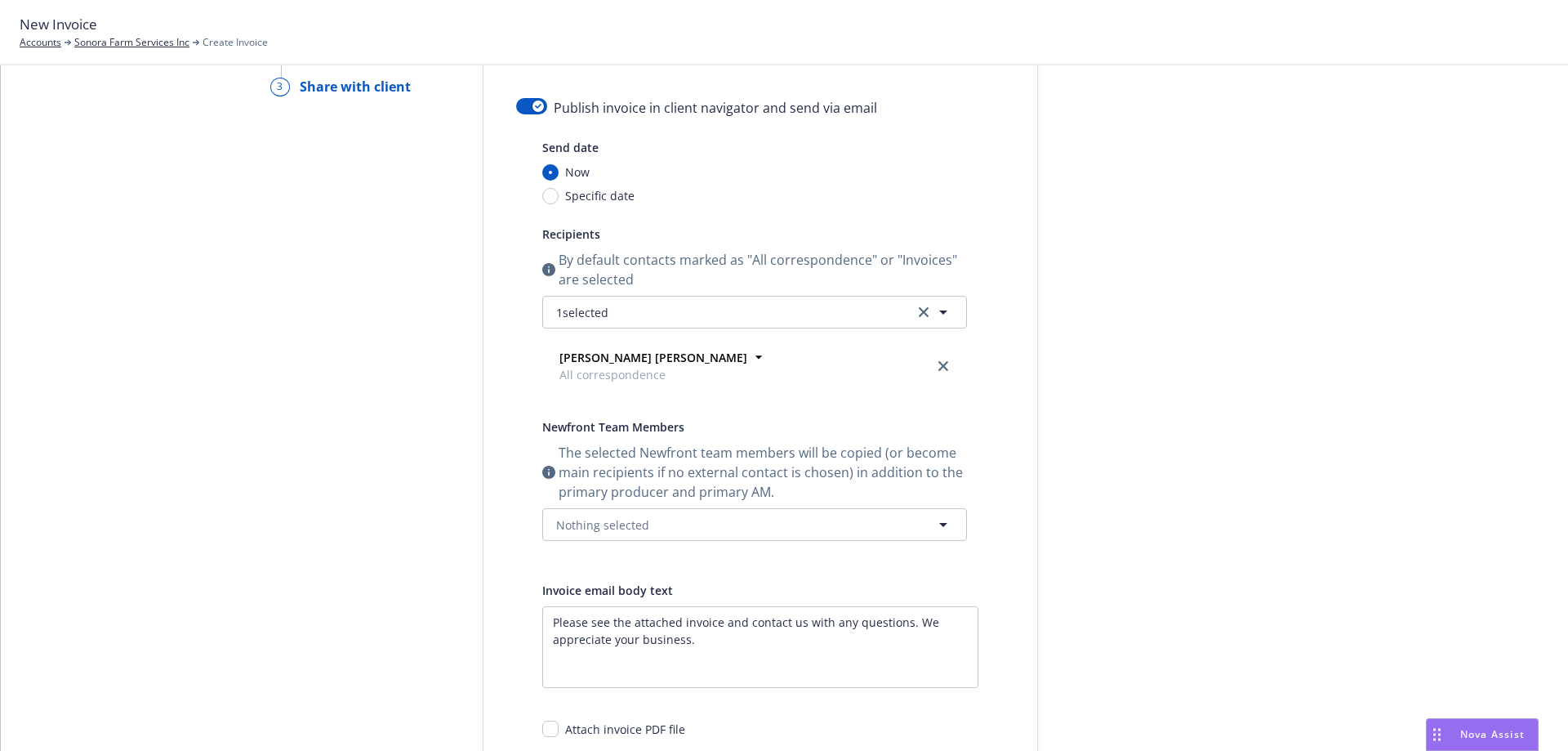
scroll to position [0, 0]
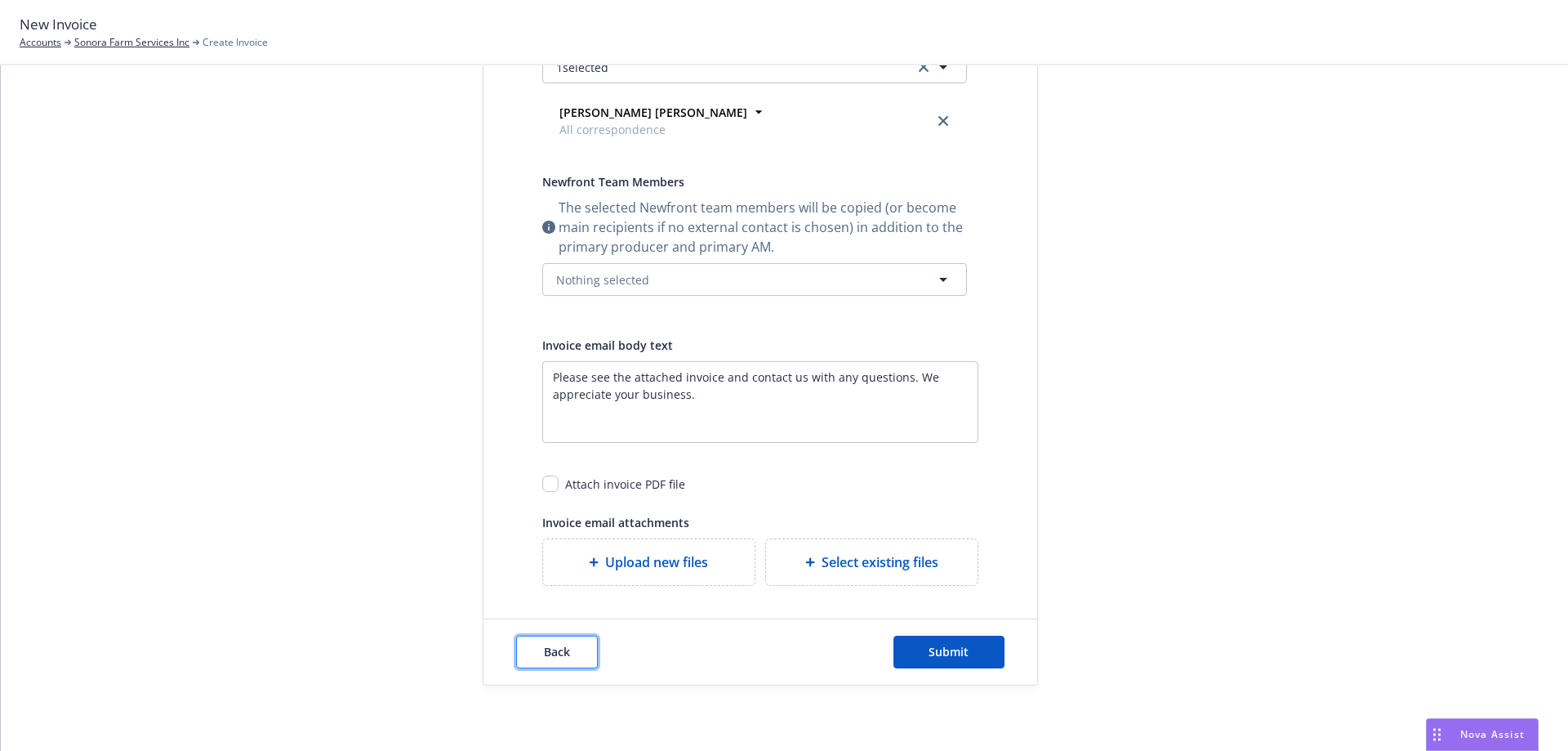
click at [558, 650] on span "Back" at bounding box center [556, 651] width 26 height 16
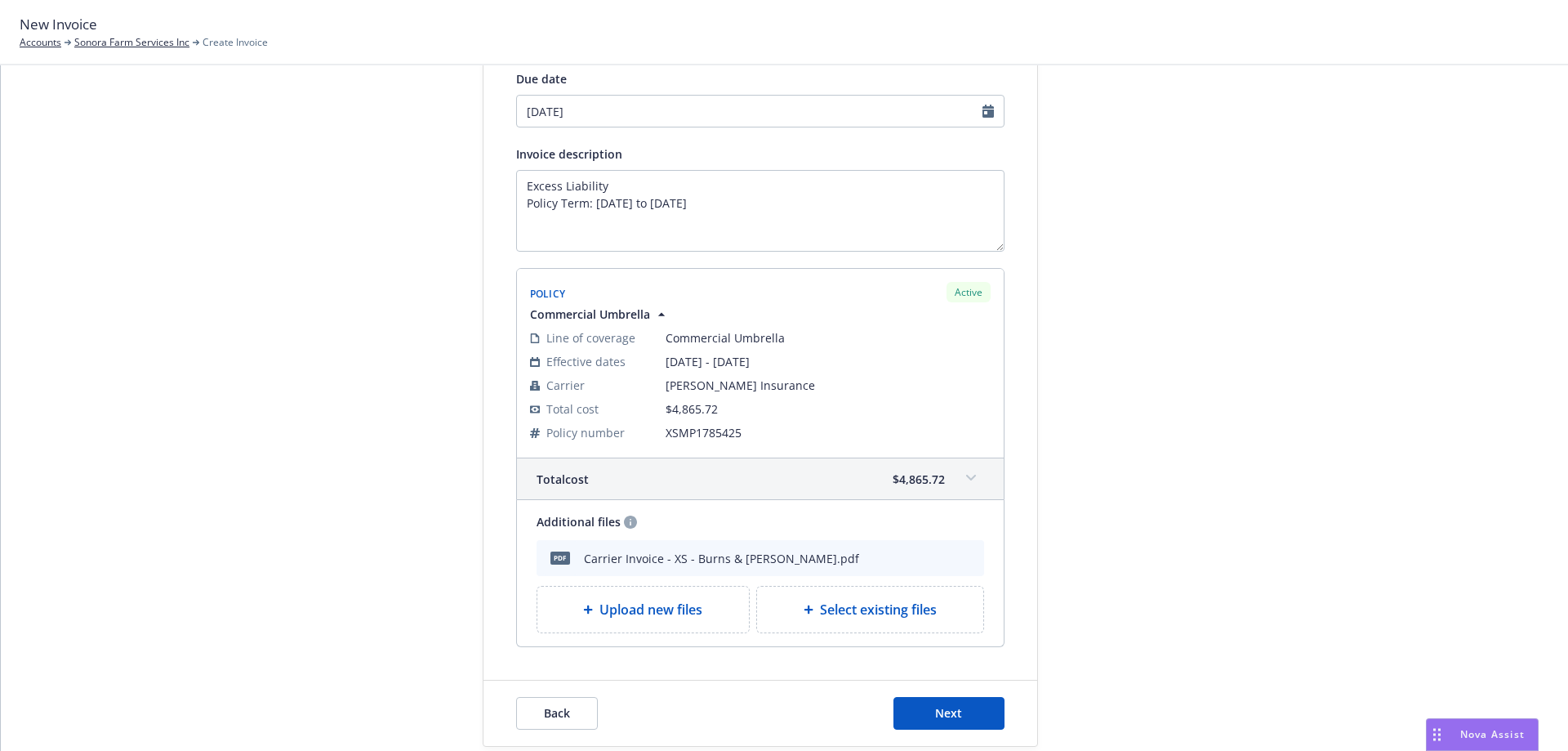
scroll to position [121, 0]
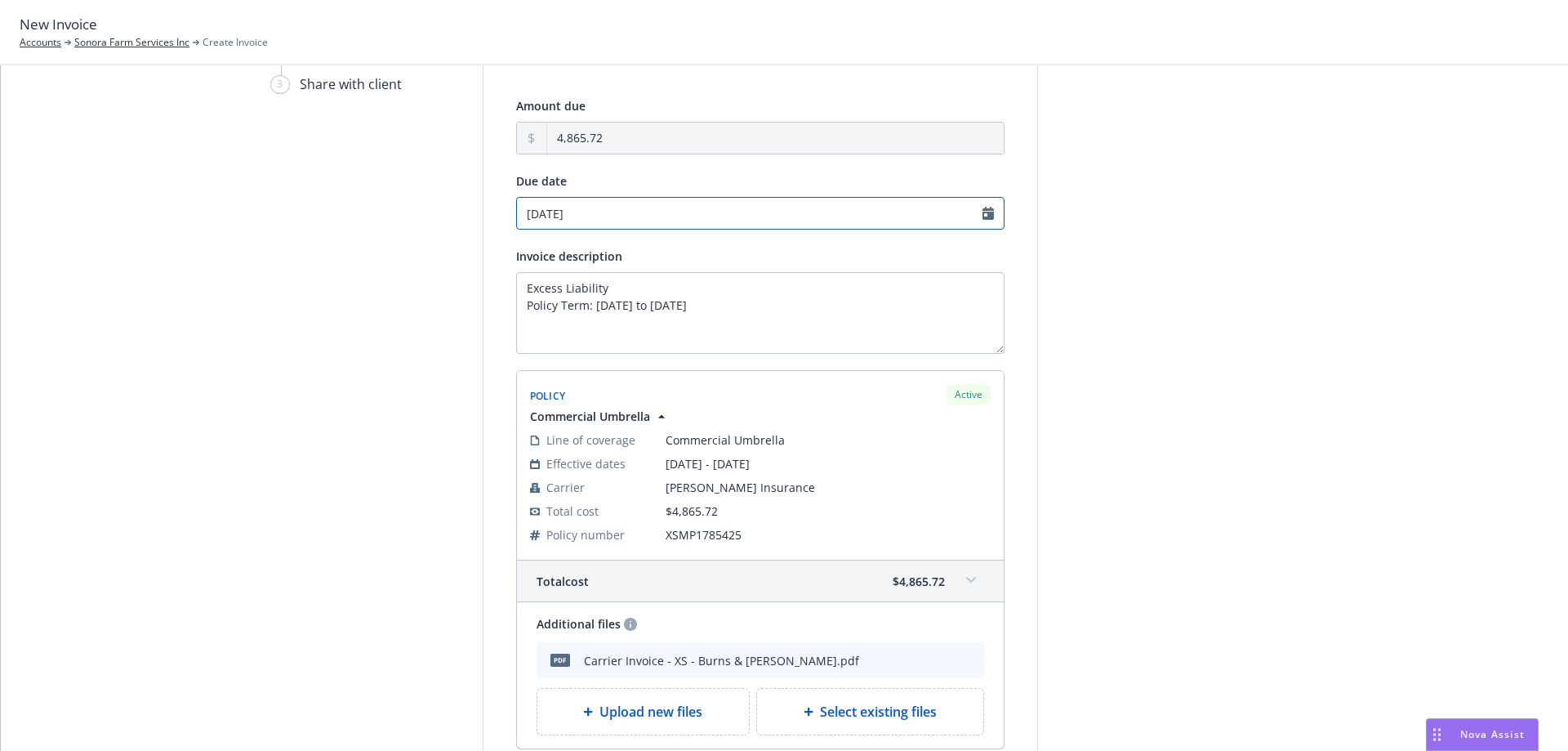
click at [585, 208] on input "09/08/2025" at bounding box center [761, 213] width 489 height 33
select select "September"
select select "2025"
click at [554, 352] on span "15" at bounding box center [554, 349] width 13 height 17
type input "[DATE]"
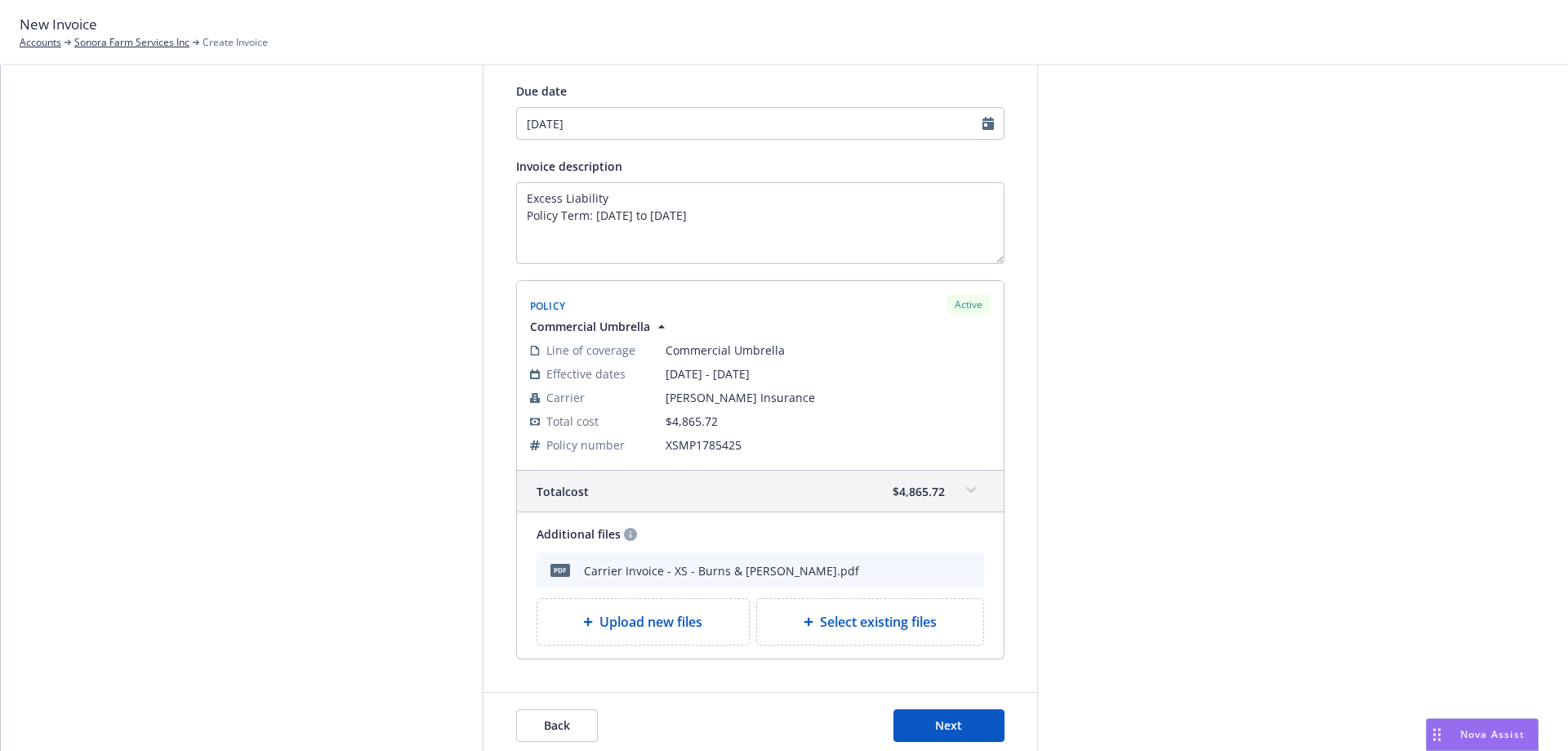
scroll to position [285, 0]
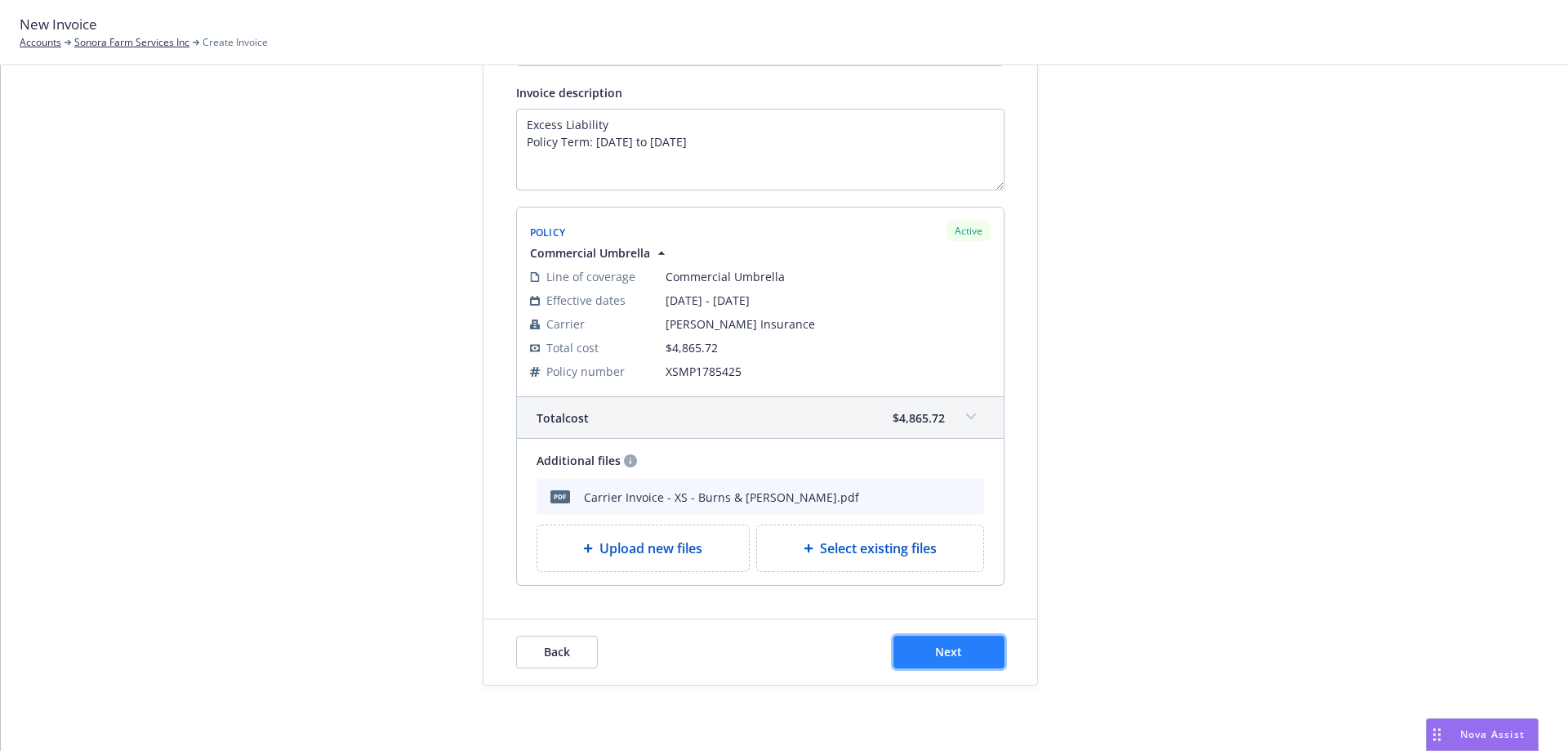
click at [925, 656] on button "Next" at bounding box center [949, 651] width 111 height 33
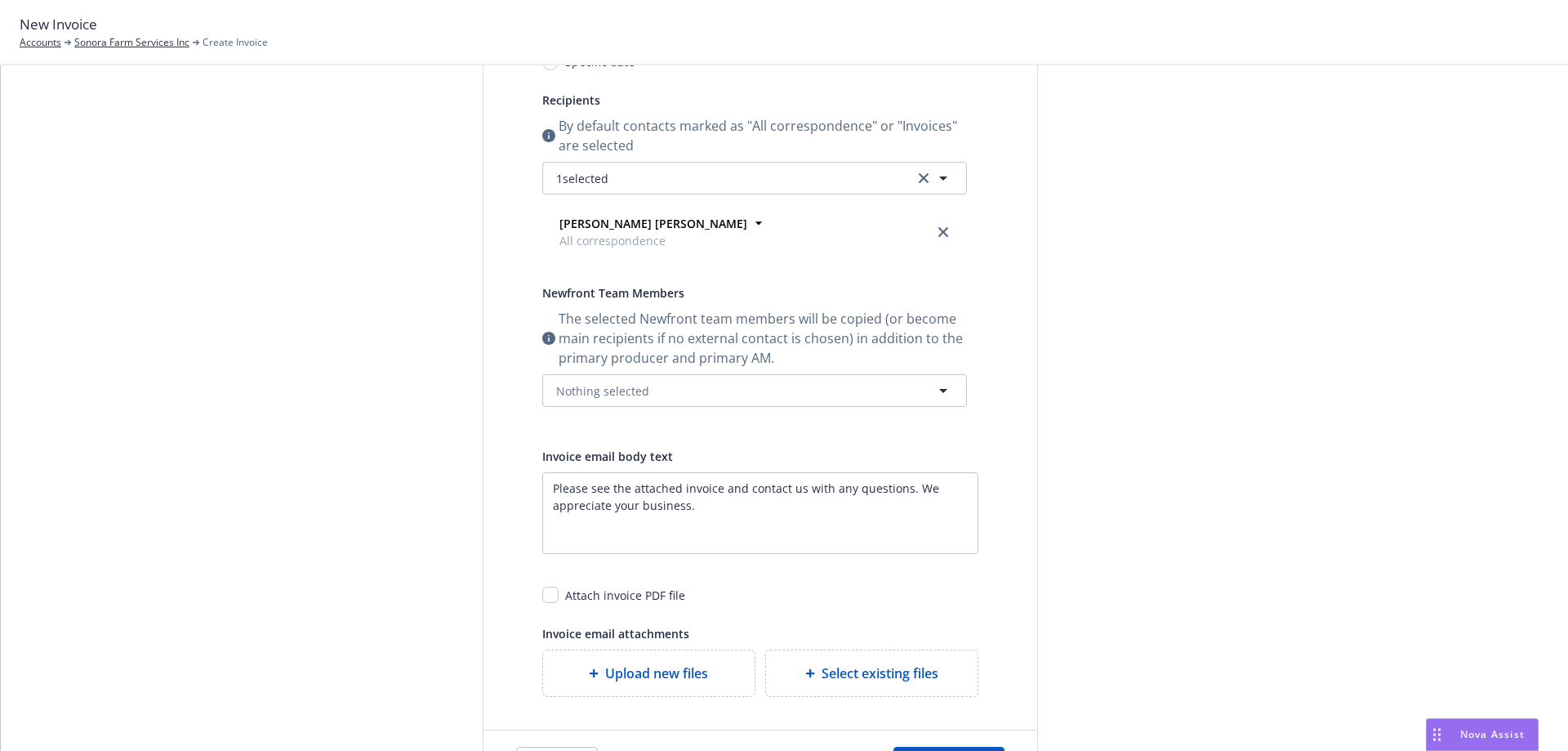
scroll to position [364, 0]
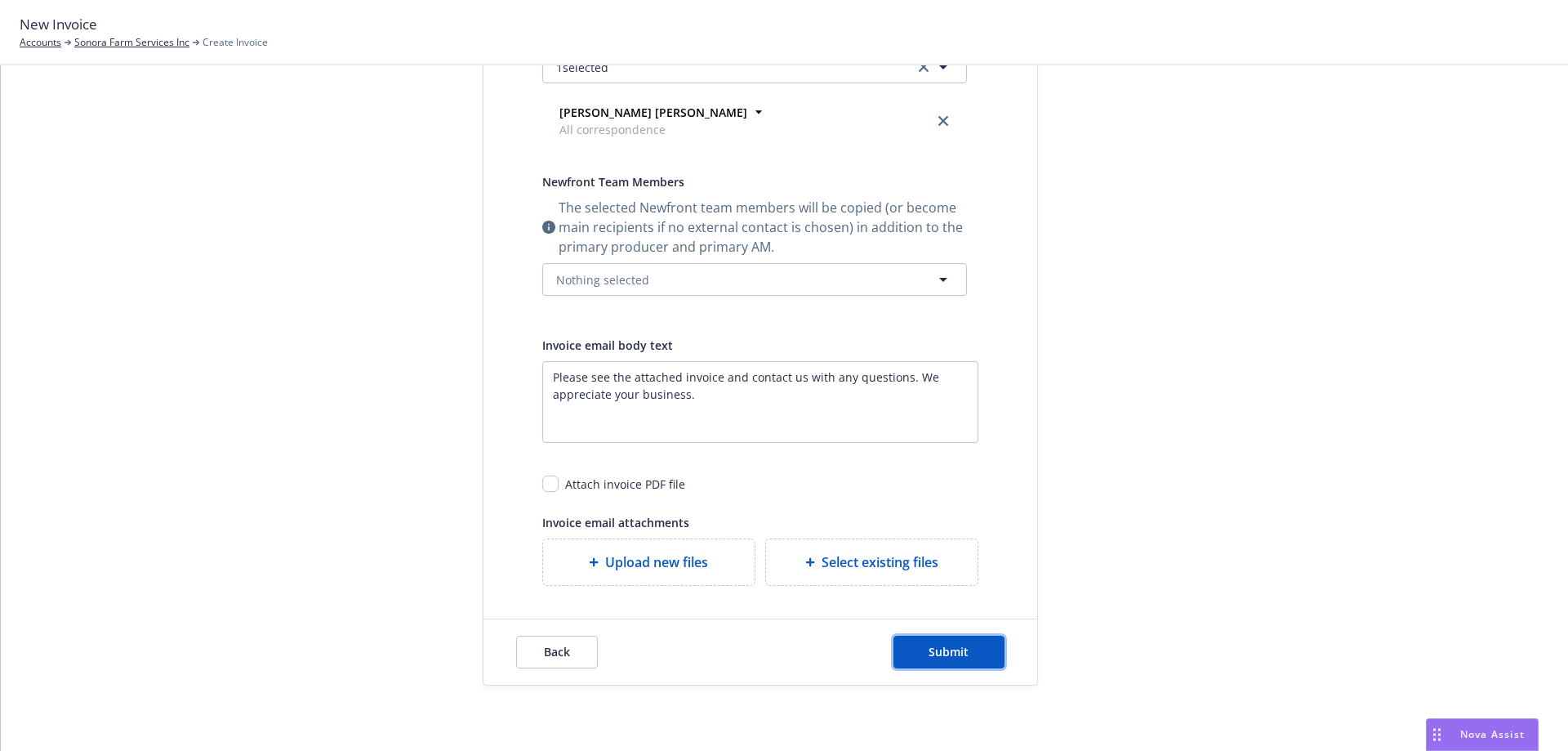
click at [932, 649] on span "Submit" at bounding box center [949, 651] width 40 height 16
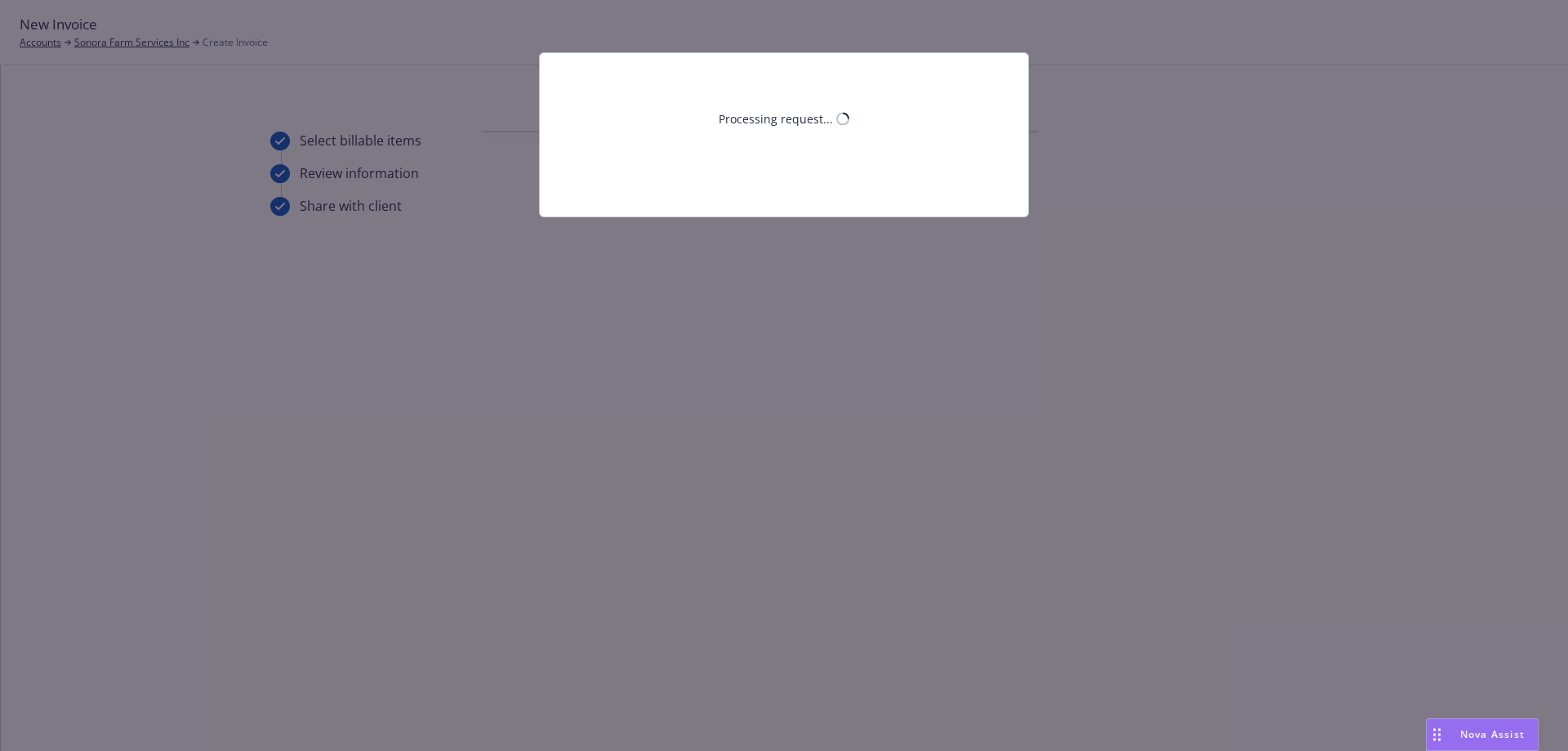
scroll to position [0, 0]
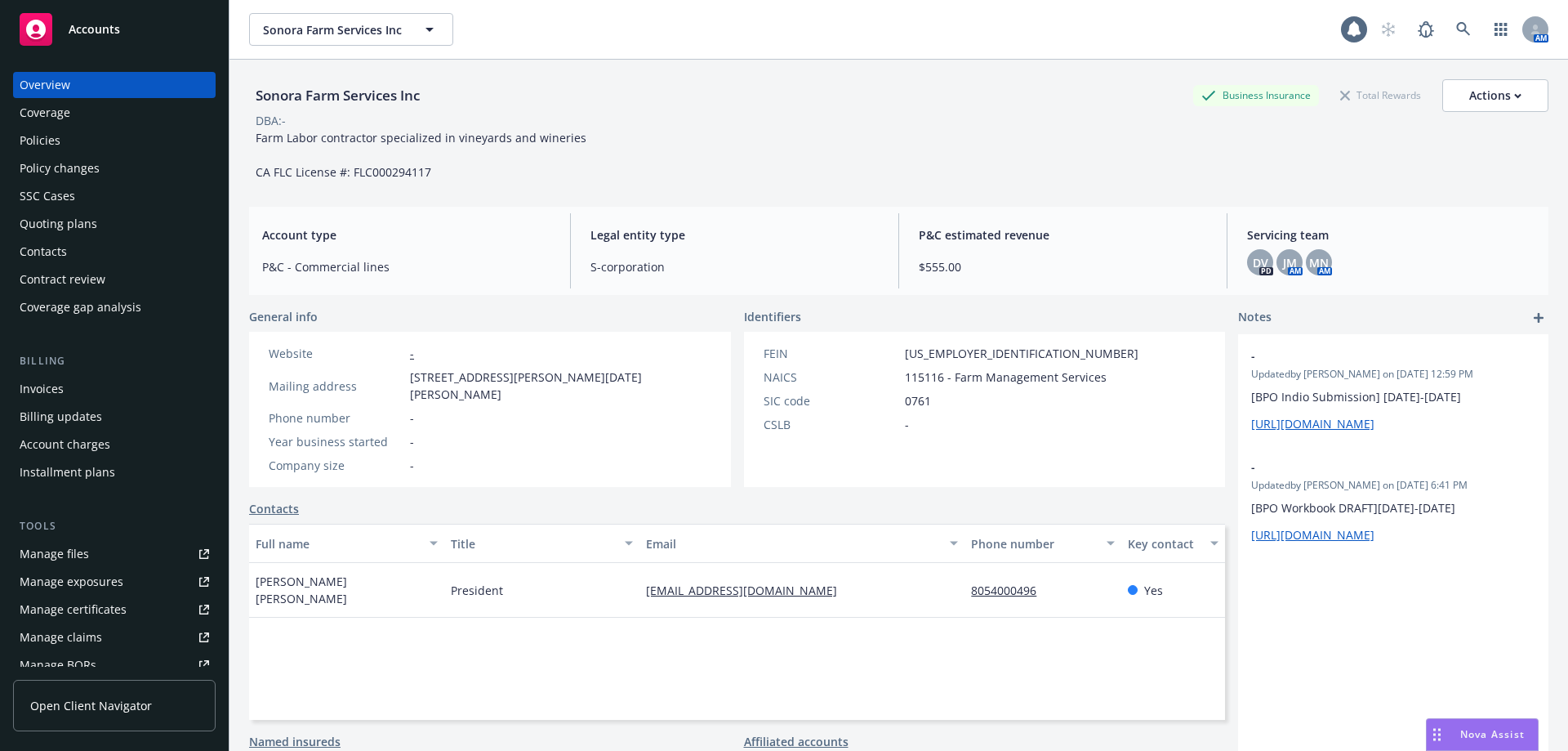
click at [102, 128] on div "Policies" at bounding box center [114, 140] width 189 height 26
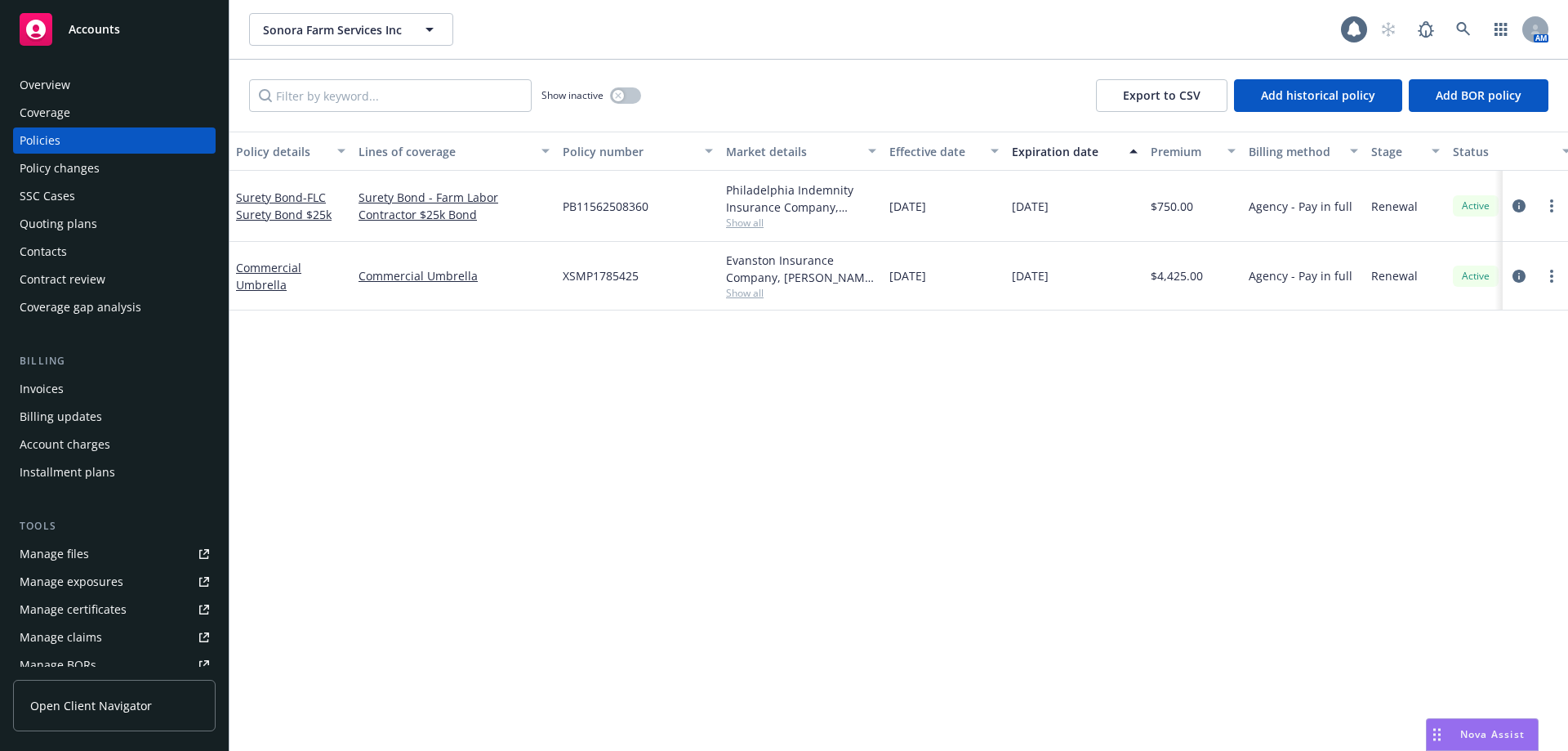
click at [950, 271] on div "[DATE]" at bounding box center [944, 276] width 122 height 69
drag, startPoint x: 951, startPoint y: 277, endPoint x: 890, endPoint y: 276, distance: 61.0
click at [890, 276] on div "[DATE]" at bounding box center [944, 276] width 122 height 69
copy span "08/13/2025"
click at [69, 258] on div "Contacts" at bounding box center [114, 251] width 189 height 26
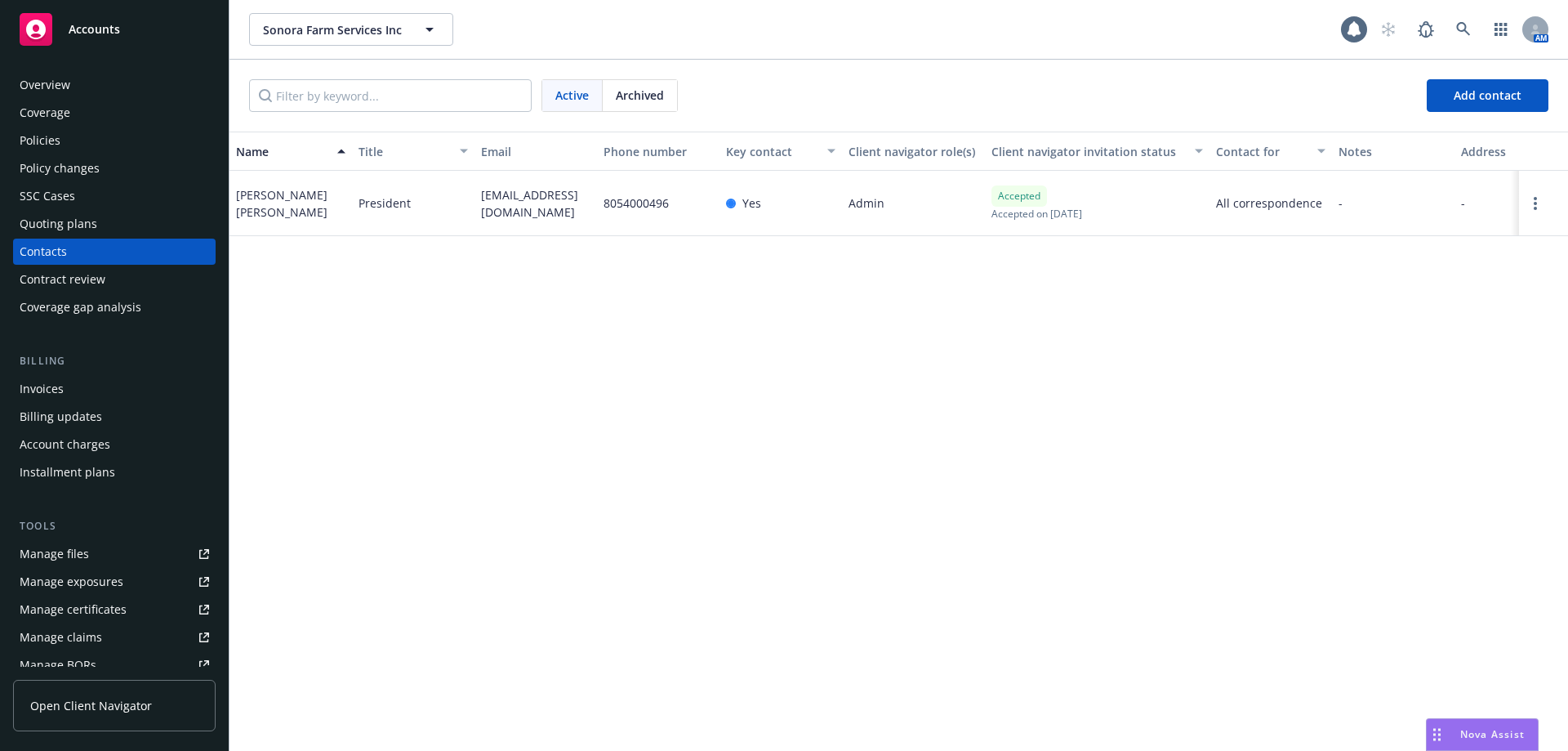
click at [539, 218] on span "sonorafarmservices@gmail.com" at bounding box center [535, 203] width 110 height 34
drag, startPoint x: 559, startPoint y: 213, endPoint x: 459, endPoint y: 187, distance: 103.3
click at [459, 187] on div "Victor Armando Ortiz Velarde President sonorafarmservices@gmail.com 8054000496 …" at bounding box center [898, 203] width 1338 height 65
copy div "sonorafarmservices@gmail.com"
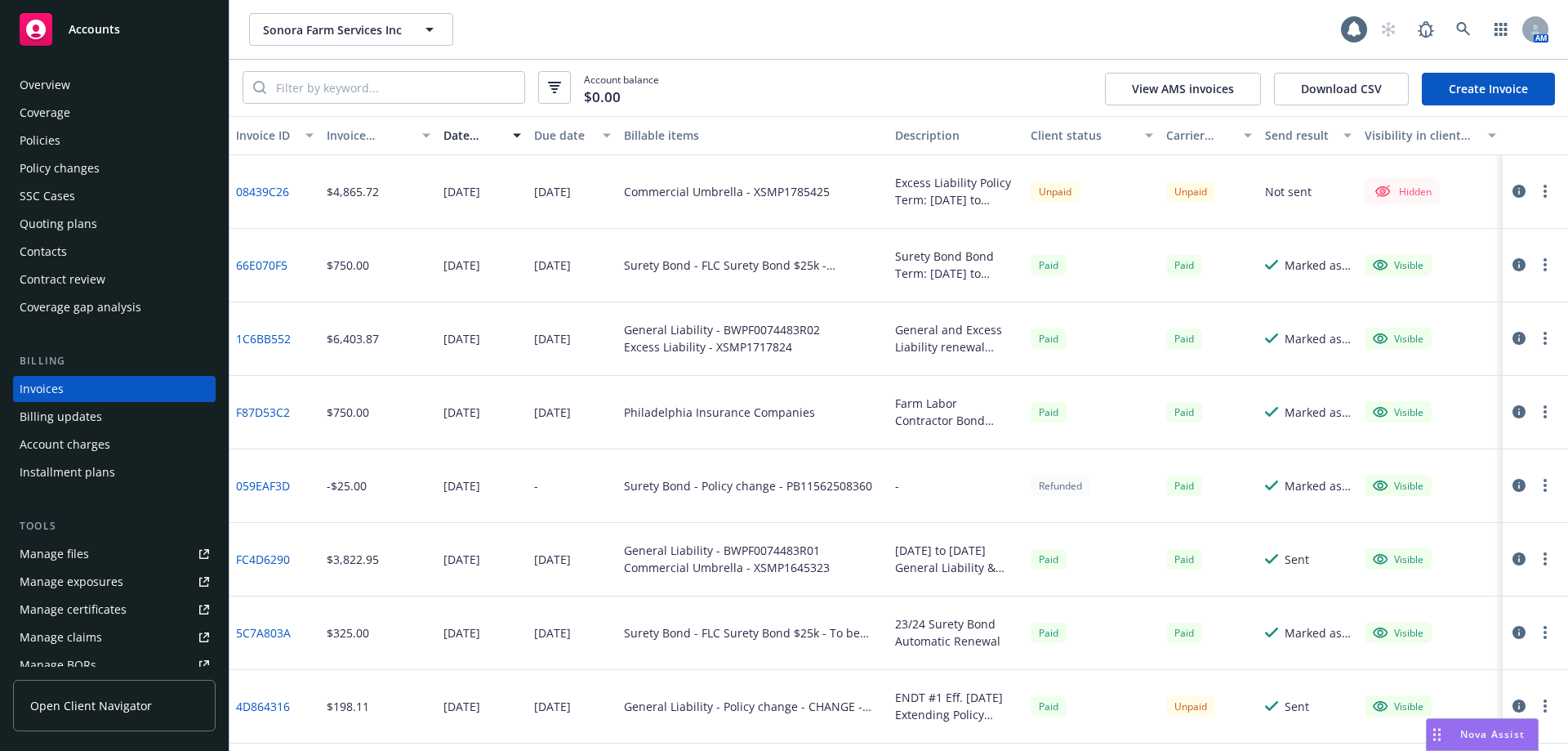
click at [1527, 200] on div at bounding box center [1531, 191] width 46 height 19
click at [1543, 188] on icon "button" at bounding box center [1545, 192] width 3 height 13
click at [1413, 321] on link "Make it visible in client dash" at bounding box center [1437, 322] width 208 height 33
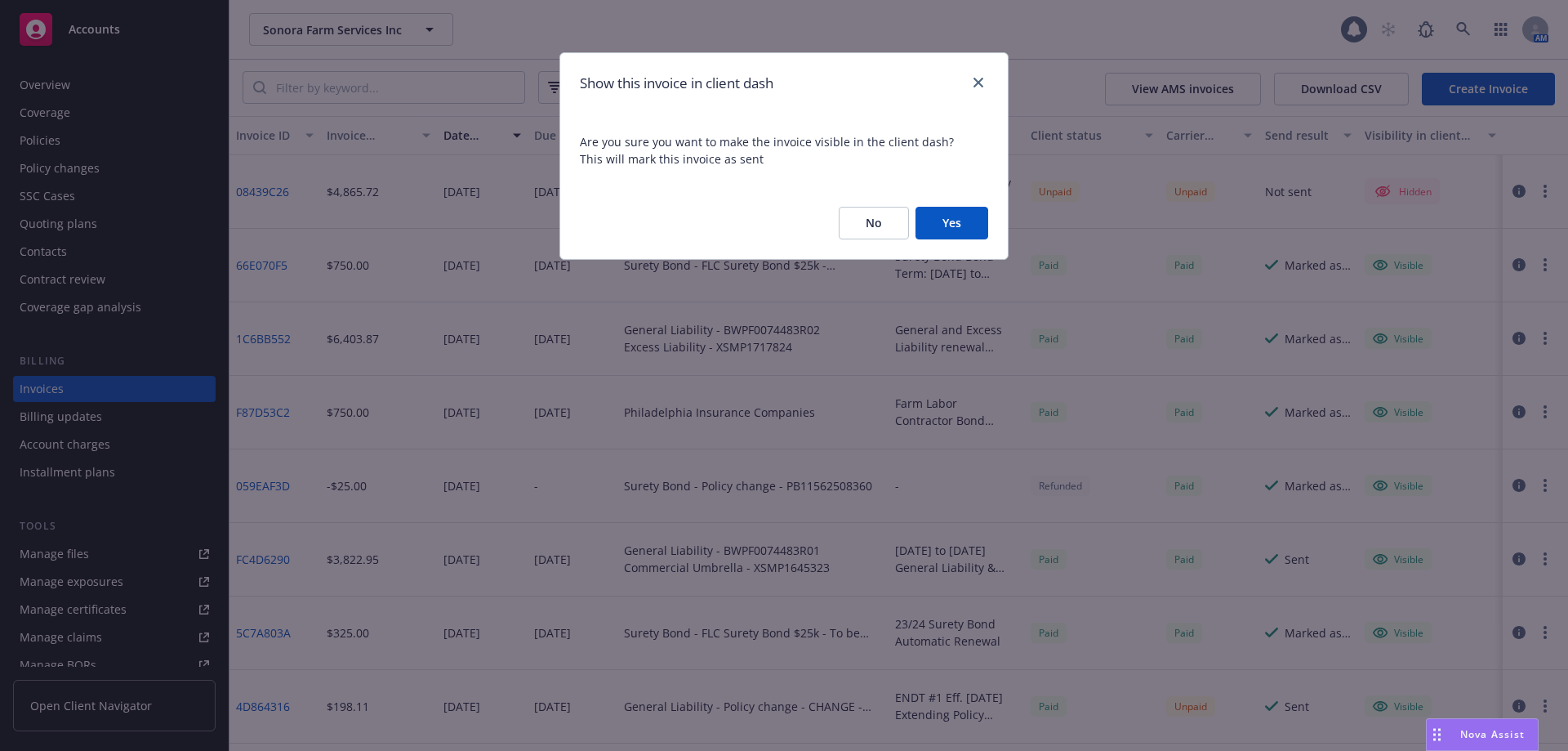
click at [960, 220] on button "Yes" at bounding box center [951, 223] width 73 height 33
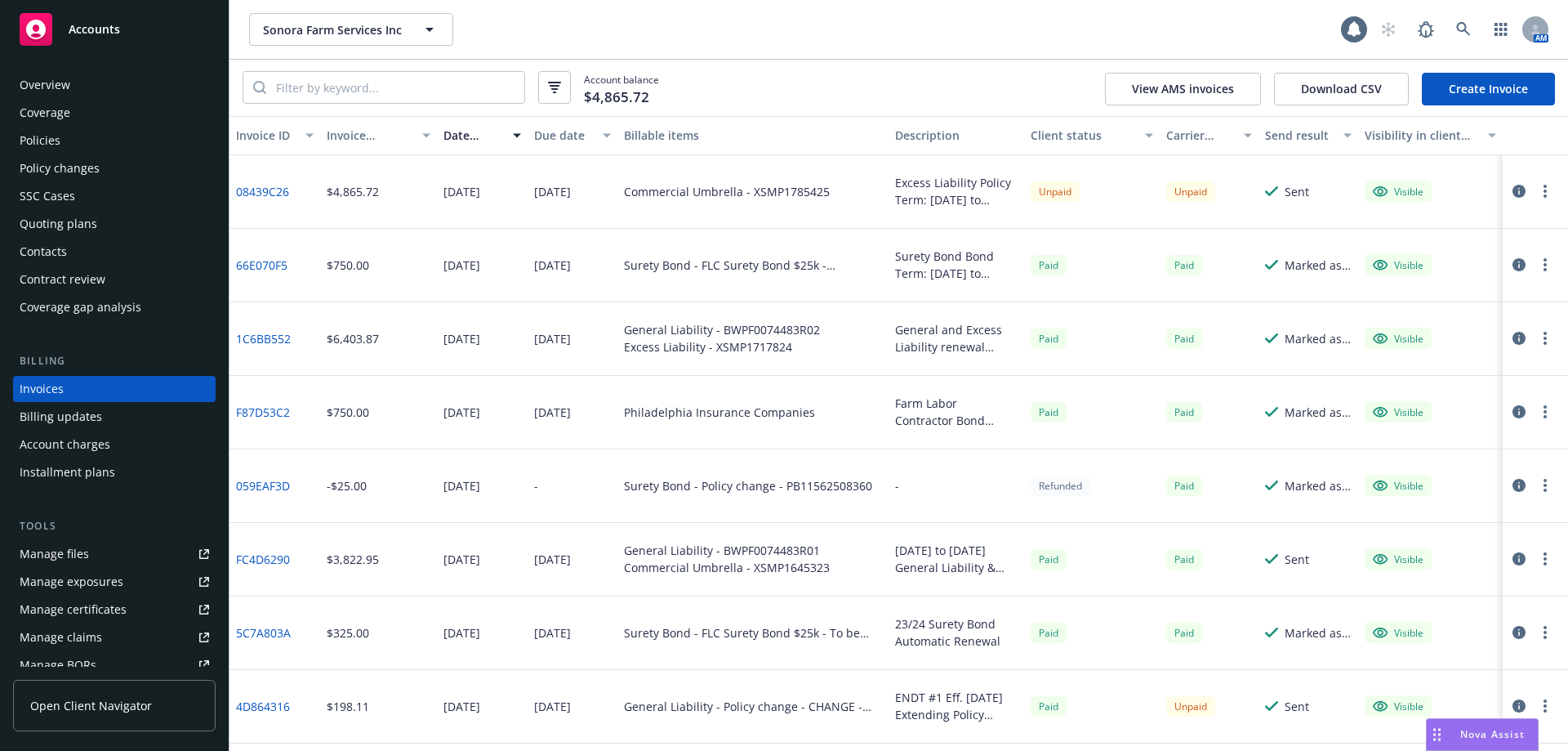
click at [101, 152] on div "Policies" at bounding box center [114, 140] width 189 height 26
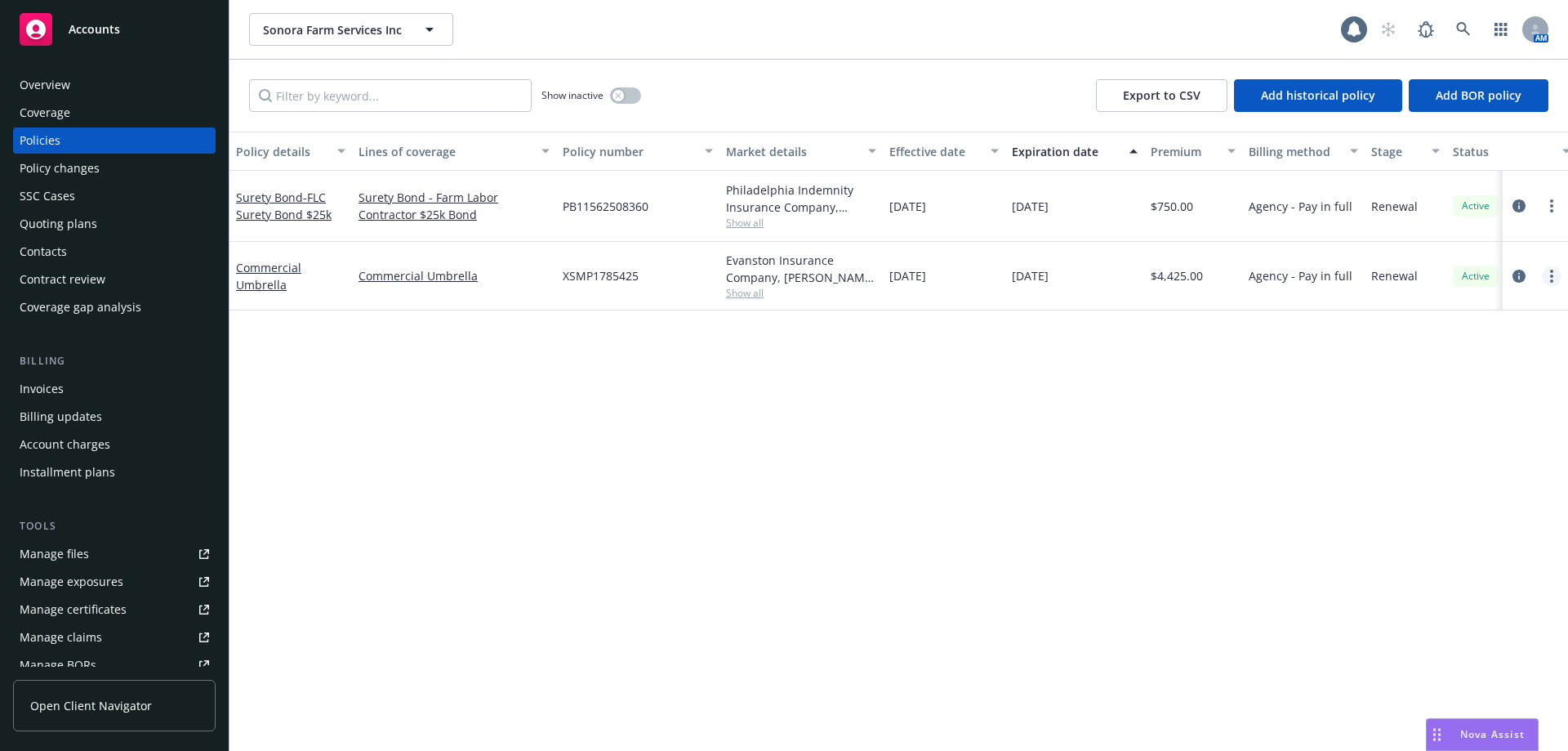
click at [1552, 280] on circle "more" at bounding box center [1551, 281] width 3 height 3
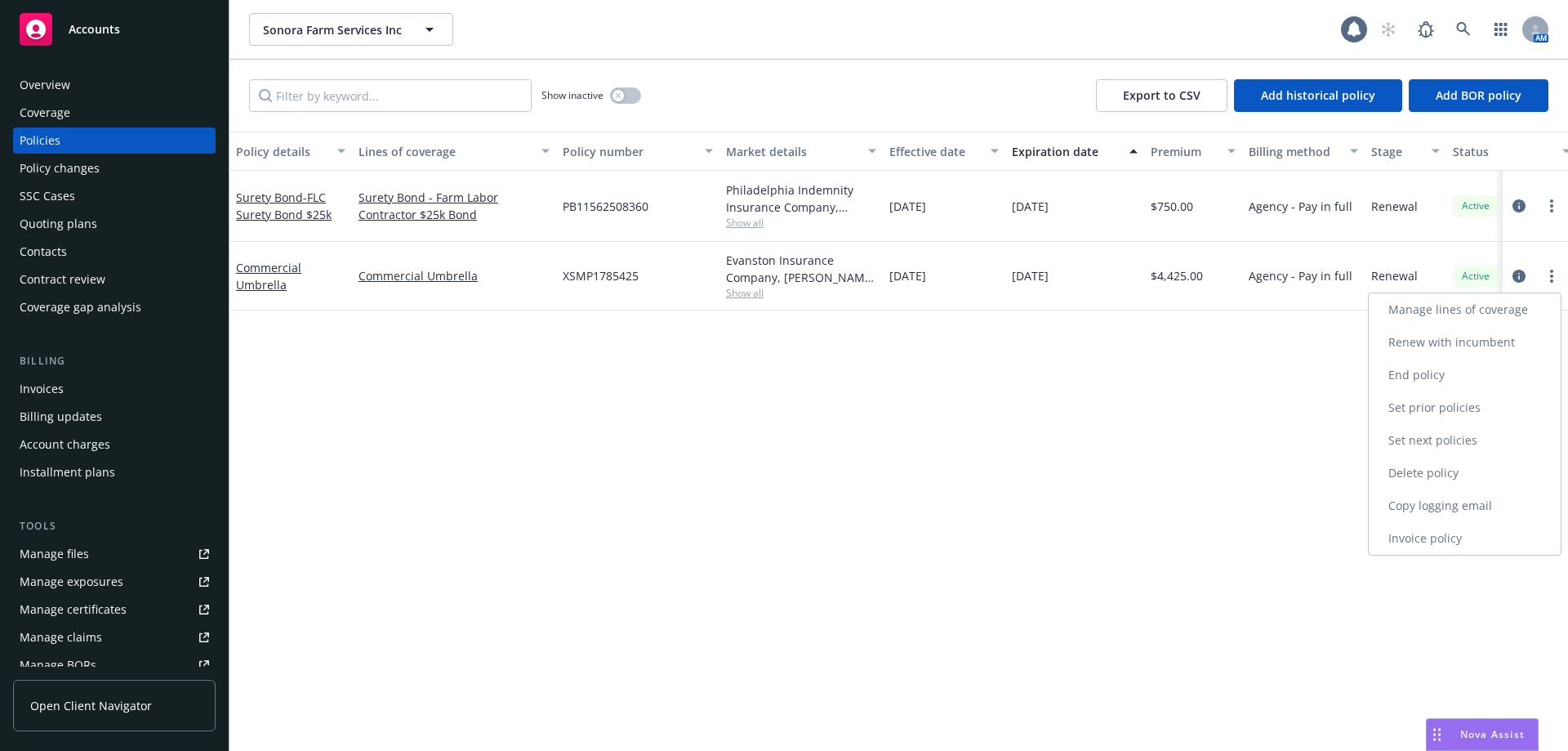
click at [1447, 507] on link "Copy logging email" at bounding box center [1464, 506] width 192 height 33
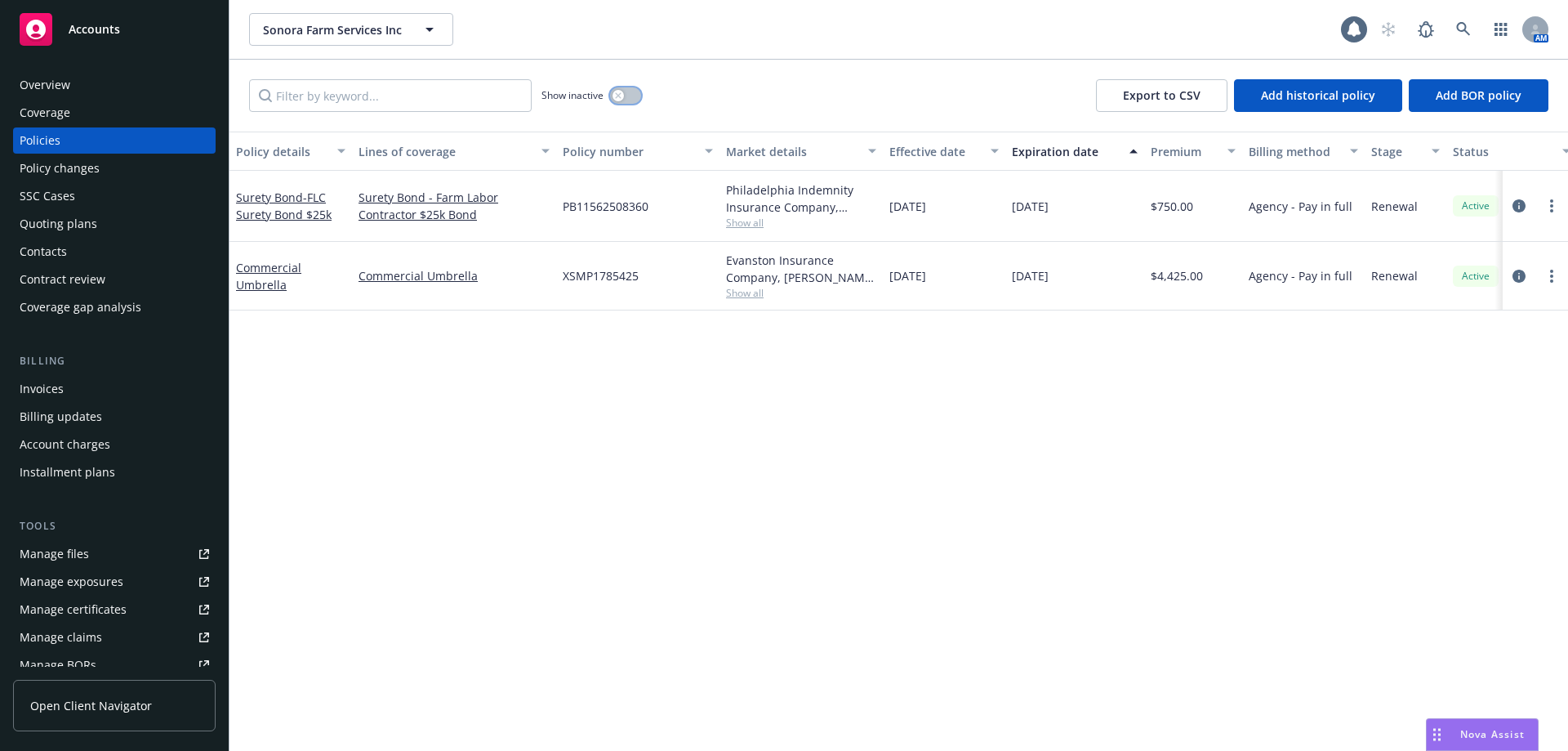
click at [626, 94] on button "button" at bounding box center [625, 95] width 31 height 17
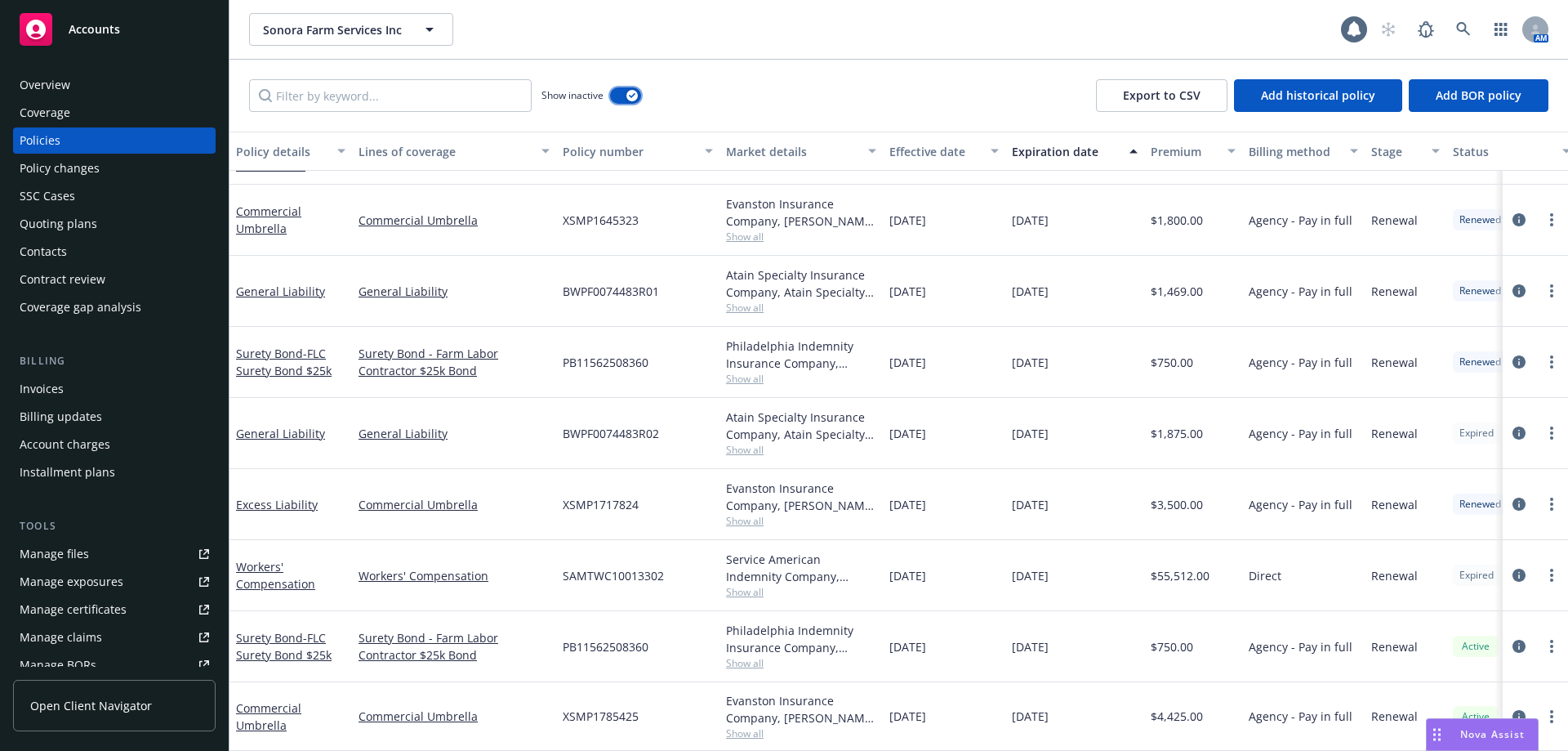
scroll to position [593, 0]
click at [753, 585] on span "Show all" at bounding box center [802, 592] width 151 height 14
click at [660, 306] on div "BWPF0074483R01" at bounding box center [638, 291] width 163 height 71
click at [266, 567] on link "Workers' Compensation" at bounding box center [275, 575] width 79 height 33
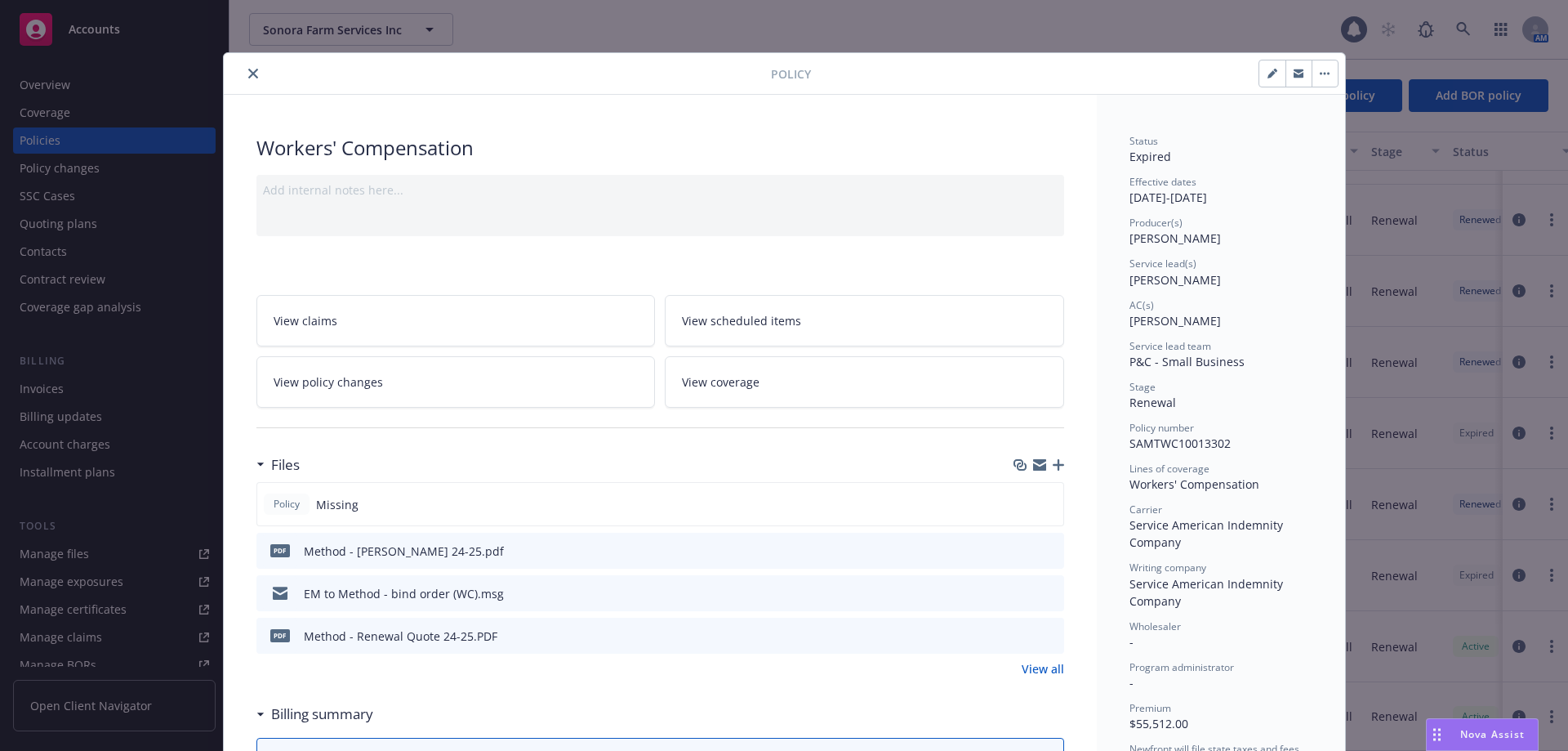
click at [247, 66] on button "close" at bounding box center [253, 73] width 19 height 19
